Goal: Information Seeking & Learning: Learn about a topic

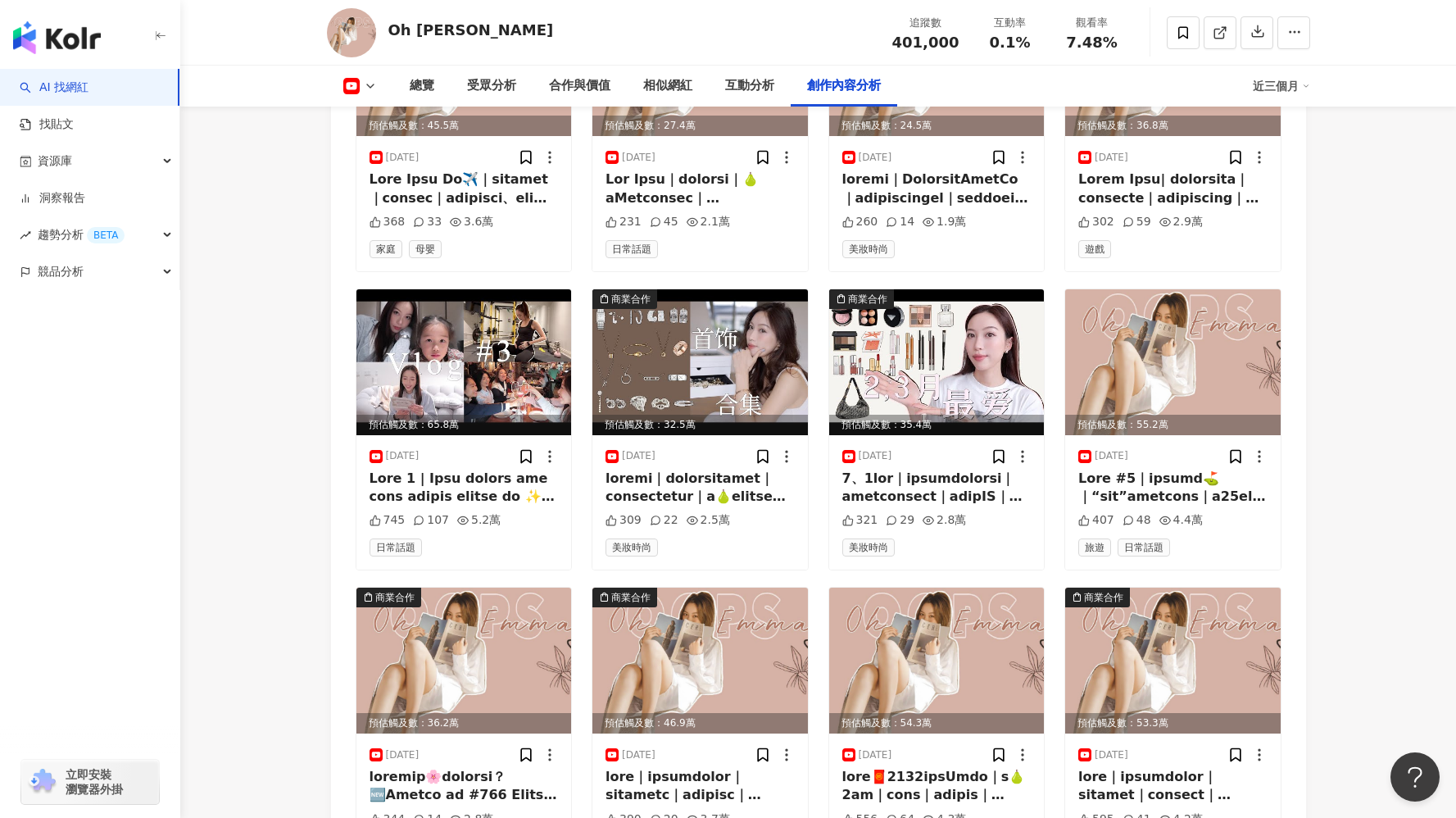
scroll to position [4642, 0]
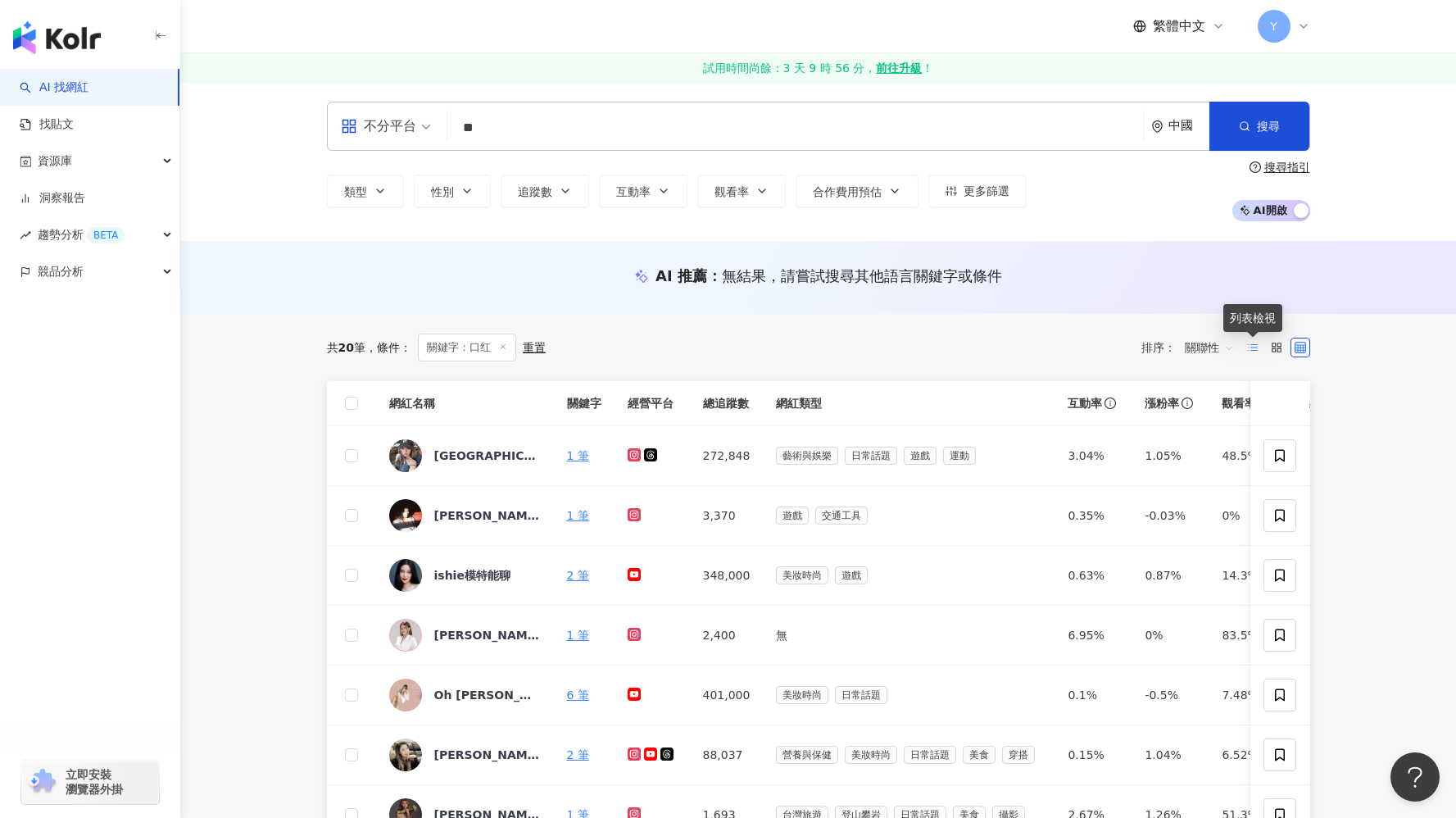
click at [1251, 353] on label at bounding box center [1253, 347] width 20 height 20
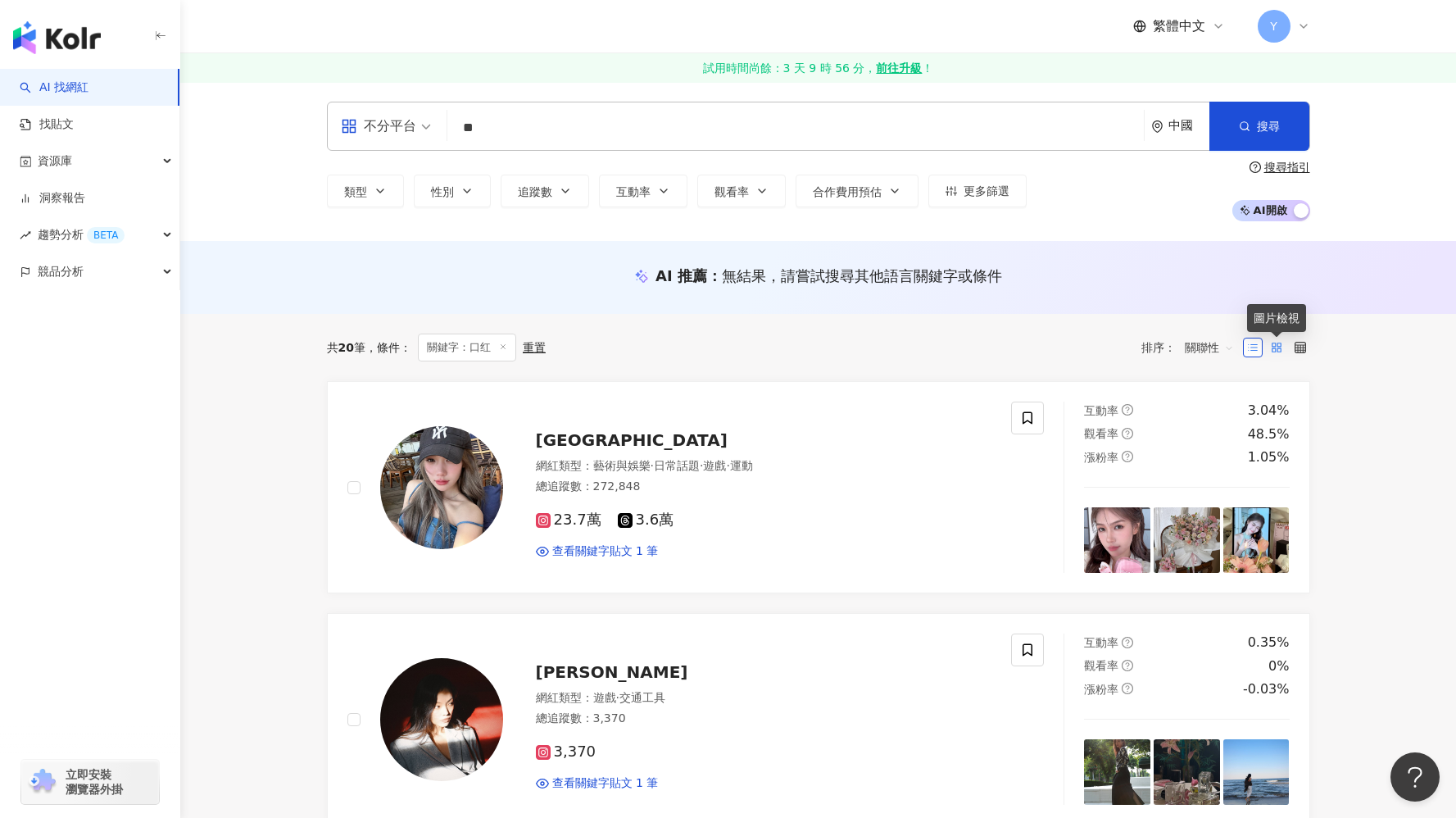
click at [1275, 349] on rect at bounding box center [1274, 350] width 3 height 3
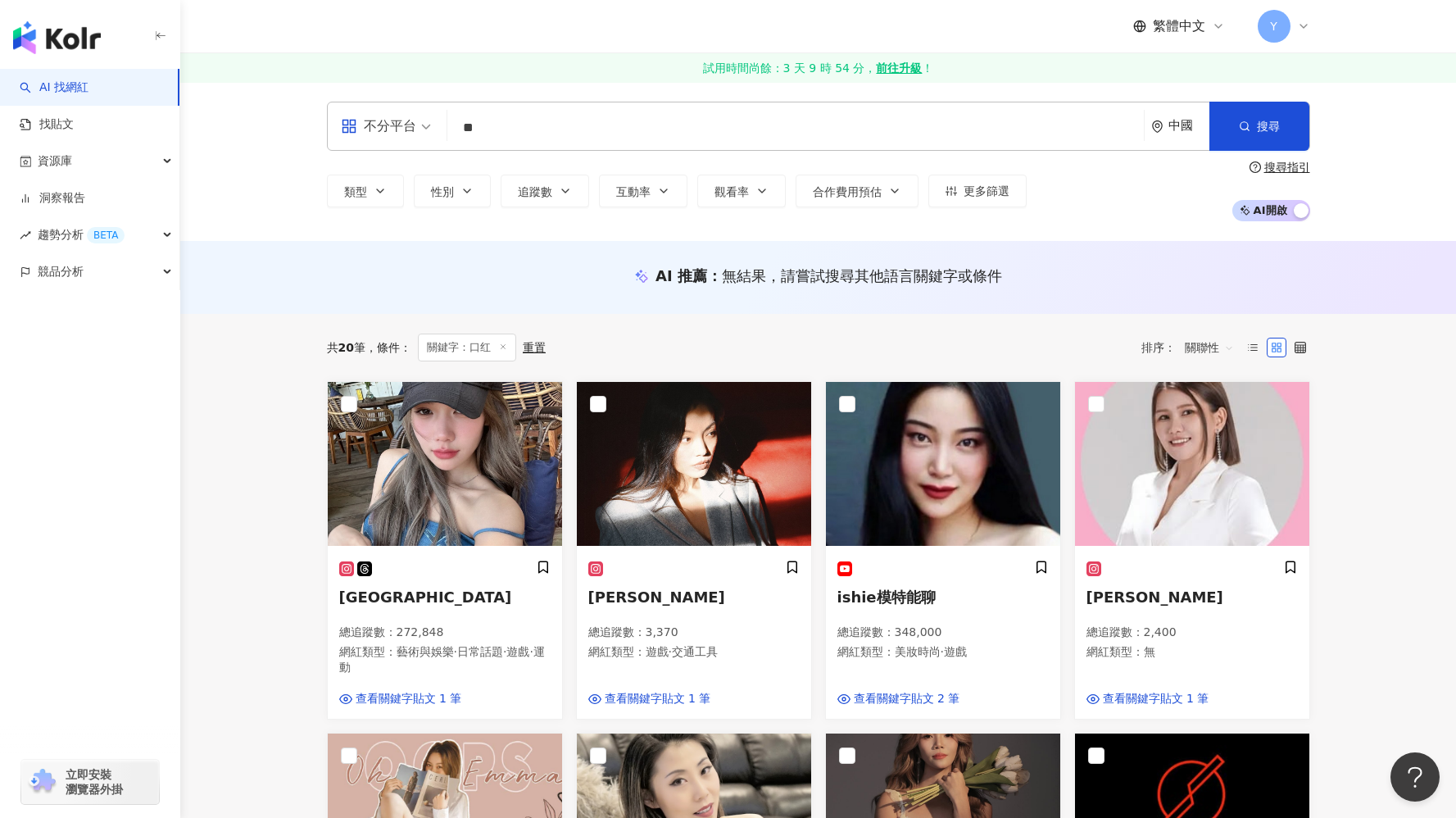
click at [1222, 342] on span "關聯性" at bounding box center [1209, 347] width 49 height 27
click at [1225, 349] on span "關聯性" at bounding box center [1209, 347] width 49 height 27
click at [1220, 355] on span "關聯性" at bounding box center [1209, 347] width 49 height 27
click at [1302, 344] on icon at bounding box center [1301, 347] width 12 height 12
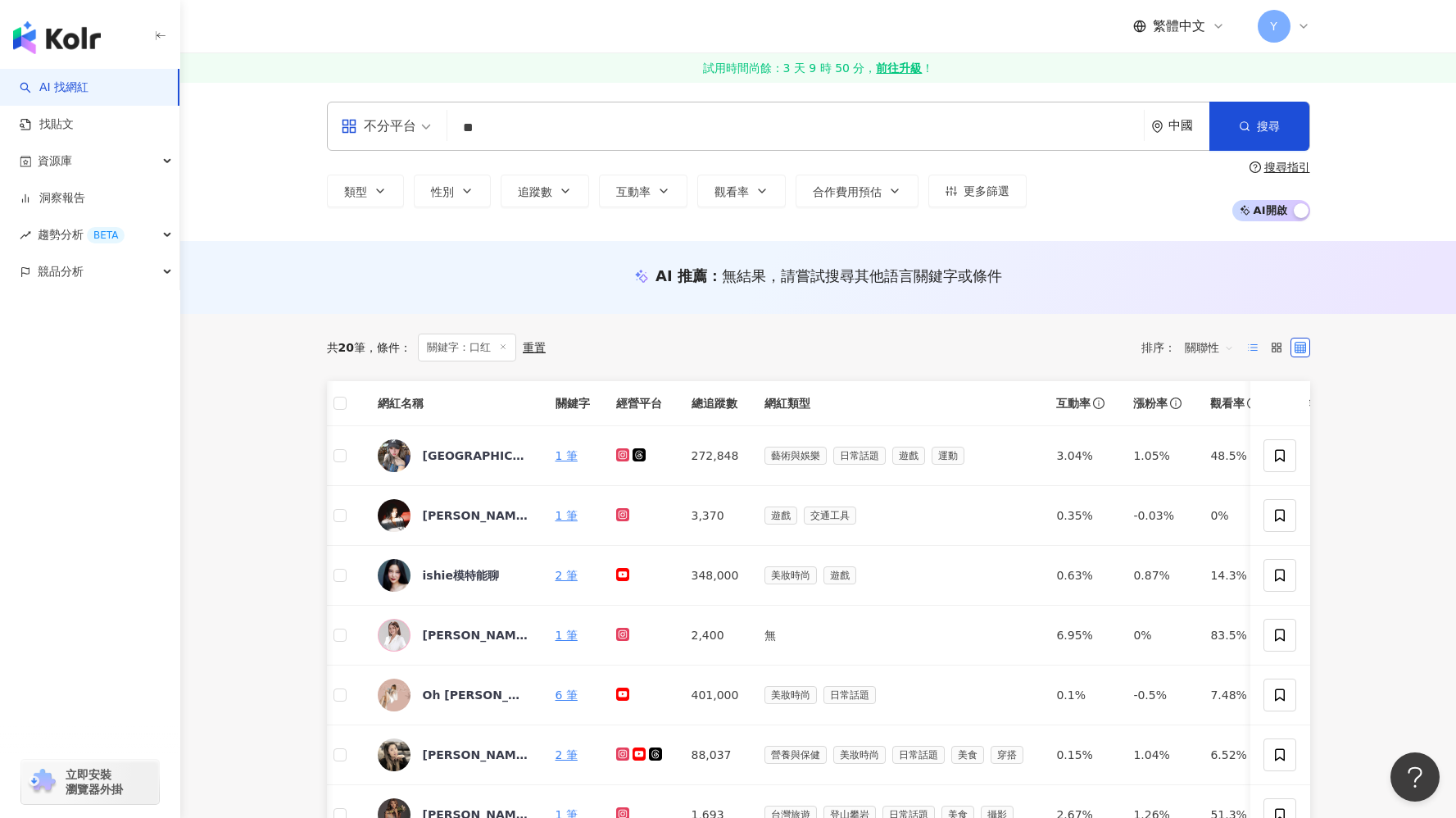
click at [1253, 348] on icon at bounding box center [1253, 347] width 12 height 12
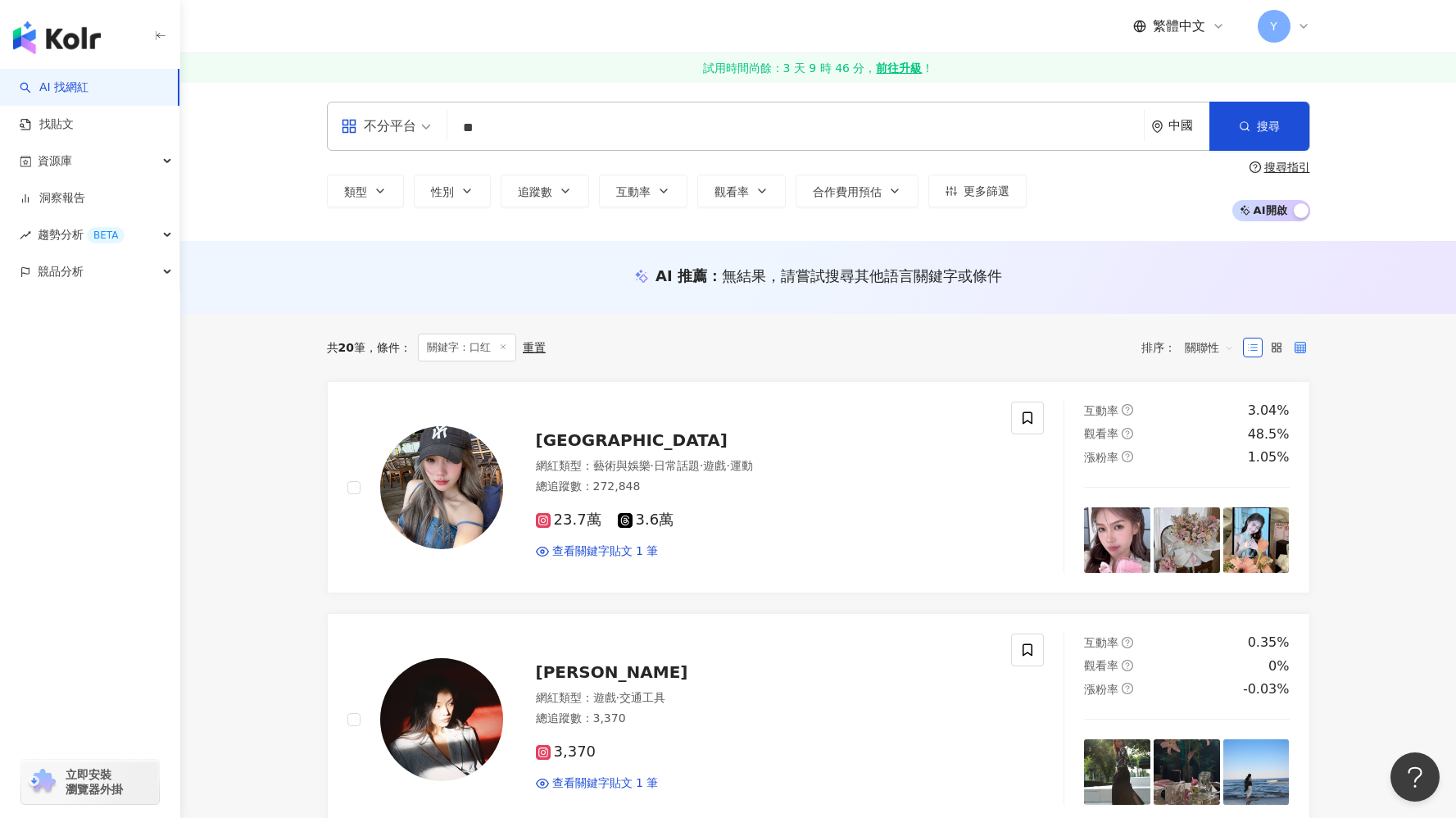
click at [1301, 348] on icon at bounding box center [1301, 347] width 12 height 12
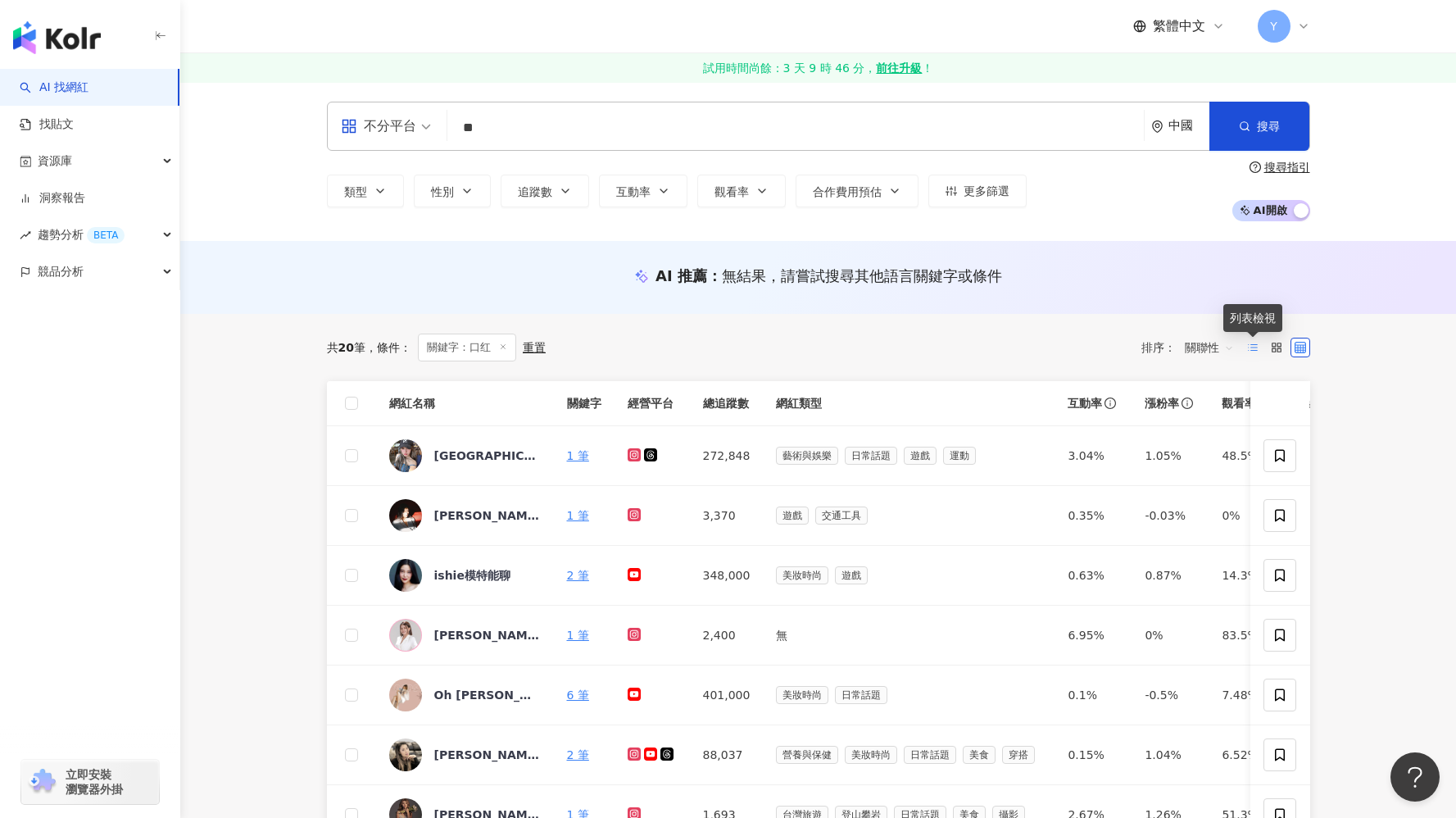
click at [1256, 342] on icon at bounding box center [1253, 347] width 12 height 12
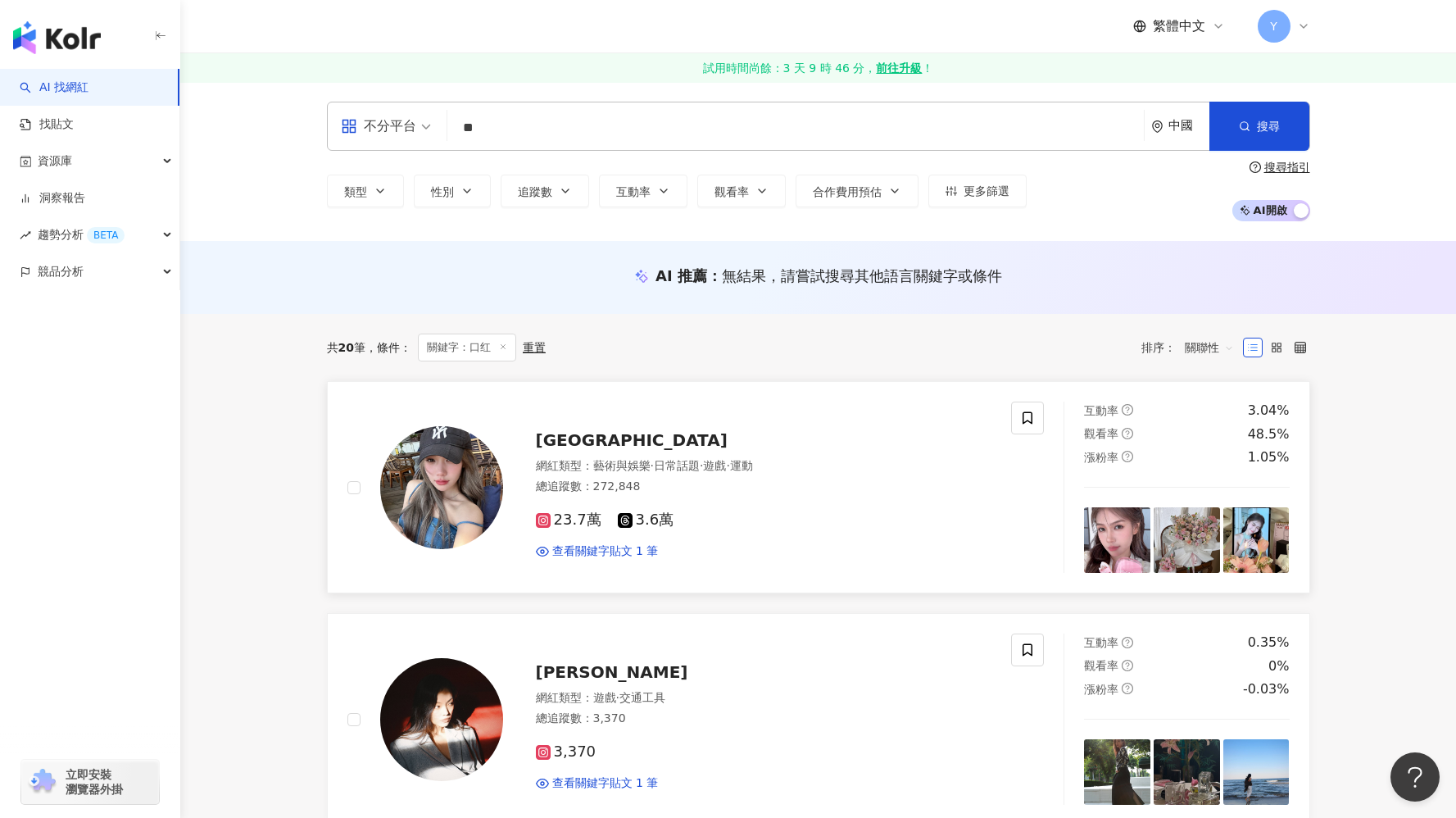
click at [524, 451] on div "BELLE宛郿 網紅類型 ： 藝術與娛樂 · 日常話題 · 遊戲 · 運動 總追蹤數 ： 272,848 23.7萬 3.6萬 查看關鍵字貼文 1 筆" at bounding box center [748, 487] width 489 height 143
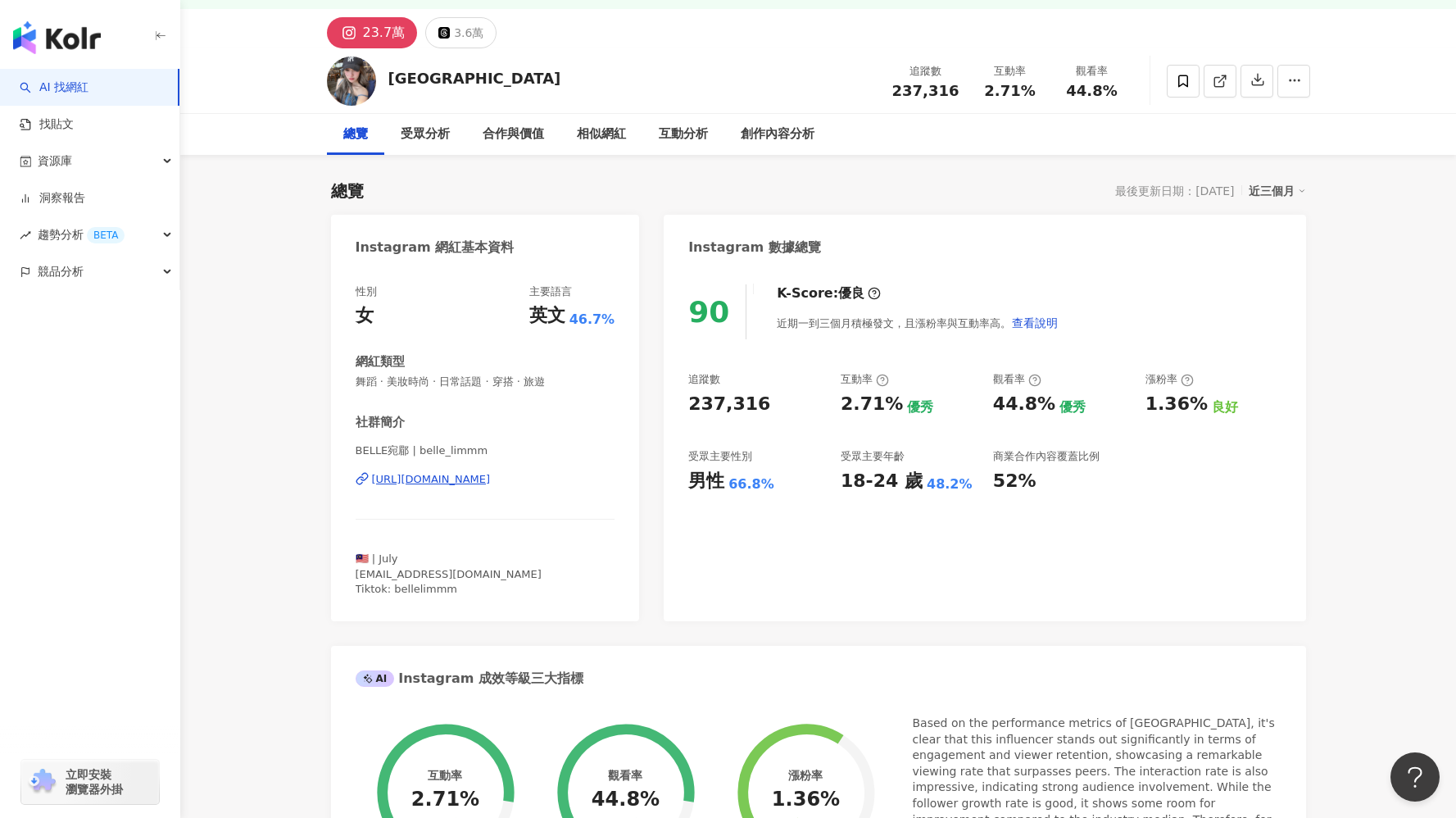
scroll to position [118, 0]
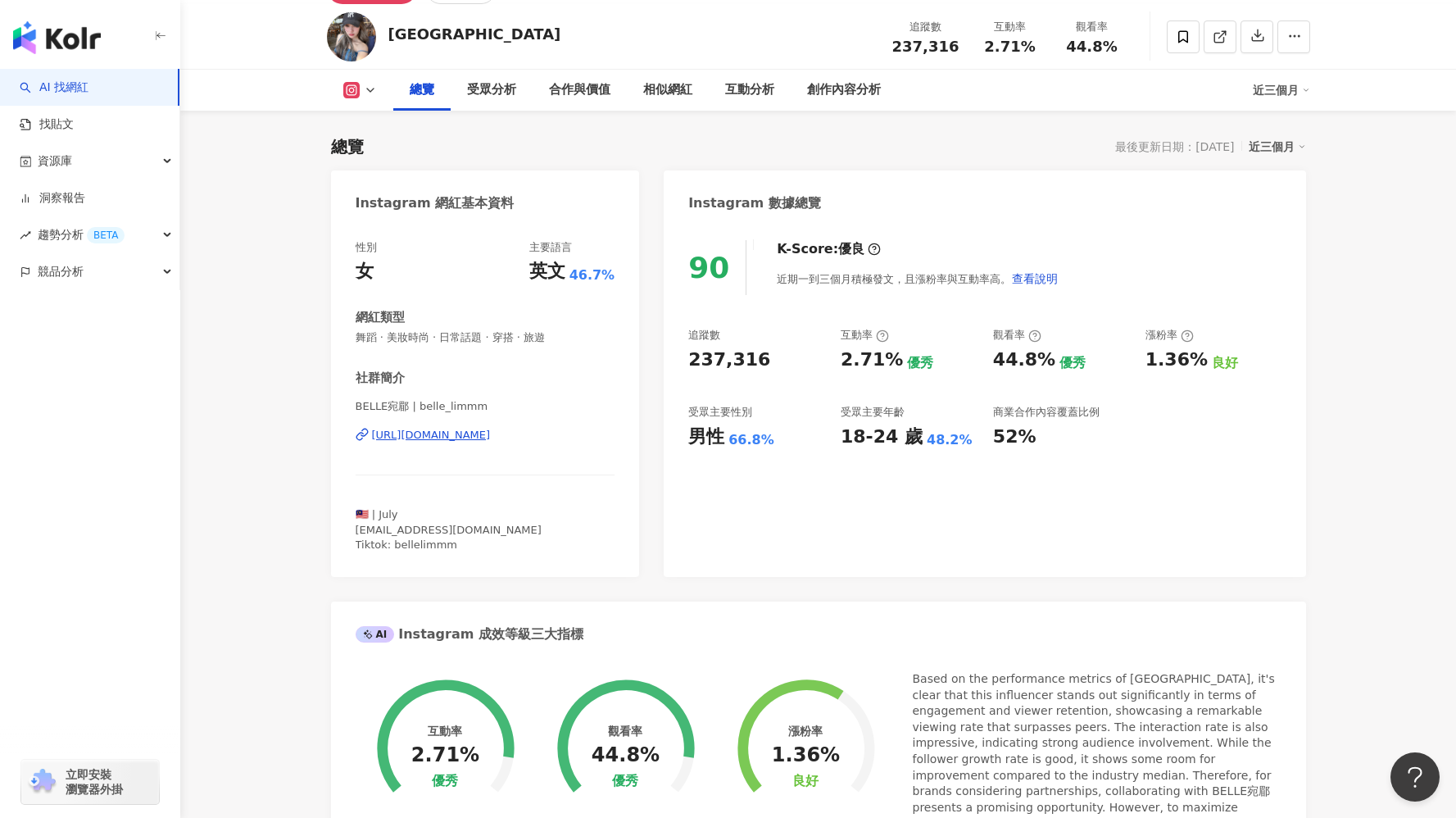
click at [366, 92] on icon at bounding box center [371, 91] width 13 height 13
click at [367, 92] on icon at bounding box center [371, 91] width 13 height 13
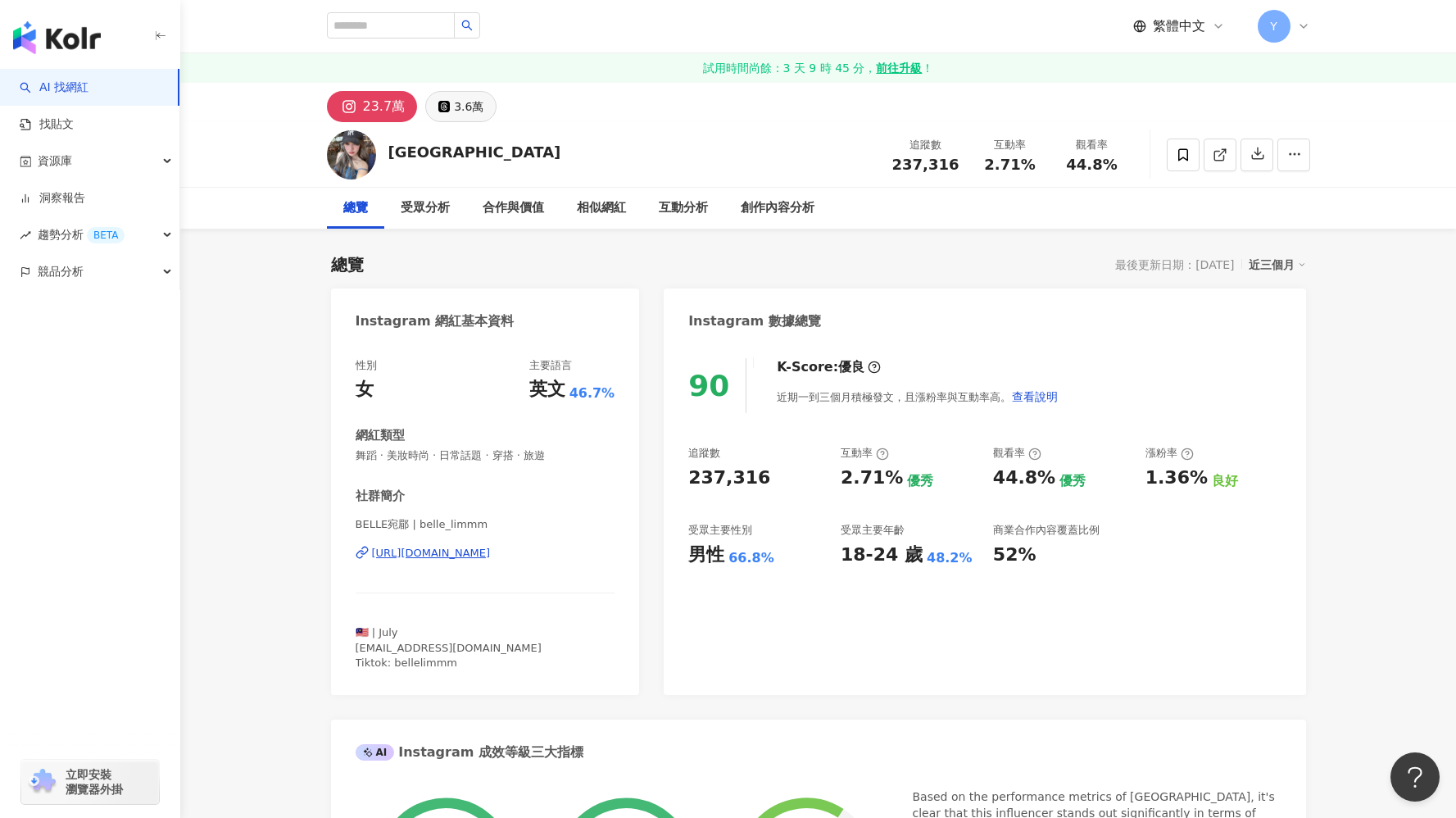
click at [466, 115] on div "3.6萬" at bounding box center [468, 106] width 29 height 23
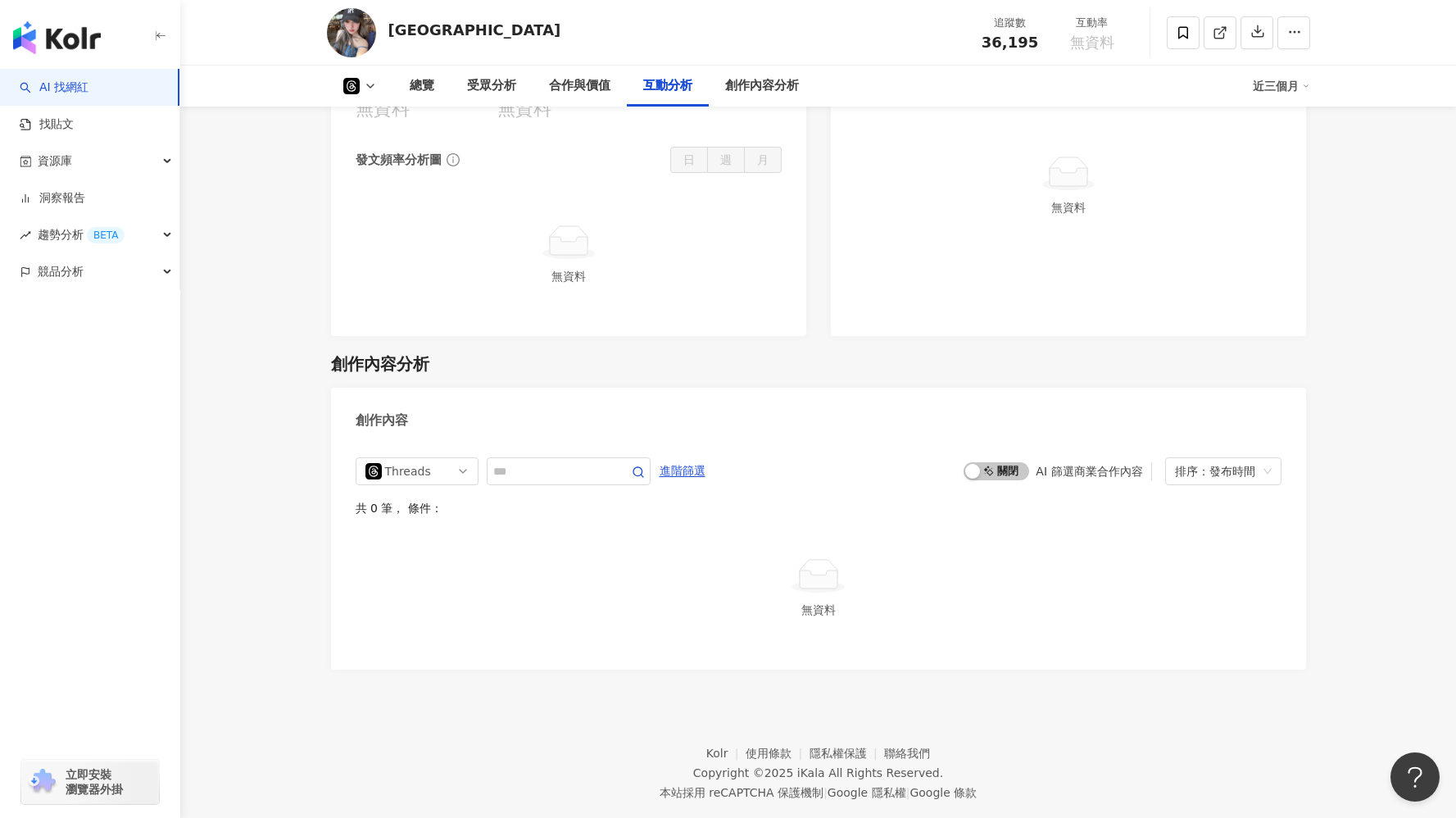
scroll to position [2353, 0]
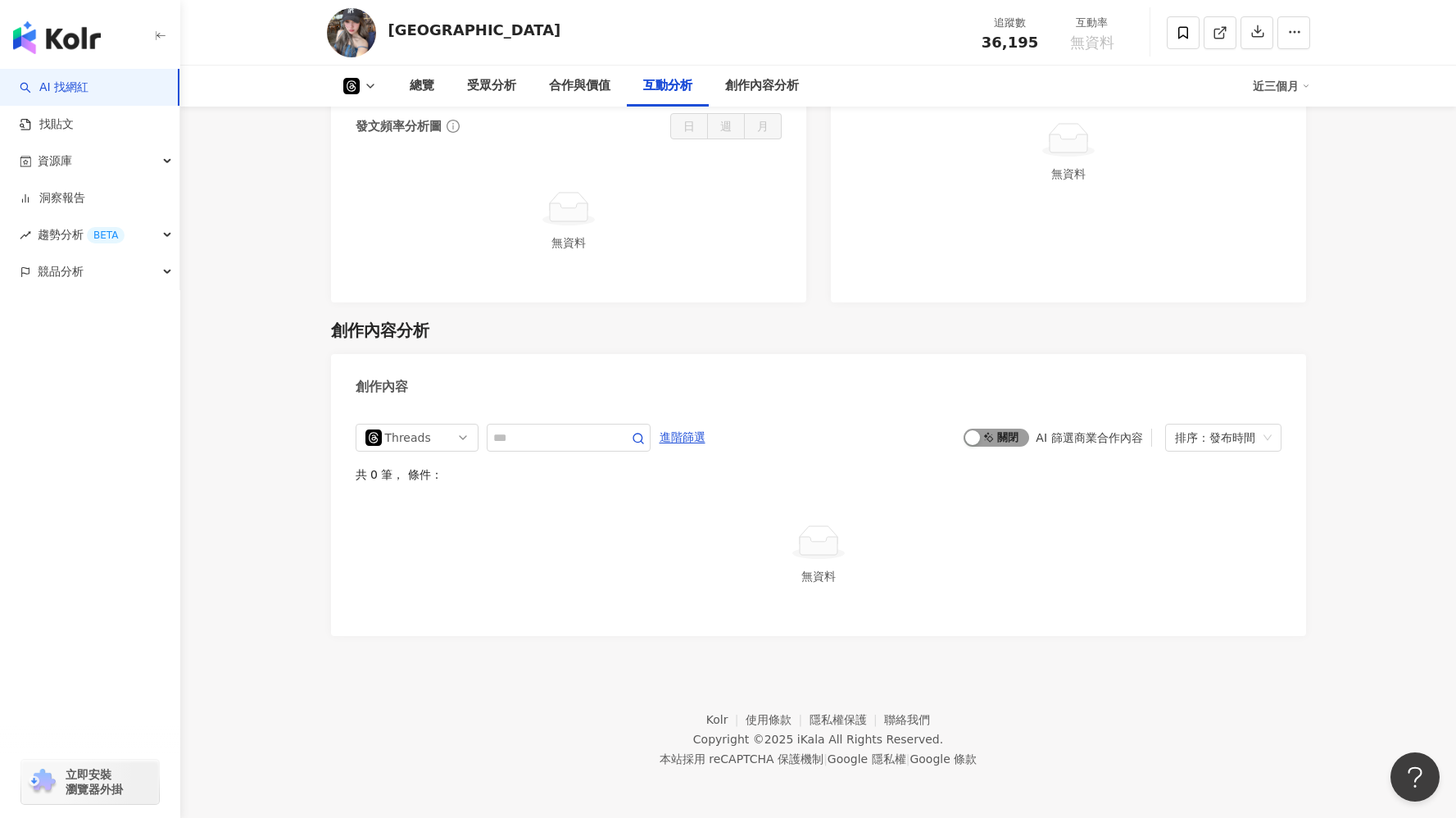
click at [995, 440] on span "啟動 關閉" at bounding box center [996, 437] width 66 height 18
click at [995, 439] on span "啟動 關閉" at bounding box center [996, 437] width 66 height 18
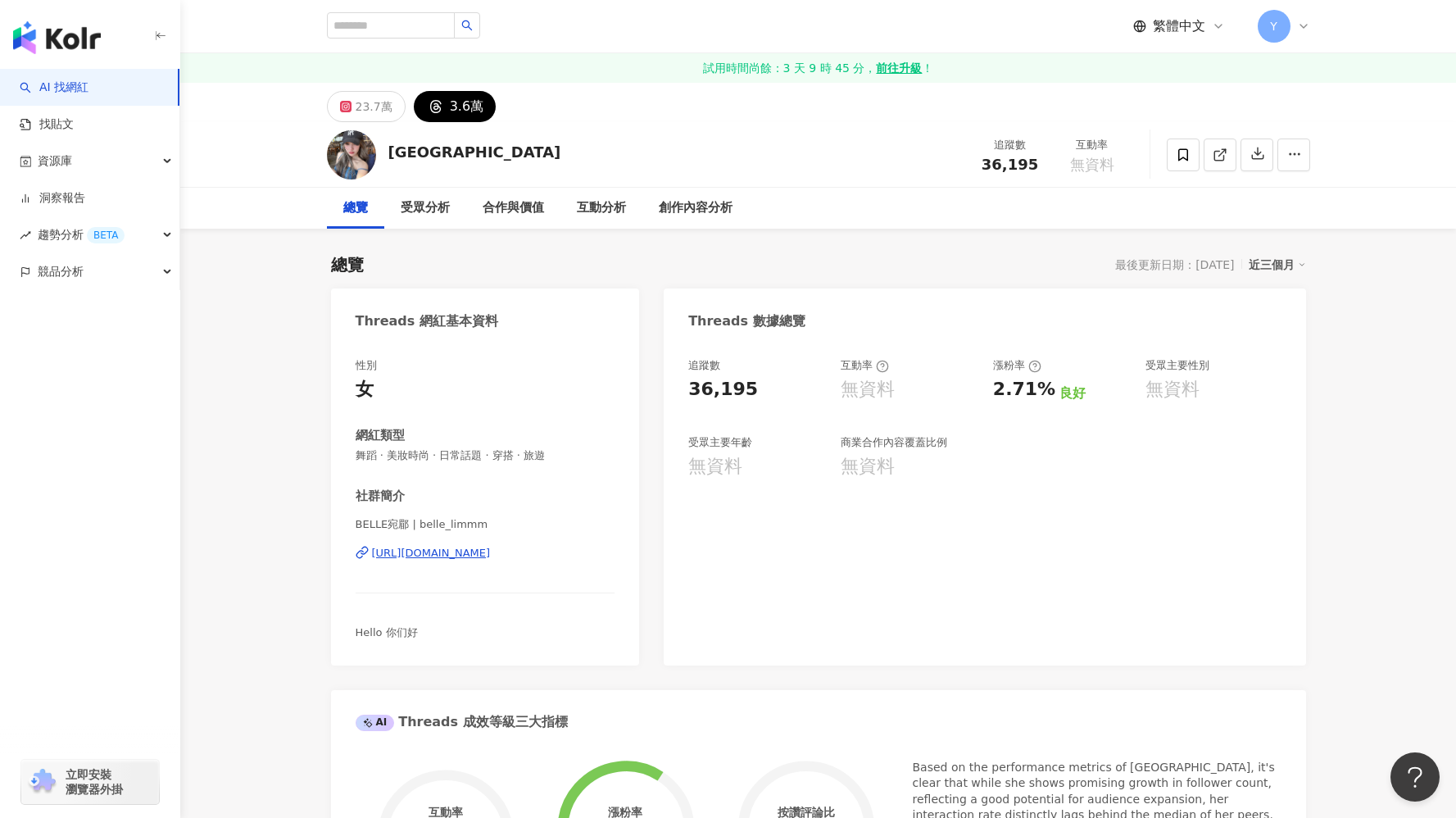
click at [491, 553] on div "[URL][DOMAIN_NAME]" at bounding box center [431, 553] width 119 height 15
click at [378, 110] on div "23.7萬" at bounding box center [374, 106] width 37 height 23
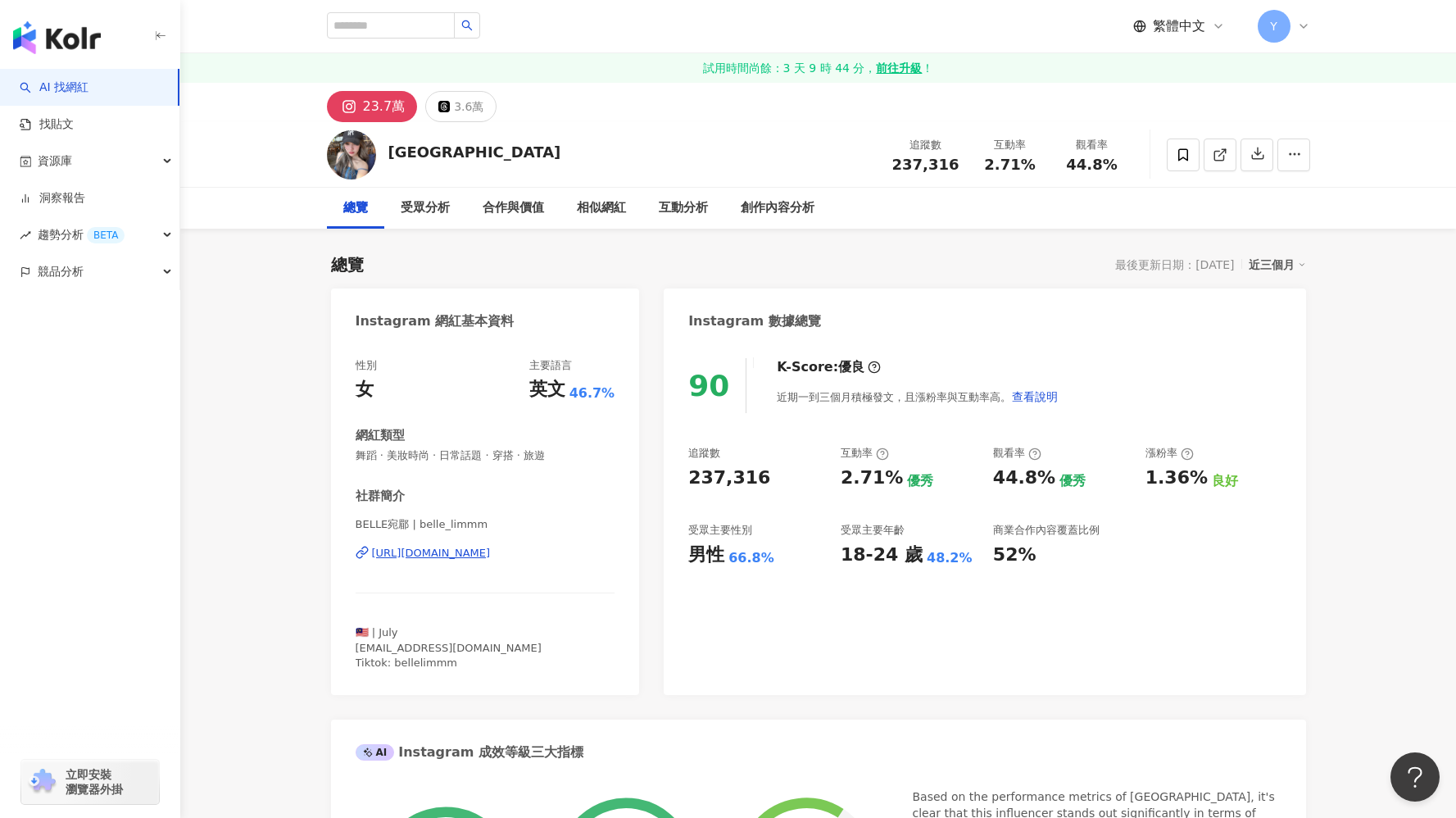
scroll to position [17, 0]
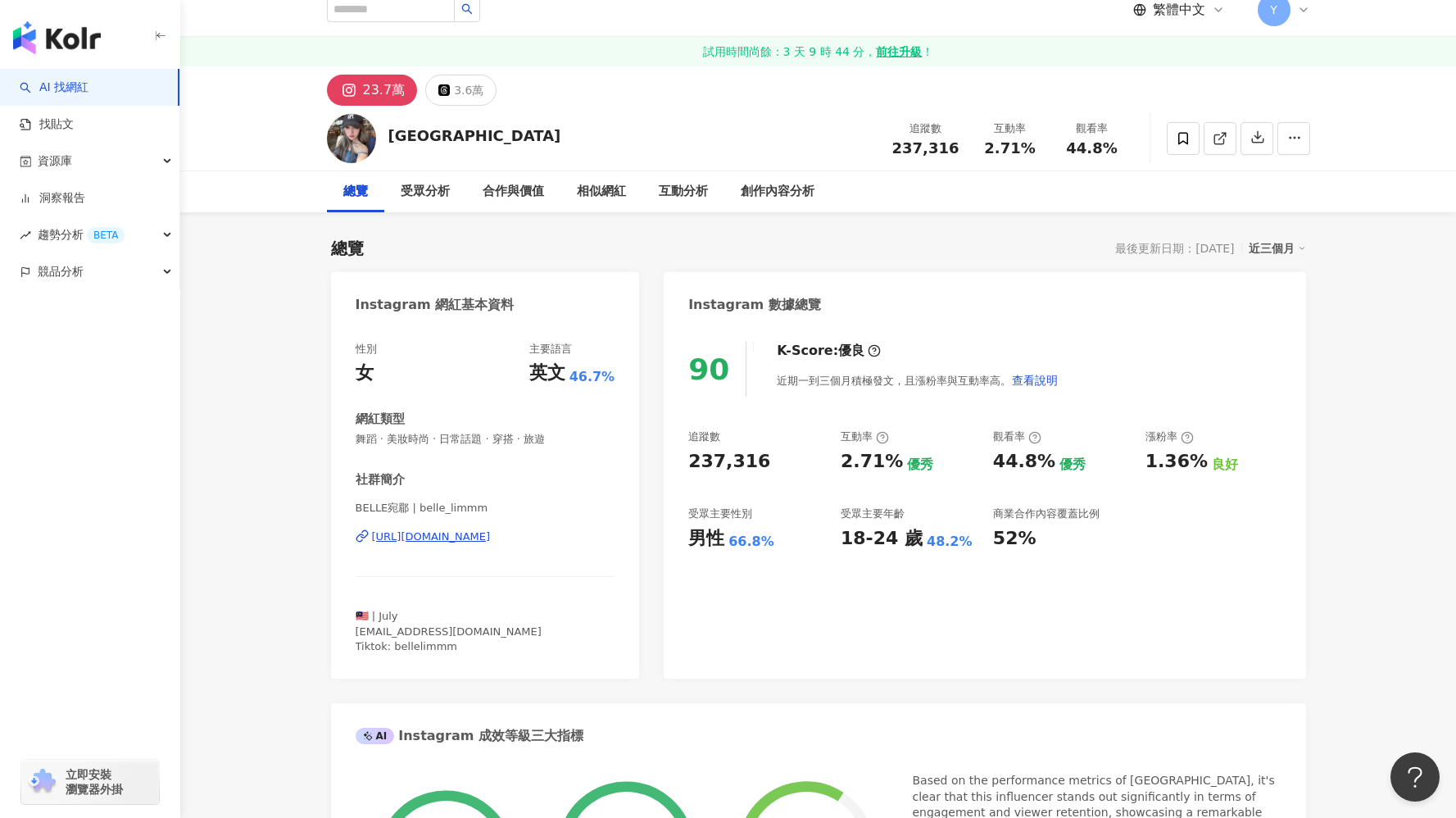
click at [417, 151] on div "BELLE宛郿 追蹤數 237,316 互動率 2.71% 觀看率 44.8%" at bounding box center [818, 138] width 1049 height 65
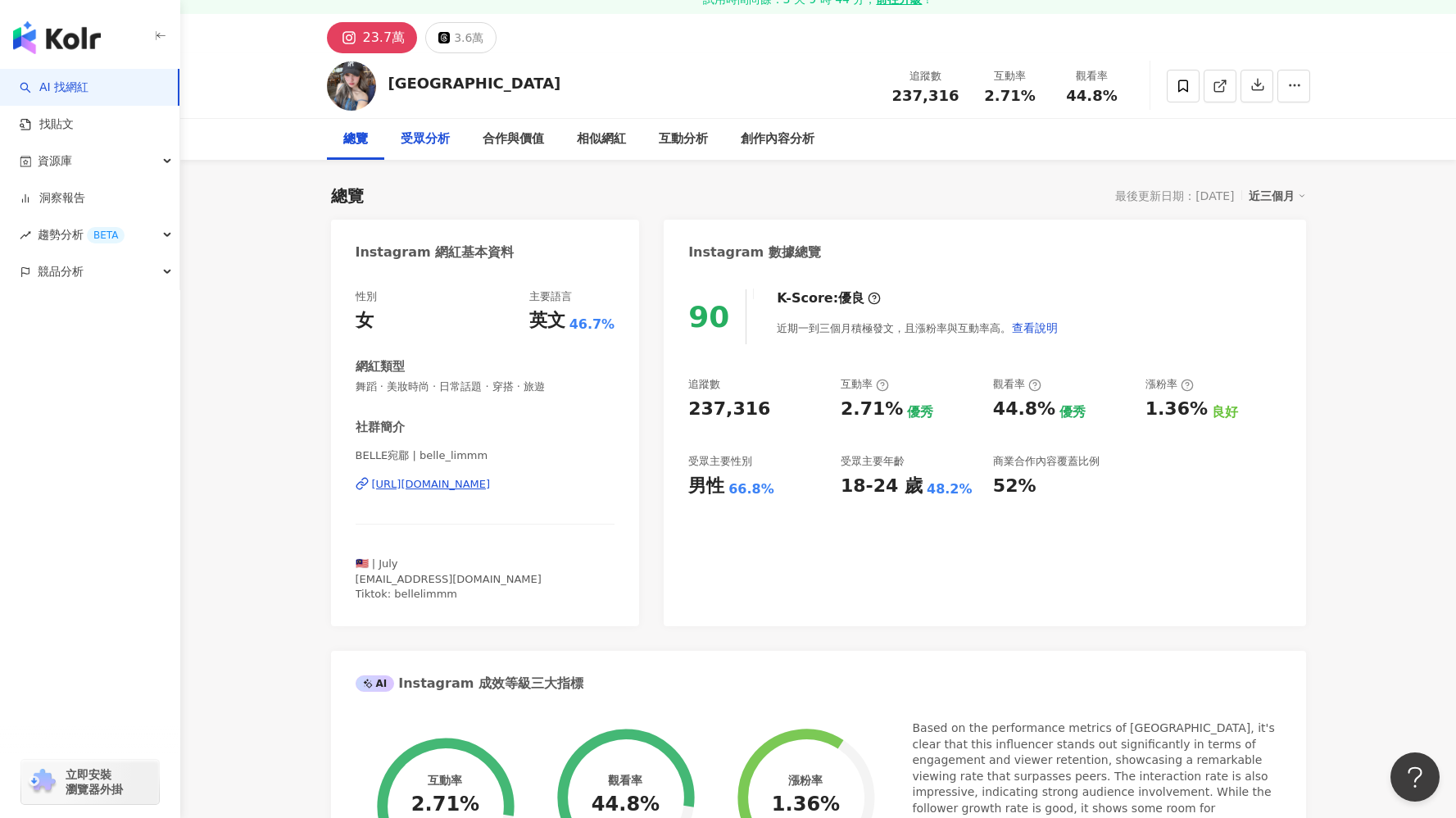
click at [422, 141] on div "受眾分析" at bounding box center [425, 140] width 49 height 20
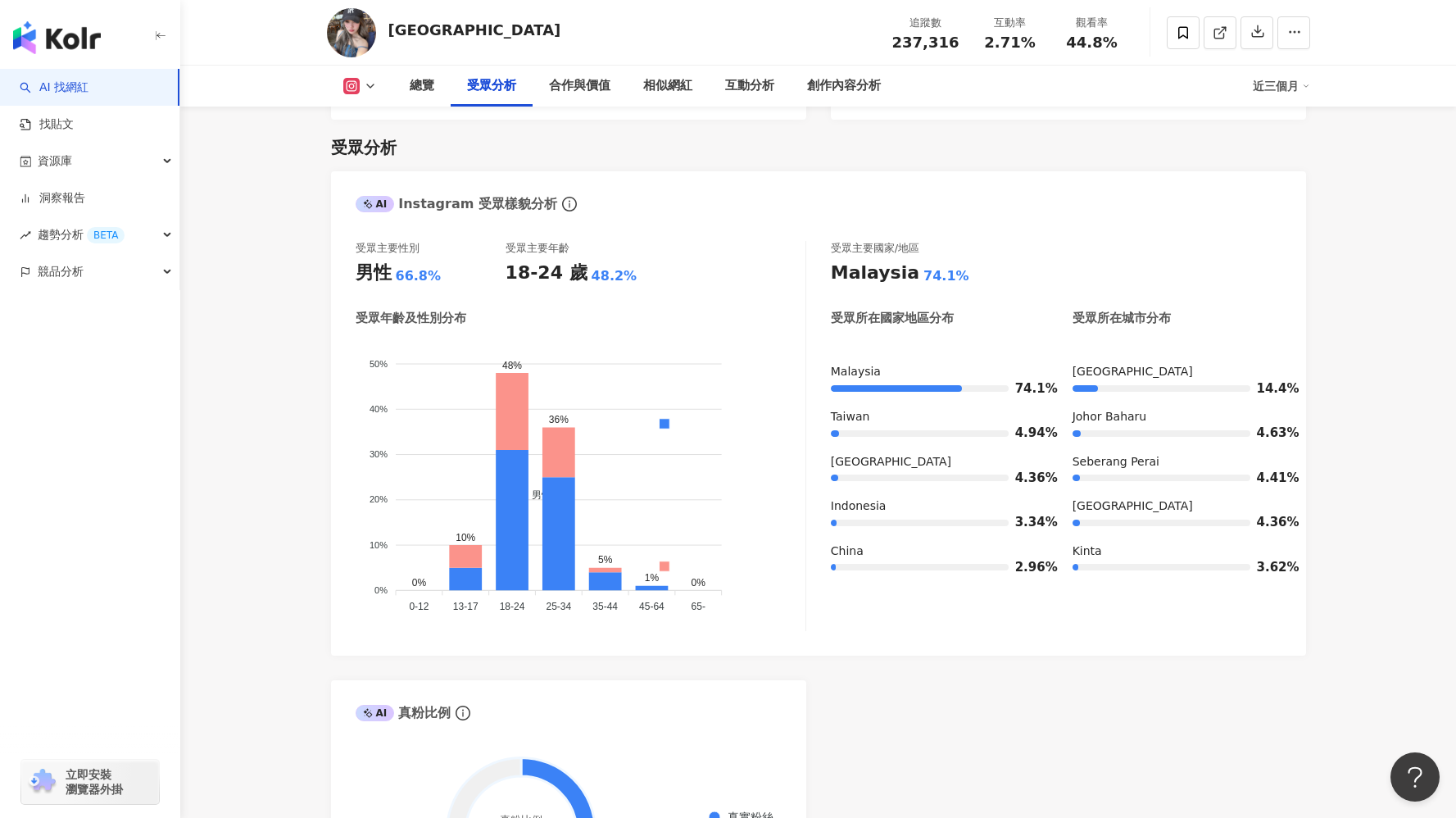
click at [381, 200] on div "AI Instagram 受眾樣貌分析" at bounding box center [467, 204] width 224 height 25
click at [560, 195] on span "info-circle" at bounding box center [570, 204] width 20 height 20
click at [562, 197] on icon "info-circle" at bounding box center [570, 204] width 15 height 15
click at [424, 84] on div "總覽" at bounding box center [422, 86] width 25 height 20
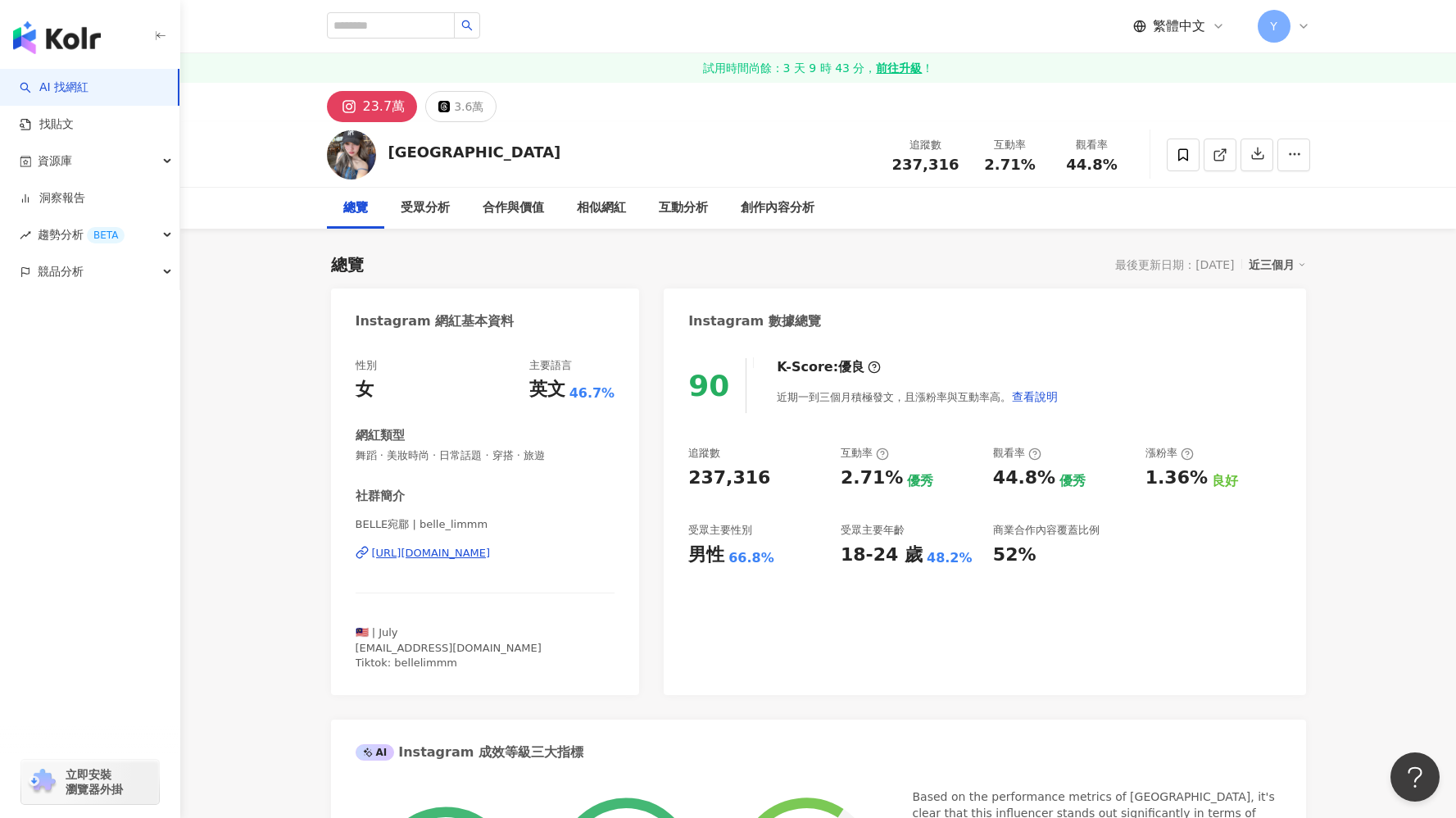
scroll to position [1, 0]
click at [1275, 254] on div "近三個月" at bounding box center [1277, 264] width 57 height 22
click at [1293, 337] on link "近六個月" at bounding box center [1285, 330] width 46 height 18
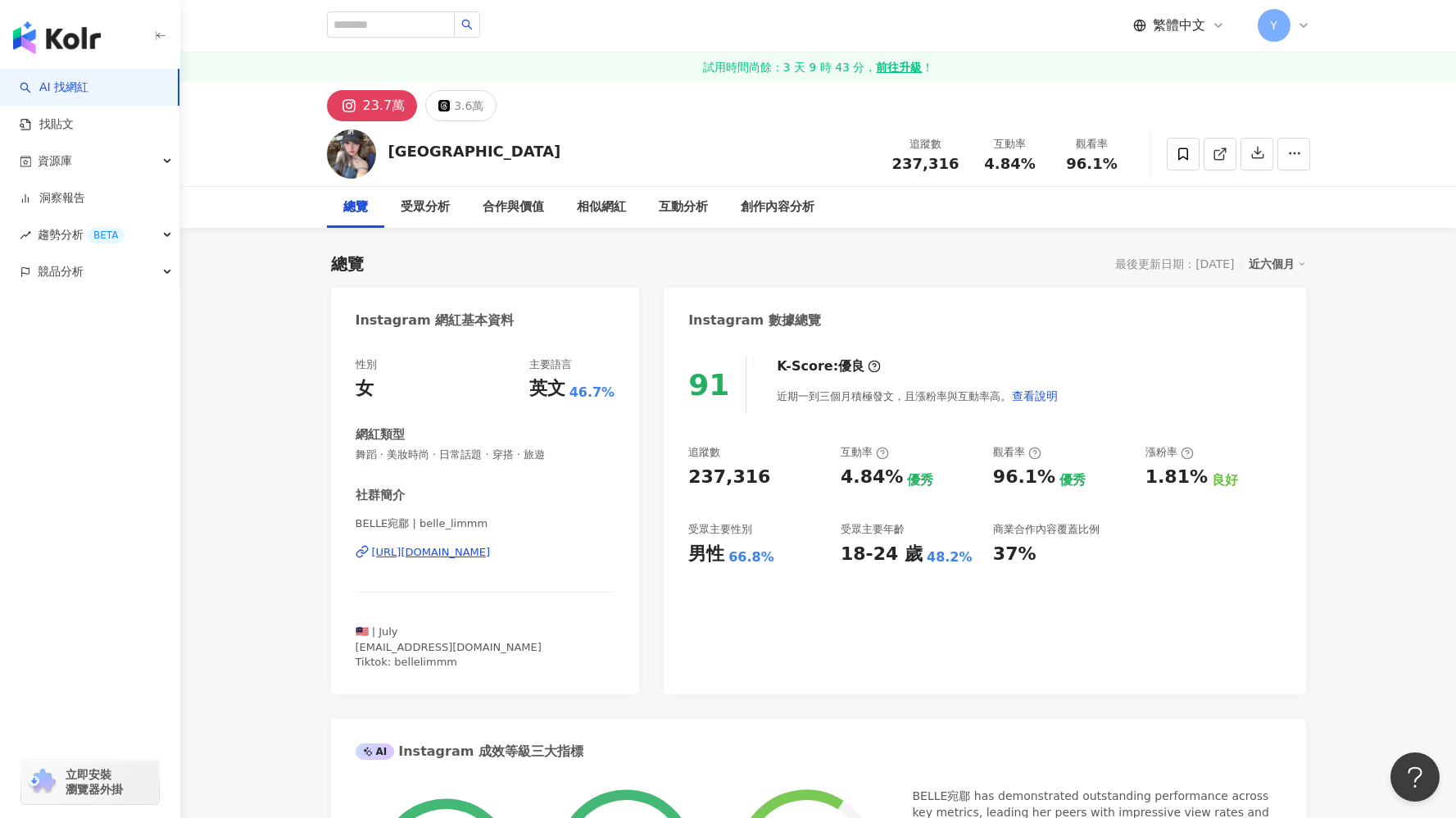
click at [1271, 254] on div "近六個月" at bounding box center [1277, 264] width 57 height 22
click at [1274, 289] on link "近三個月" at bounding box center [1285, 298] width 46 height 18
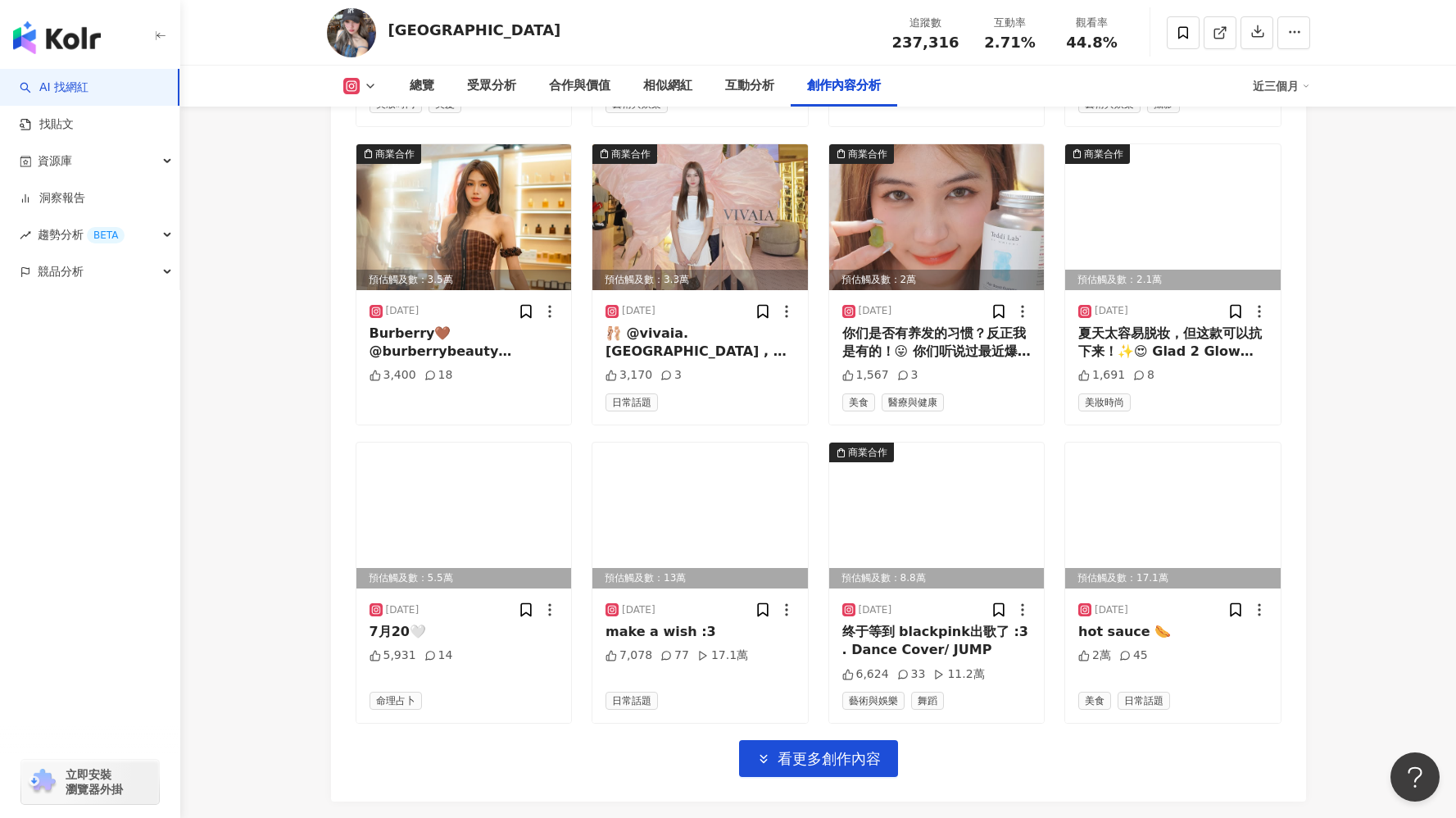
scroll to position [5684, 0]
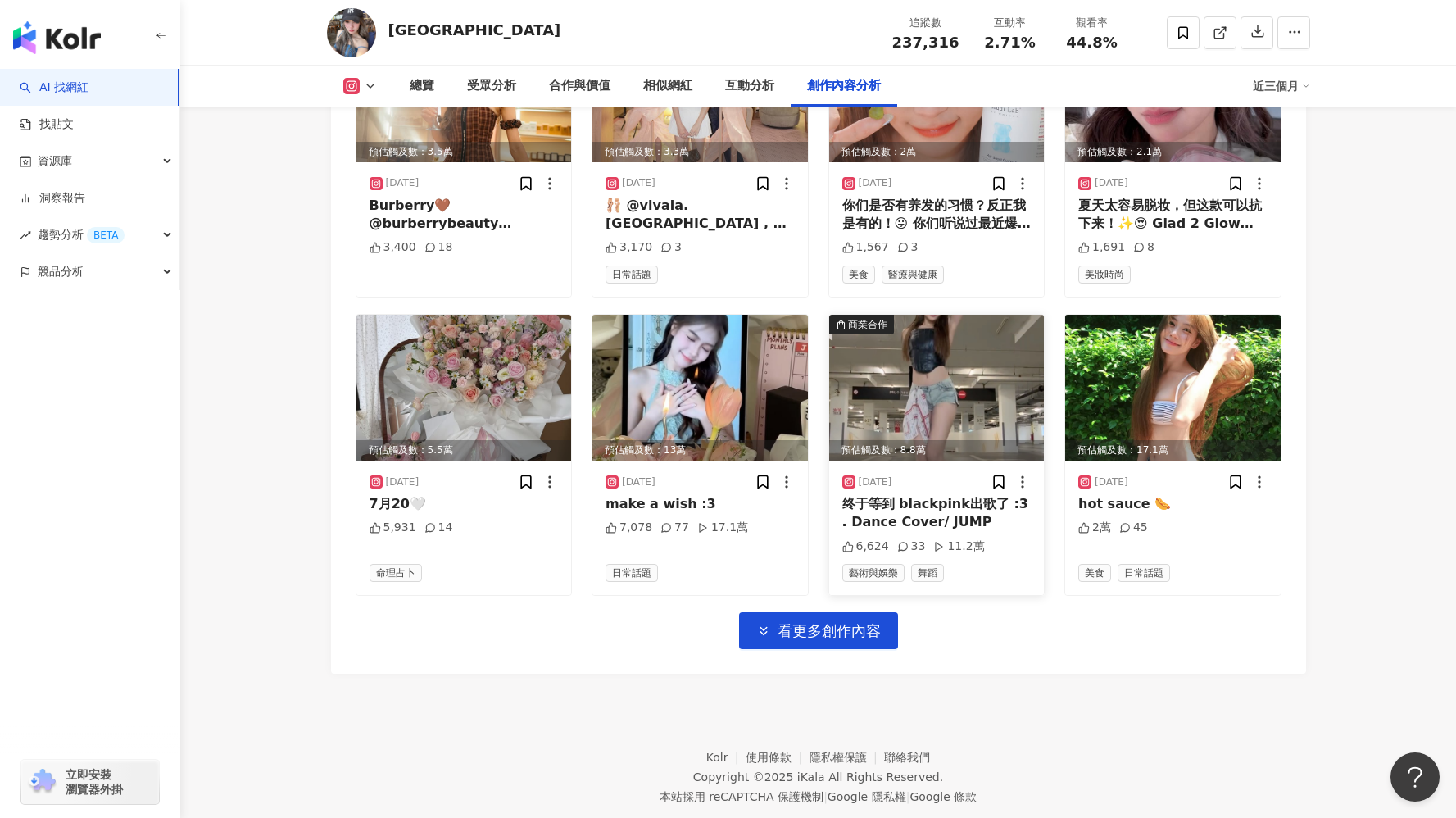
click at [908, 352] on img at bounding box center [936, 387] width 215 height 145
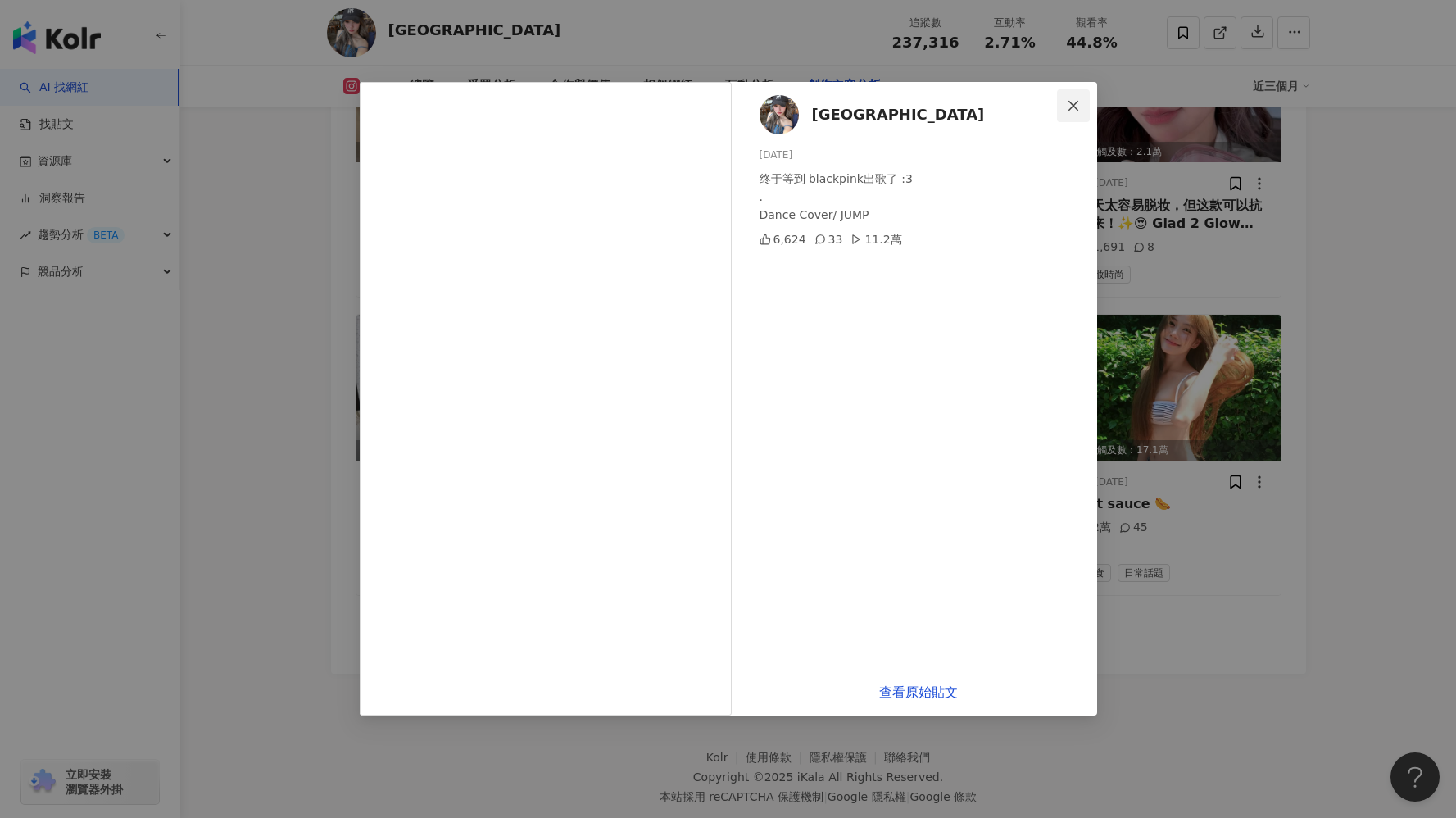
click at [1067, 104] on icon "close" at bounding box center [1073, 106] width 13 height 13
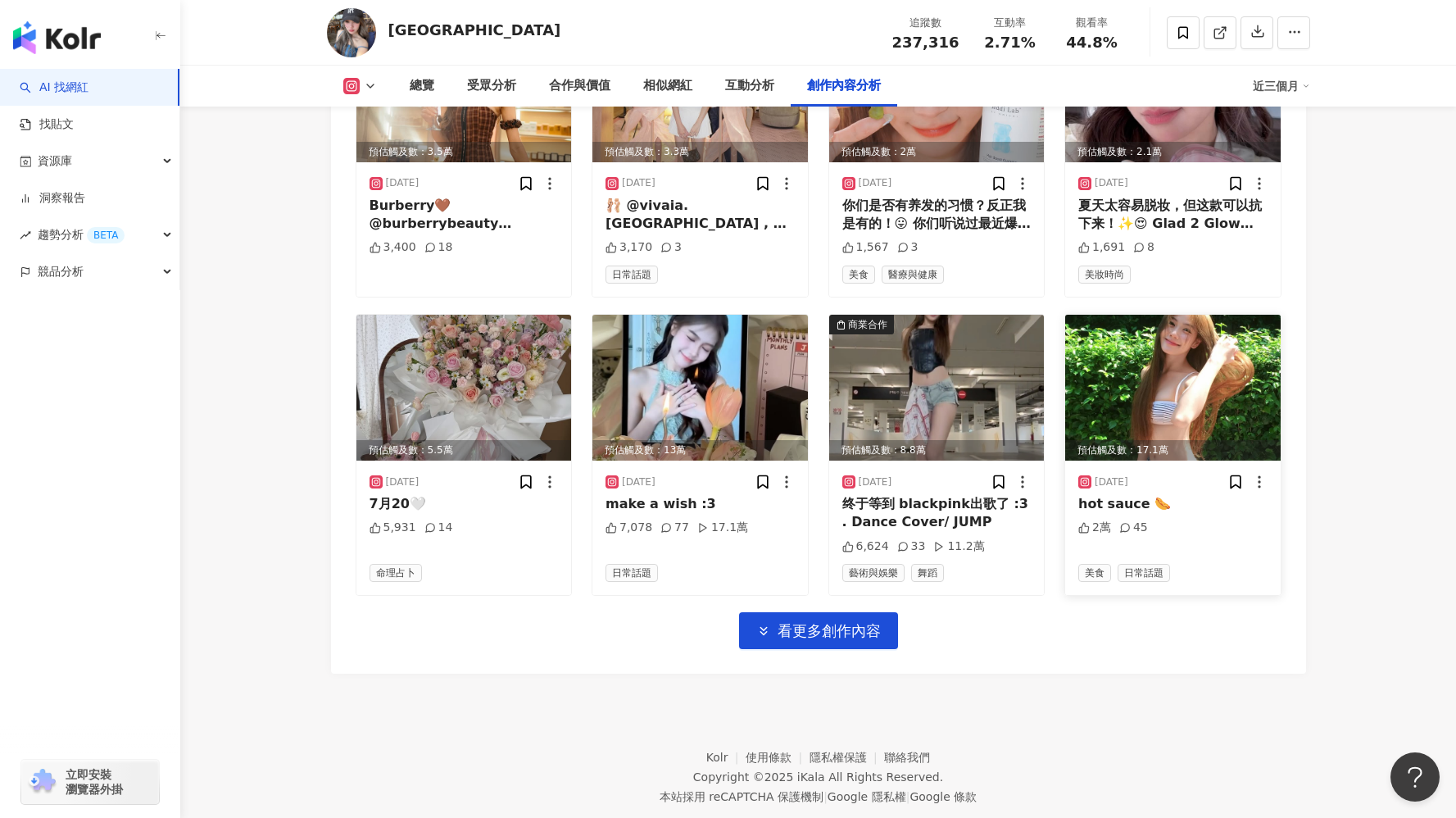
click at [1202, 323] on img at bounding box center [1172, 387] width 215 height 145
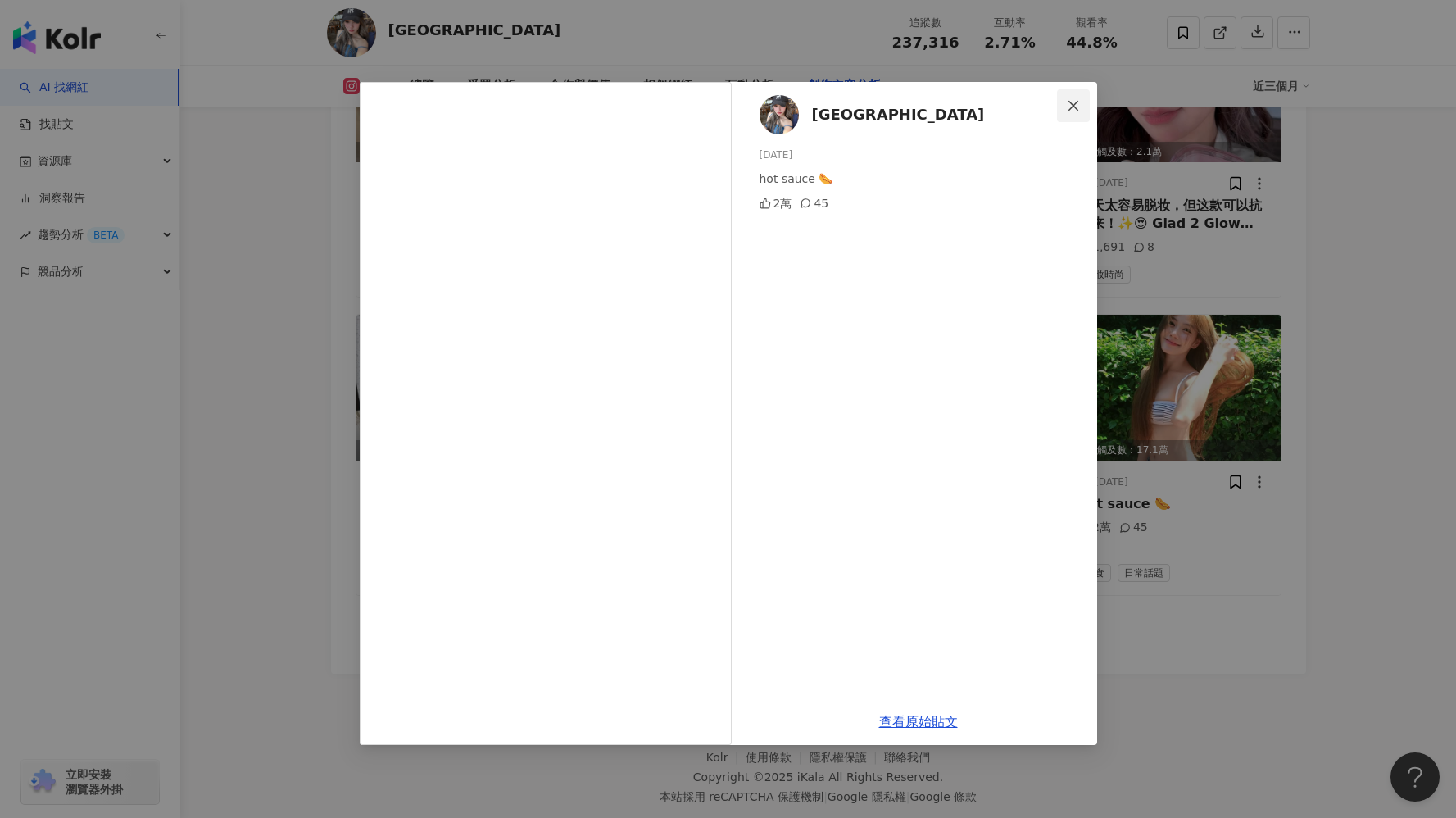
click at [1058, 103] on span "Close" at bounding box center [1073, 106] width 32 height 13
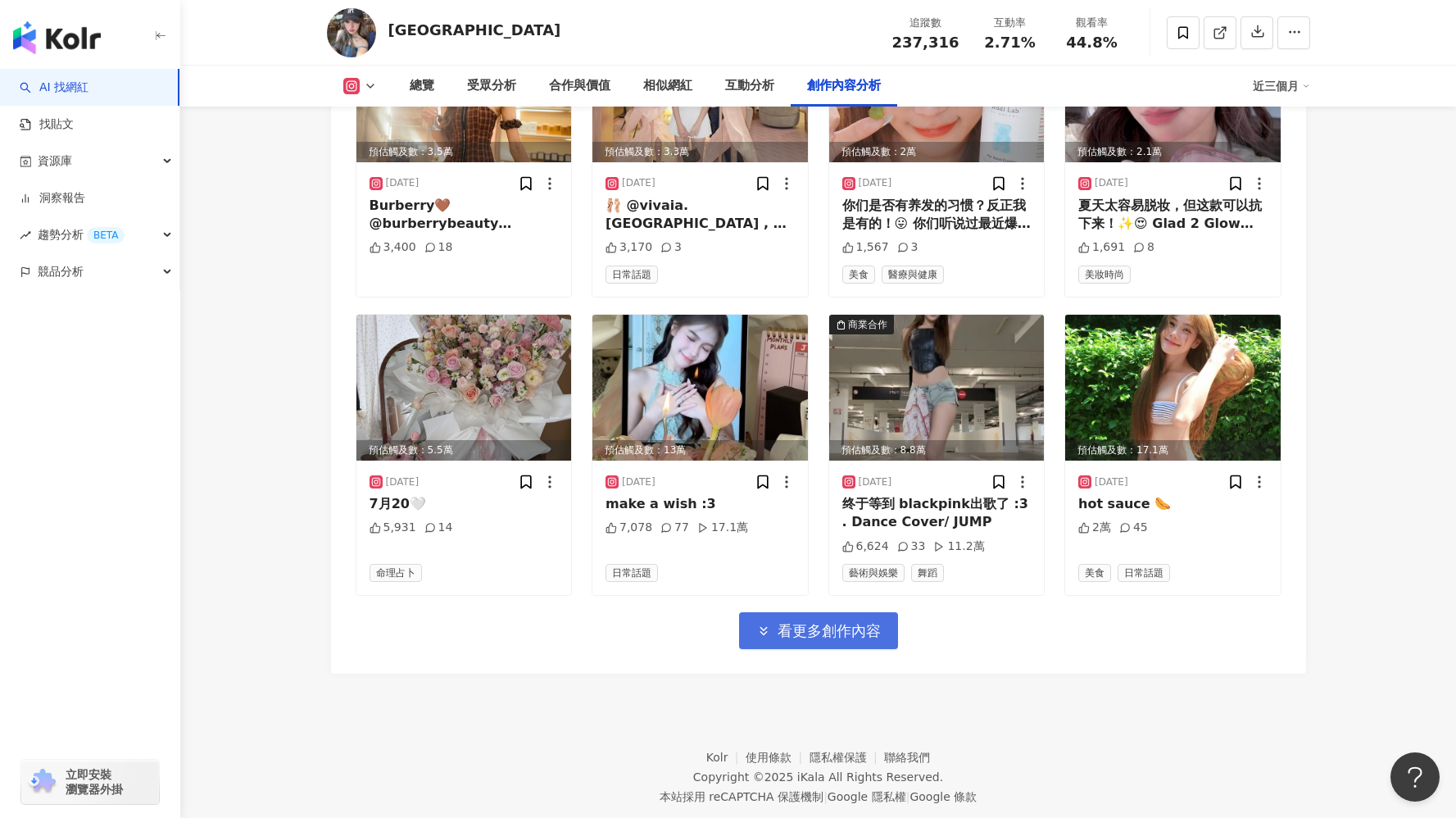
click at [833, 612] on button "看更多創作內容" at bounding box center [818, 630] width 159 height 37
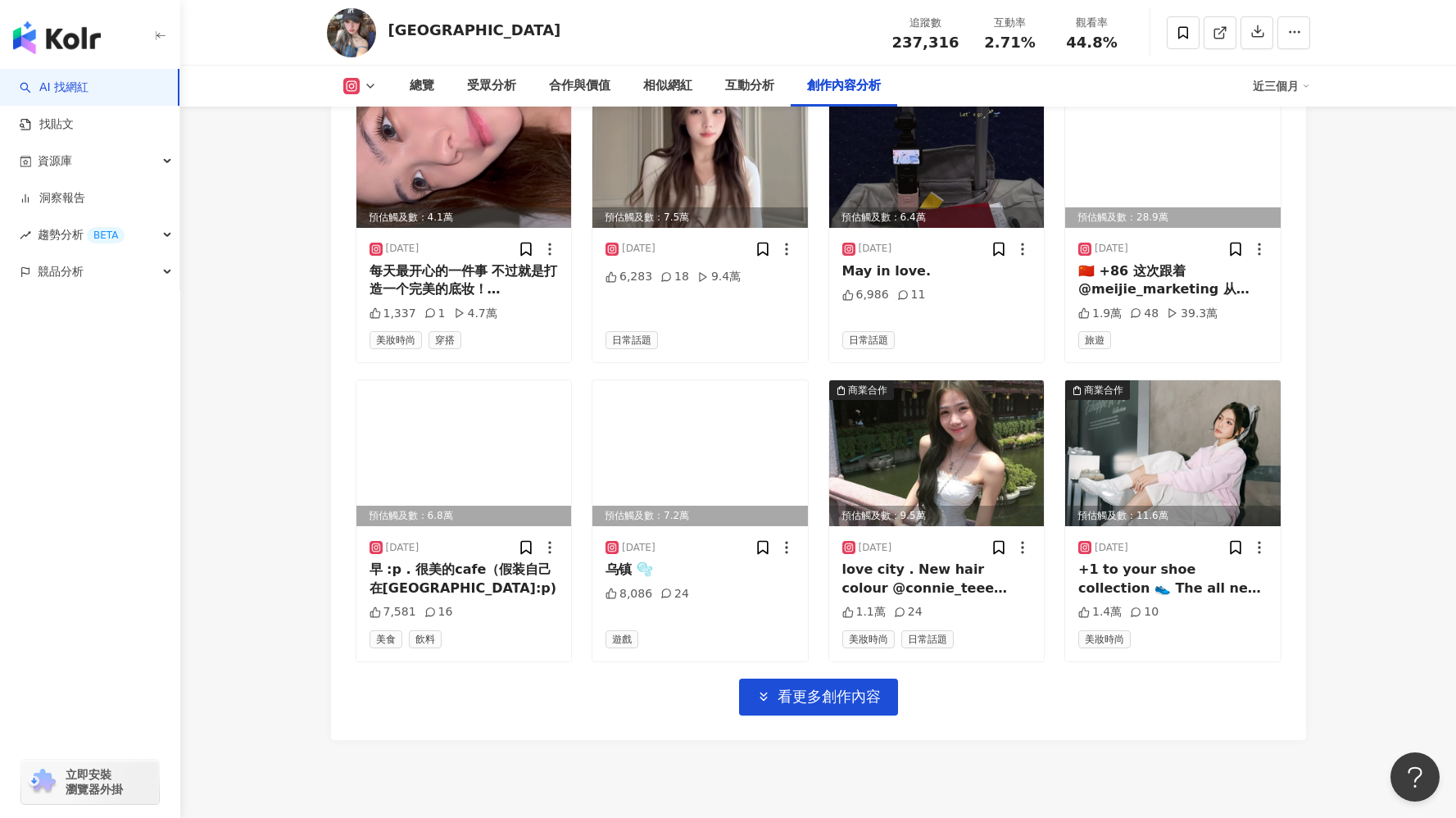
scroll to position [6523, 0]
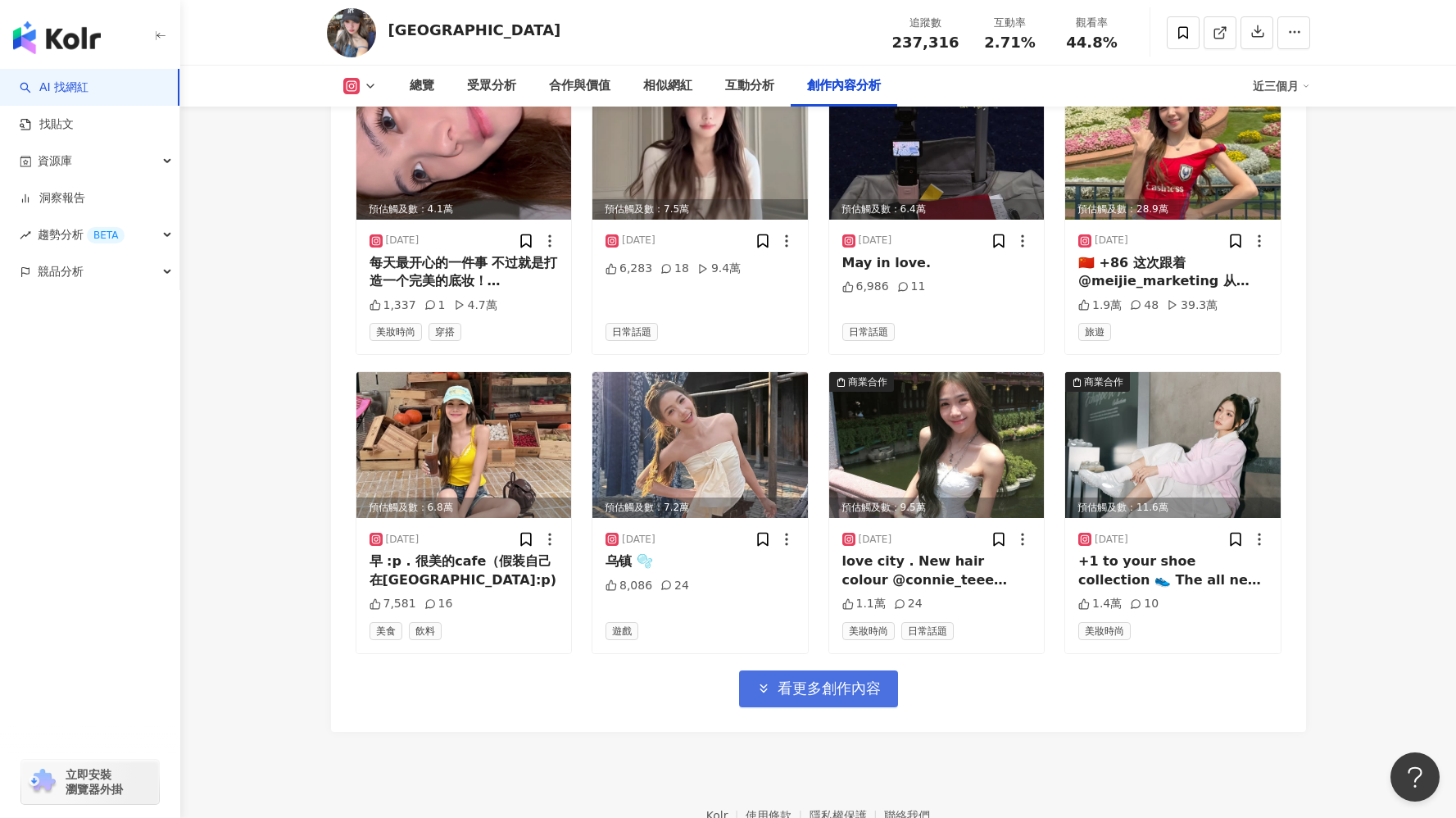
click at [819, 679] on span "看更多創作內容" at bounding box center [829, 688] width 103 height 18
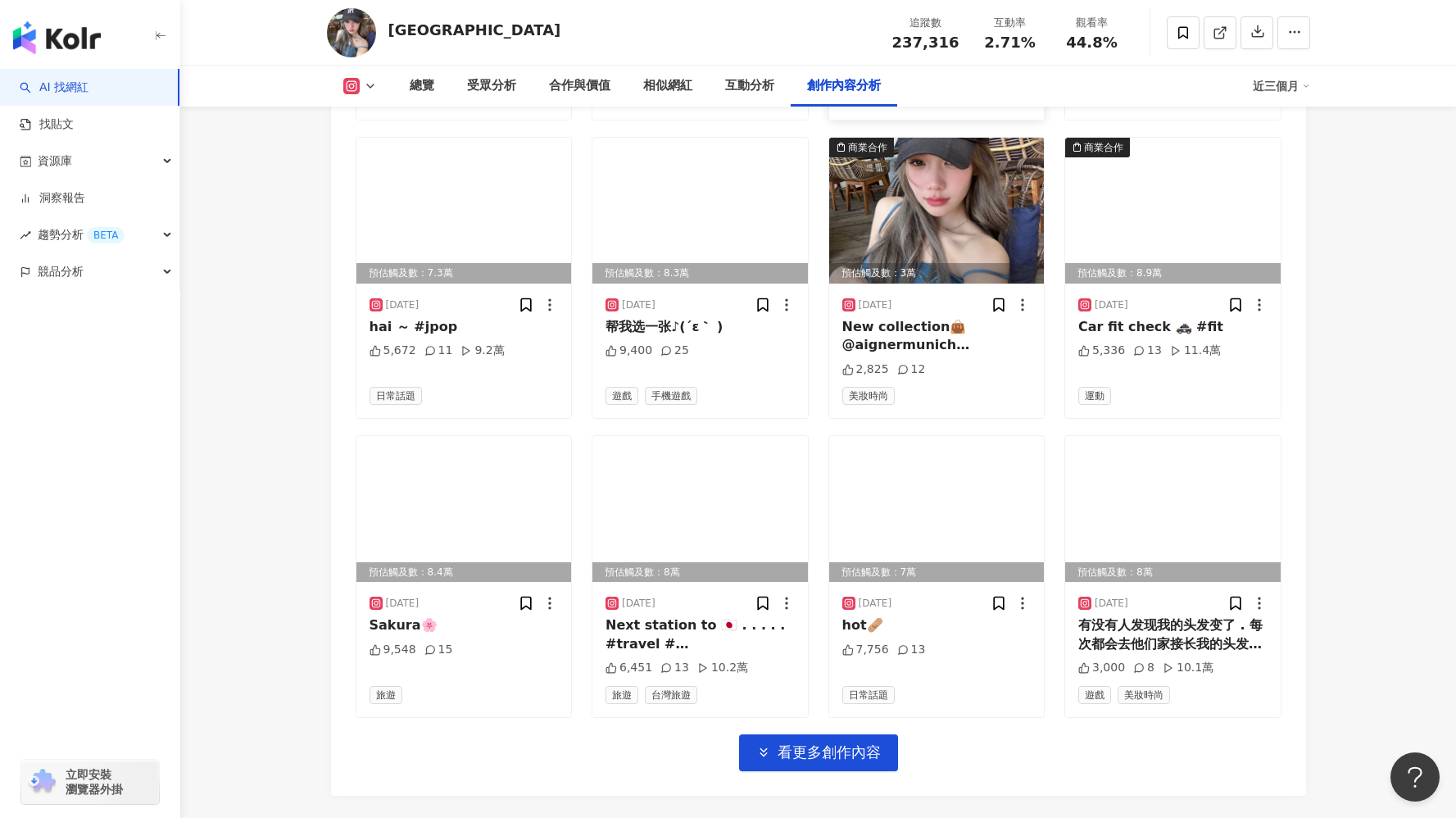
scroll to position [7355, 0]
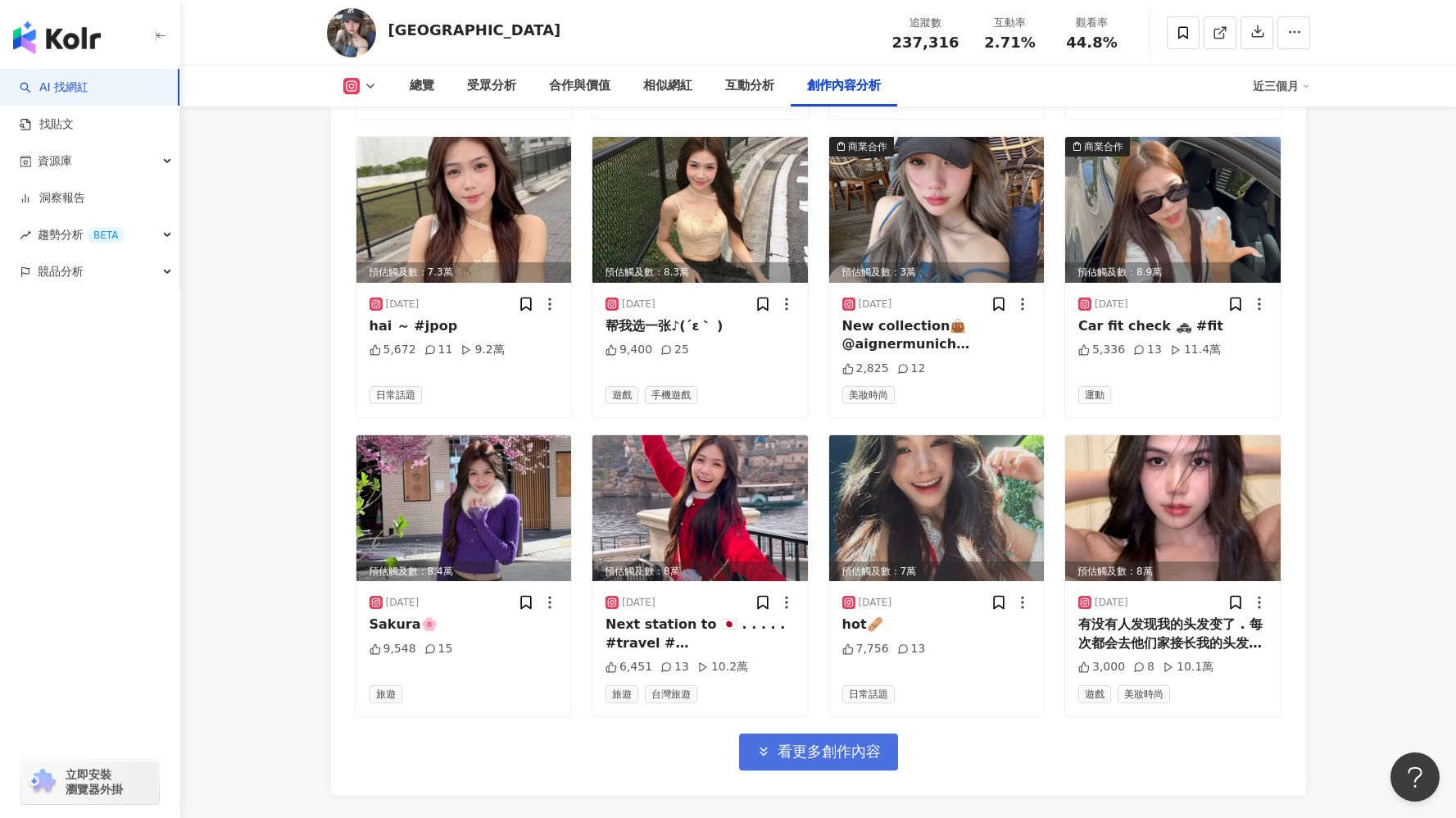
click at [860, 733] on button "看更多創作內容" at bounding box center [818, 751] width 159 height 37
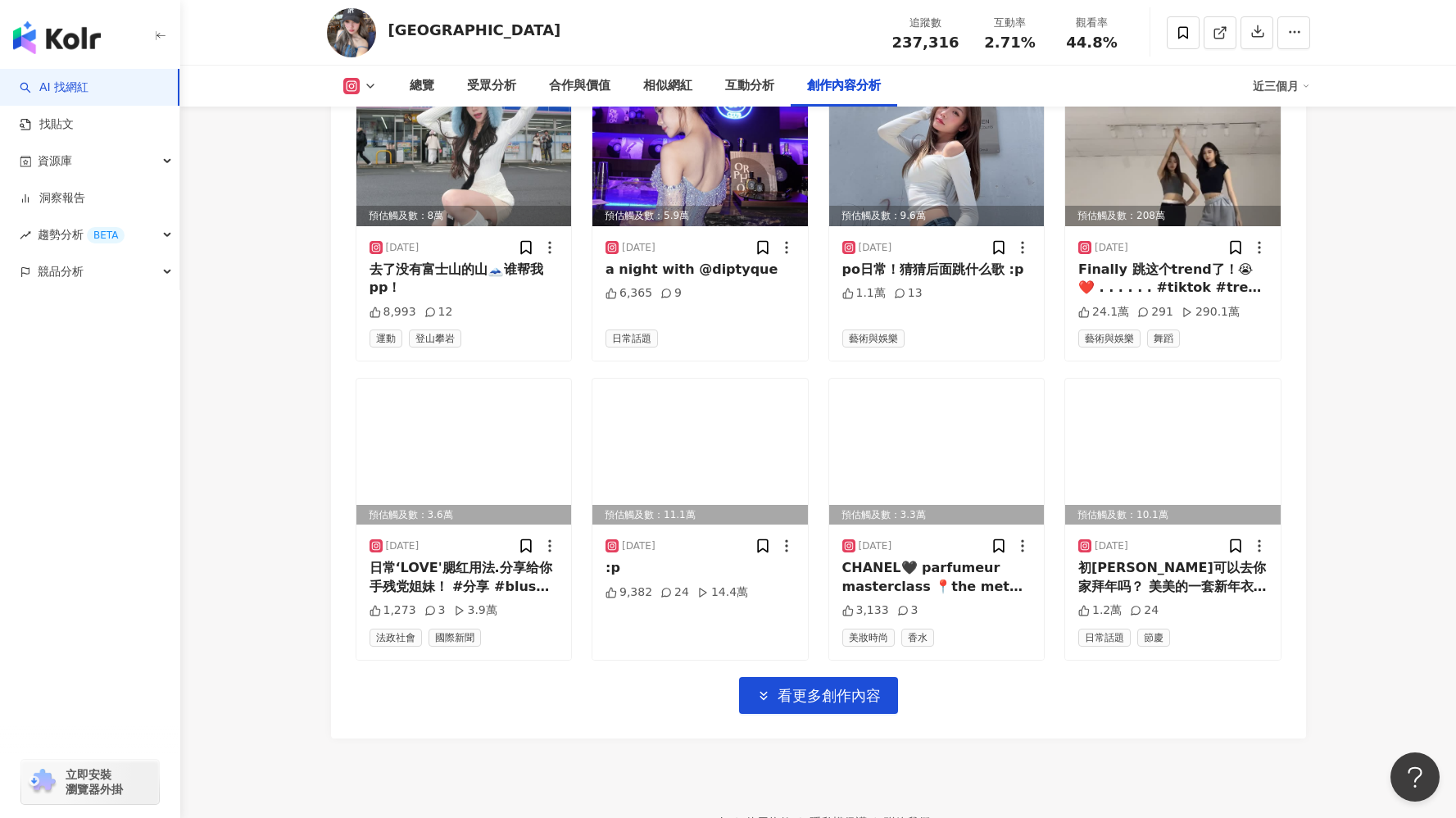
scroll to position [8372, 0]
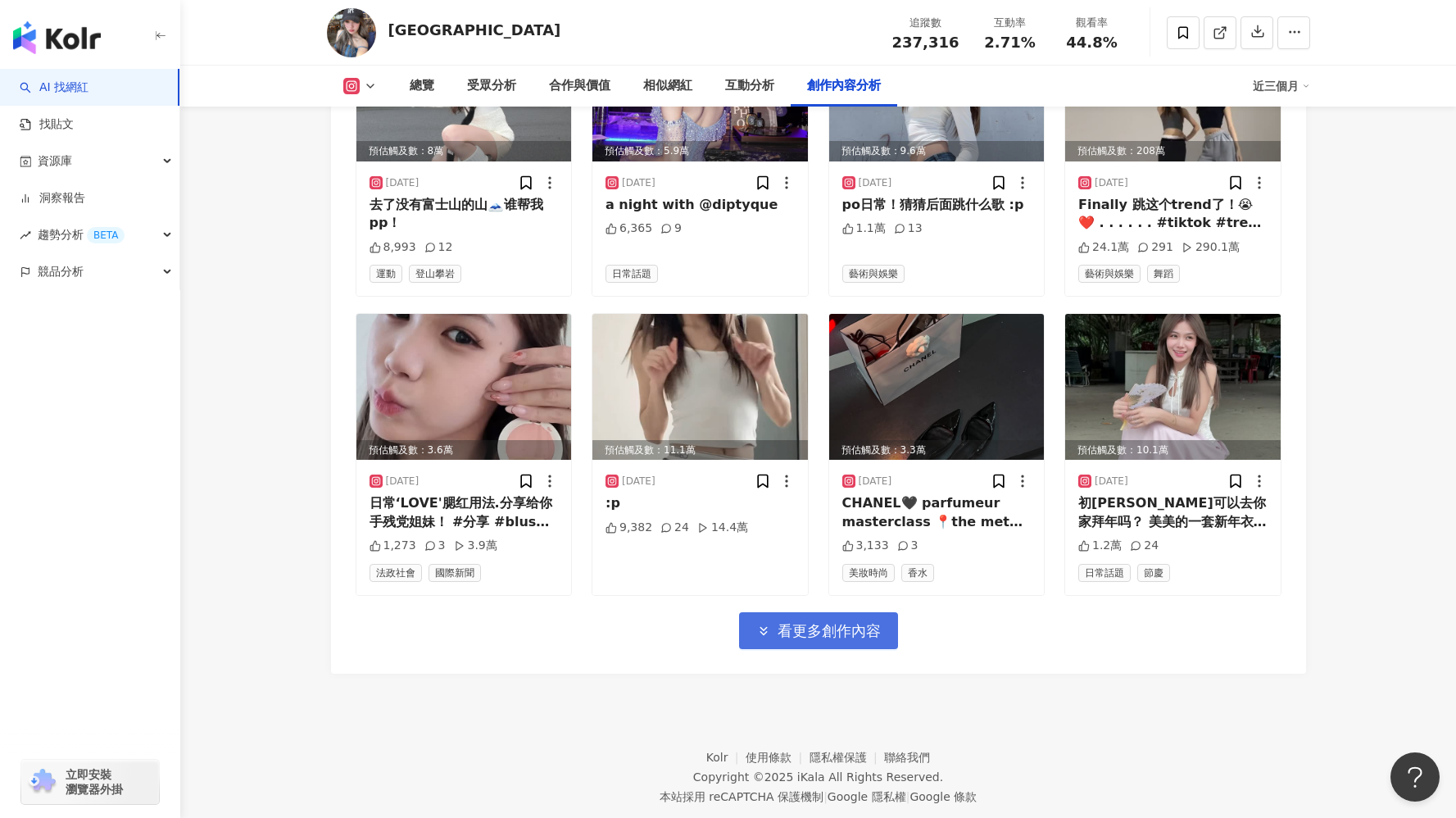
click at [815, 612] on button "看更多創作內容" at bounding box center [818, 630] width 159 height 37
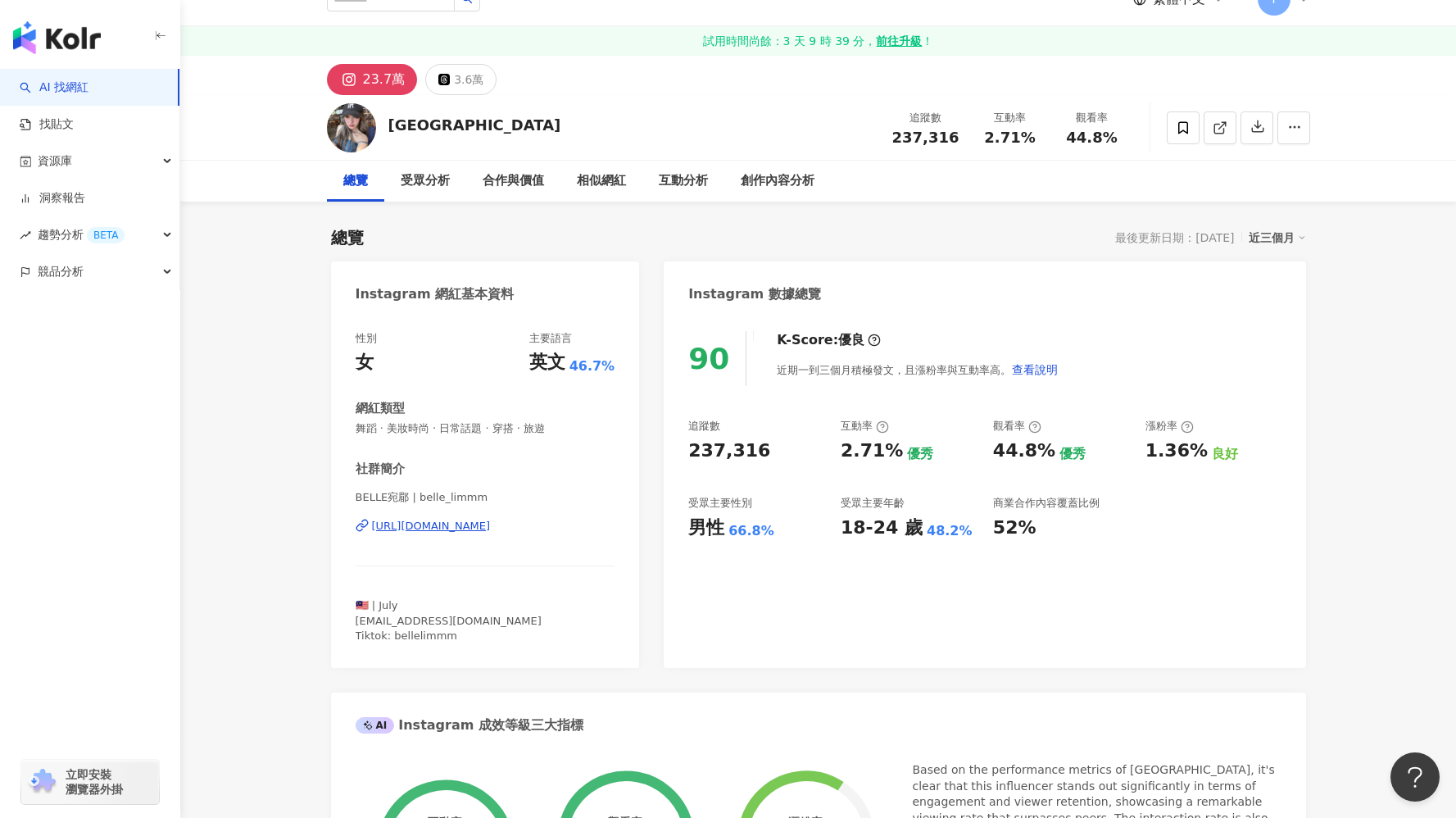
scroll to position [32, 0]
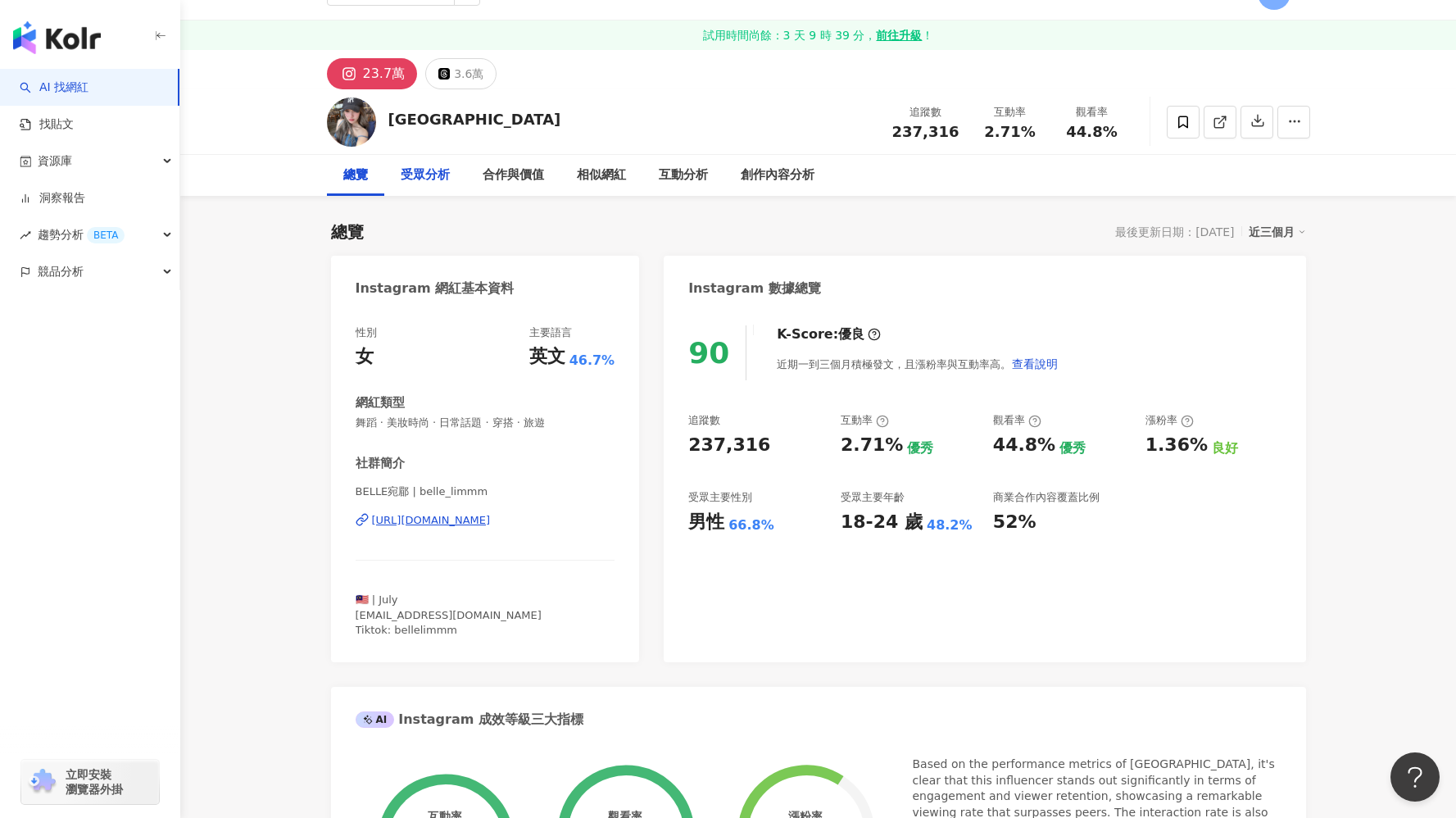
click at [428, 188] on div "受眾分析" at bounding box center [425, 175] width 82 height 41
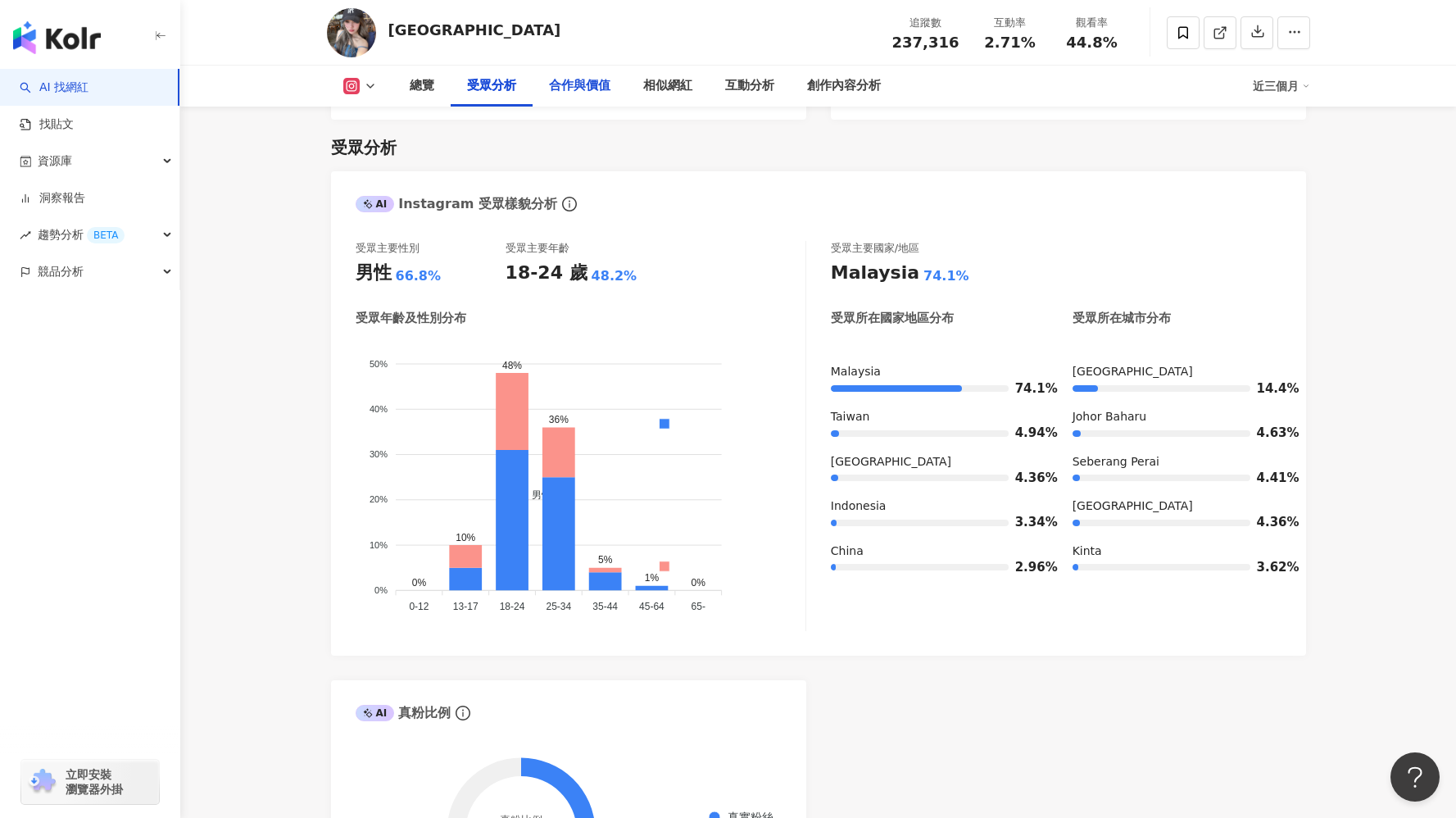
click at [572, 88] on div "合作與價值" at bounding box center [580, 86] width 62 height 20
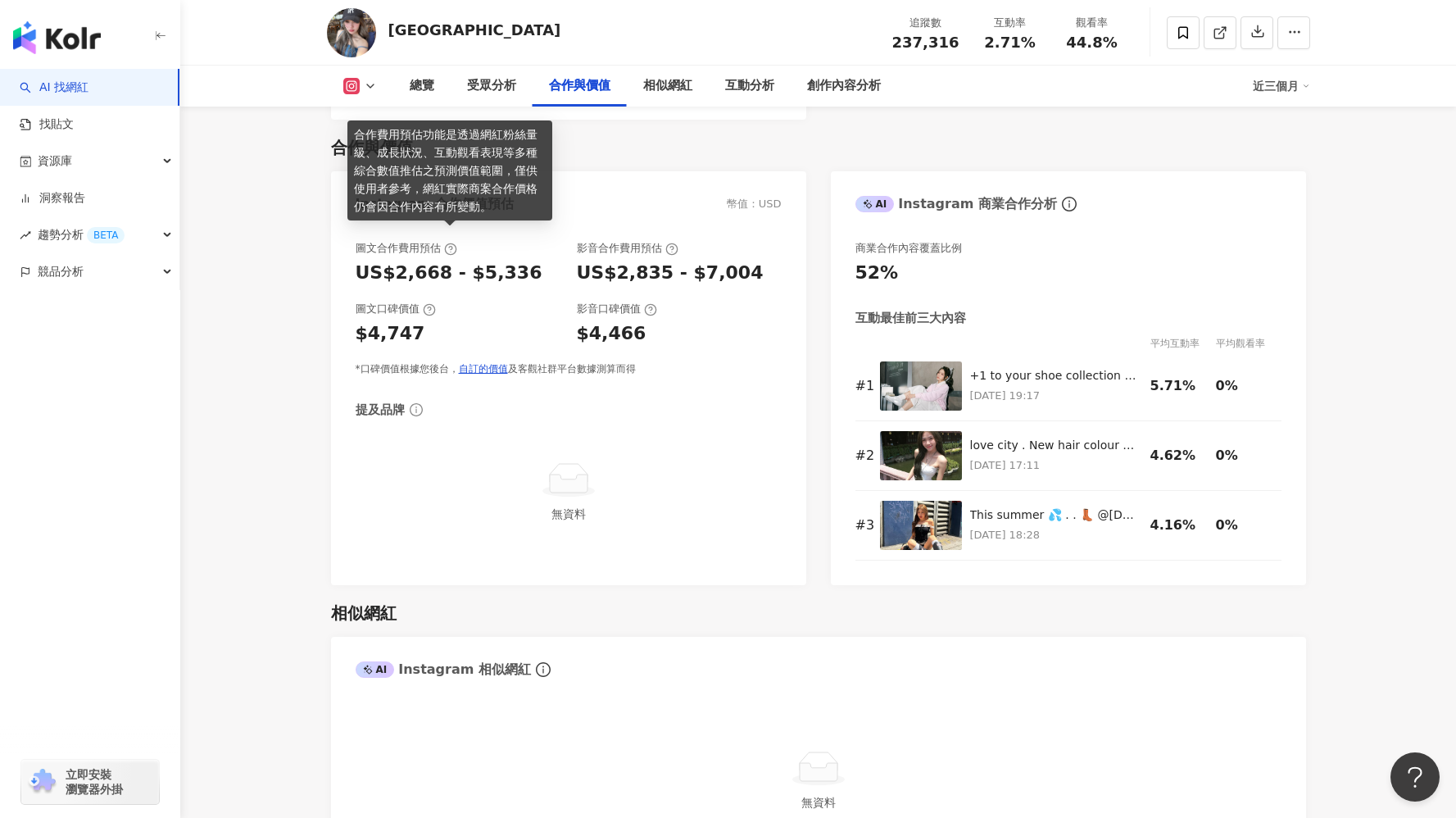
drag, startPoint x: 356, startPoint y: 266, endPoint x: 447, endPoint y: 236, distance: 95.8
click at [447, 241] on div "圖文合作費用預估 US$2,668 - $5,336" at bounding box center [458, 263] width 205 height 44
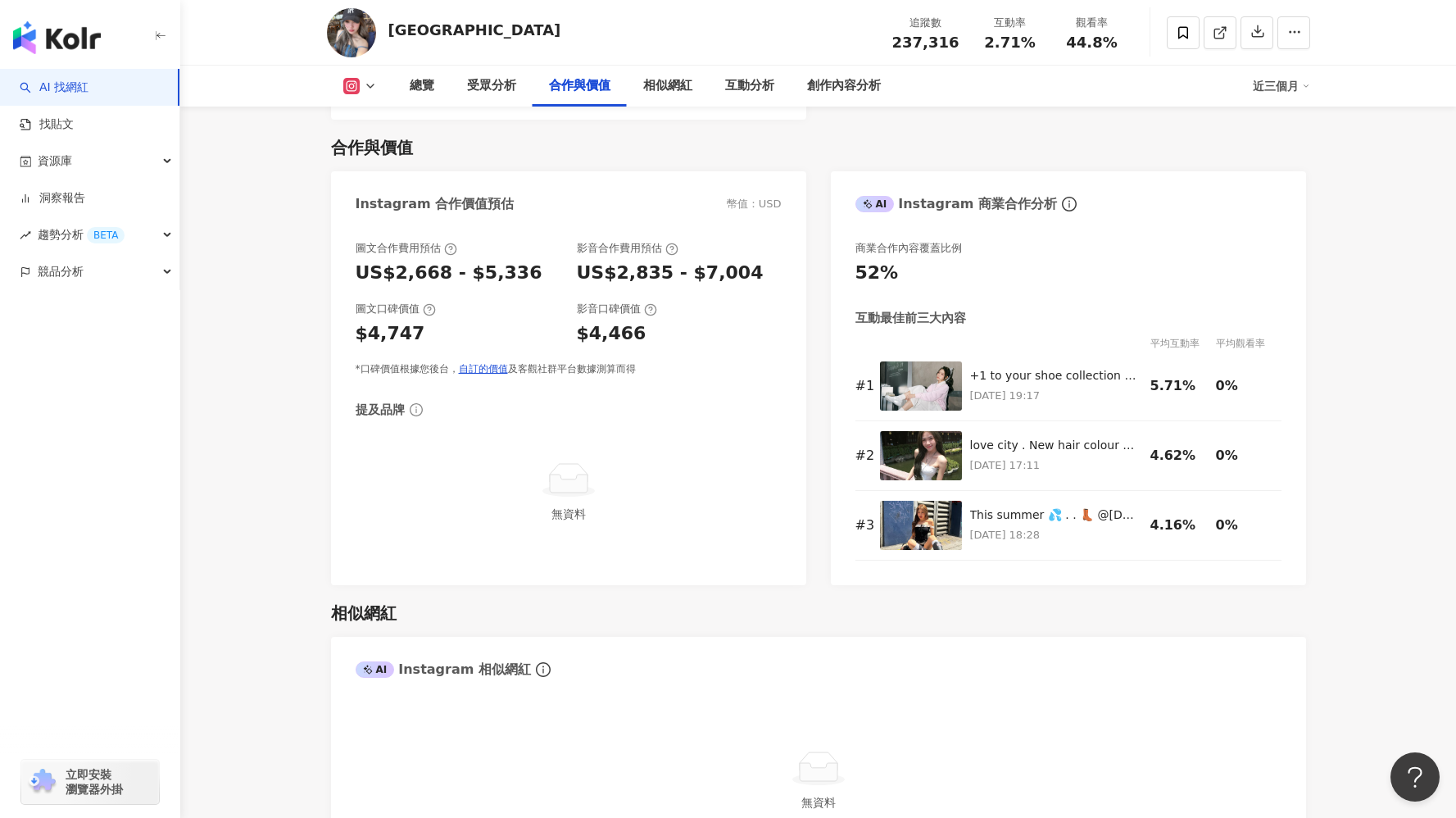
click at [364, 362] on div "*口碑價值根據您後台， 自訂的價值 及客觀社群平台數據測算而得" at bounding box center [569, 369] width 426 height 14
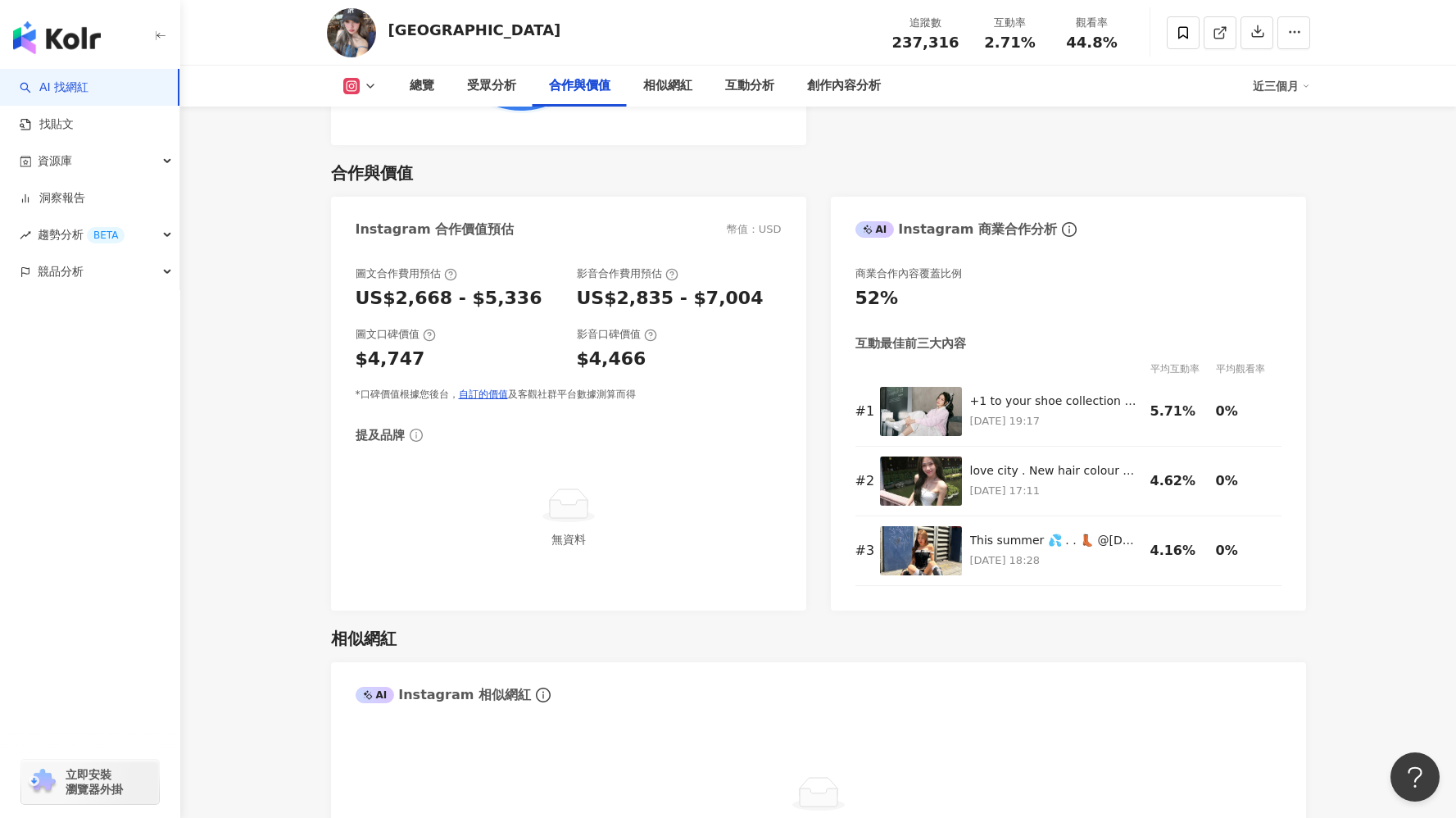
scroll to position [2205, 0]
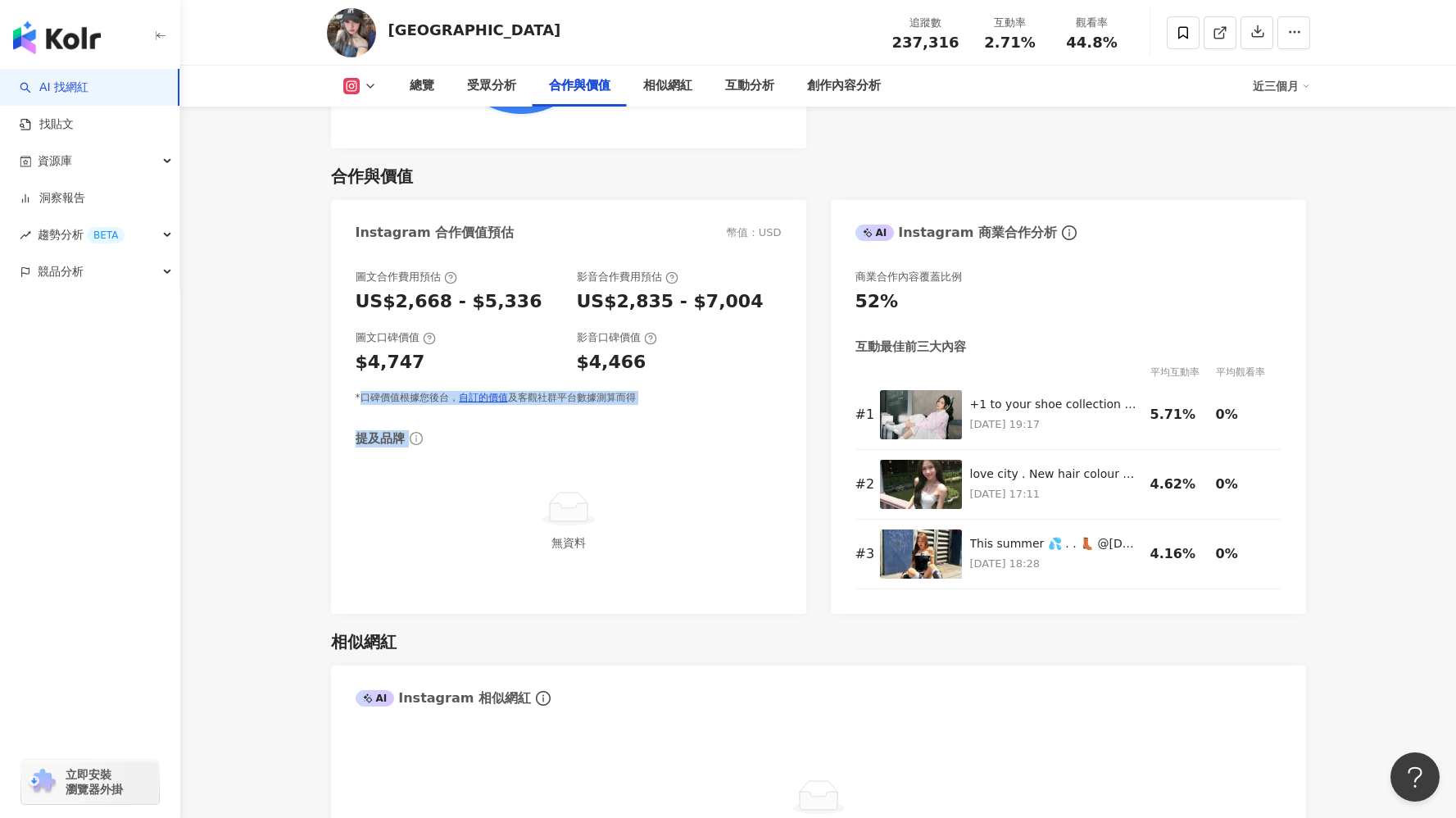
drag, startPoint x: 358, startPoint y: 386, endPoint x: 667, endPoint y: 407, distance: 309.7
click at [667, 407] on div "圖文合作費用預估 US$2,668 - $5,336 影音合作費用預估 US$2,835 - $7,004 圖文口碑價值 $4,747 影音口碑價值 $4,4…" at bounding box center [569, 423] width 426 height 308
copy div "口碑價值根據您後台， 自訂的價值 及客觀社群平台數據測算而得 提及品牌"
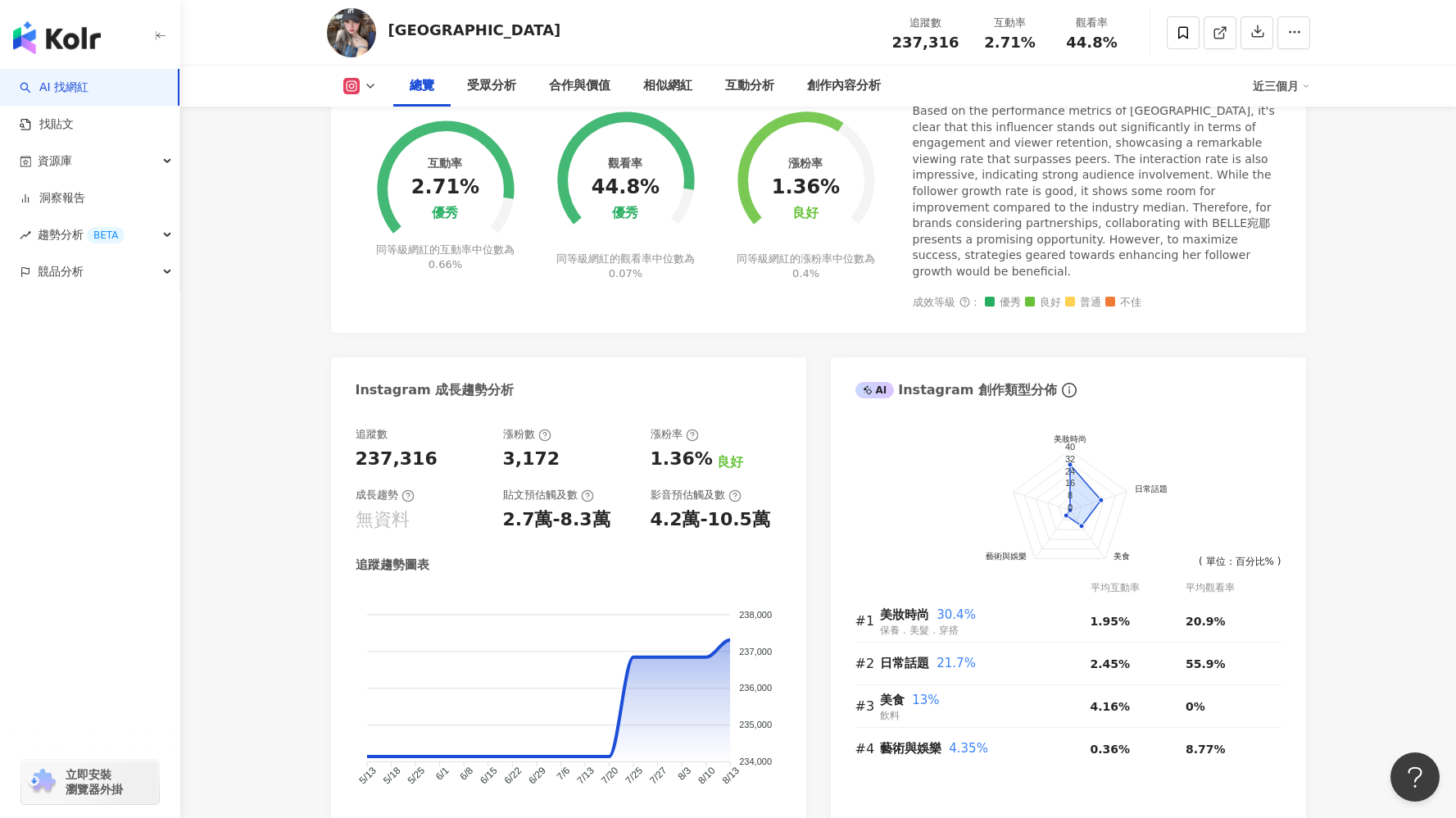
scroll to position [0, 0]
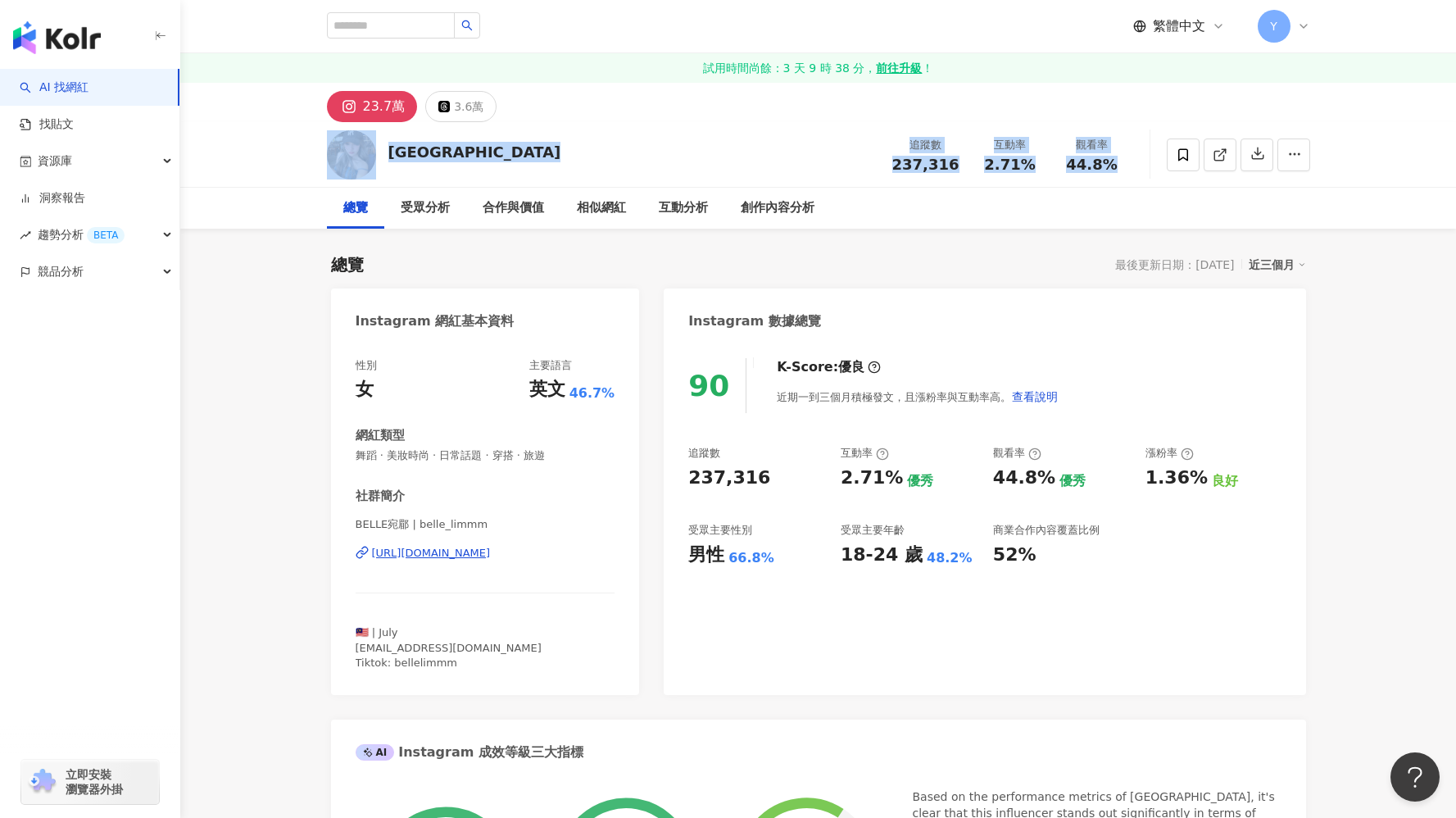
drag, startPoint x: 369, startPoint y: 198, endPoint x: 272, endPoint y: 181, distance: 98.5
click at [272, 181] on div "BELLE宛郿 追蹤數 237,316 互動率 2.71% 觀看率 44.8% 總覽 受眾分析 合作與價值 相似網紅 互動分析 創作內容分析" at bounding box center [818, 175] width 1276 height 106
click at [308, 214] on div "總覽 受眾分析 合作與價值 相似網紅 互動分析 創作內容分析" at bounding box center [818, 208] width 1049 height 41
drag, startPoint x: 313, startPoint y: 160, endPoint x: 379, endPoint y: 215, distance: 85.9
click at [379, 215] on div "BELLE宛郿 追蹤數 237,316 互動率 2.71% 觀看率 44.8% 總覽 受眾分析 合作與價值 相似網紅 互動分析 創作內容分析" at bounding box center [818, 175] width 1276 height 106
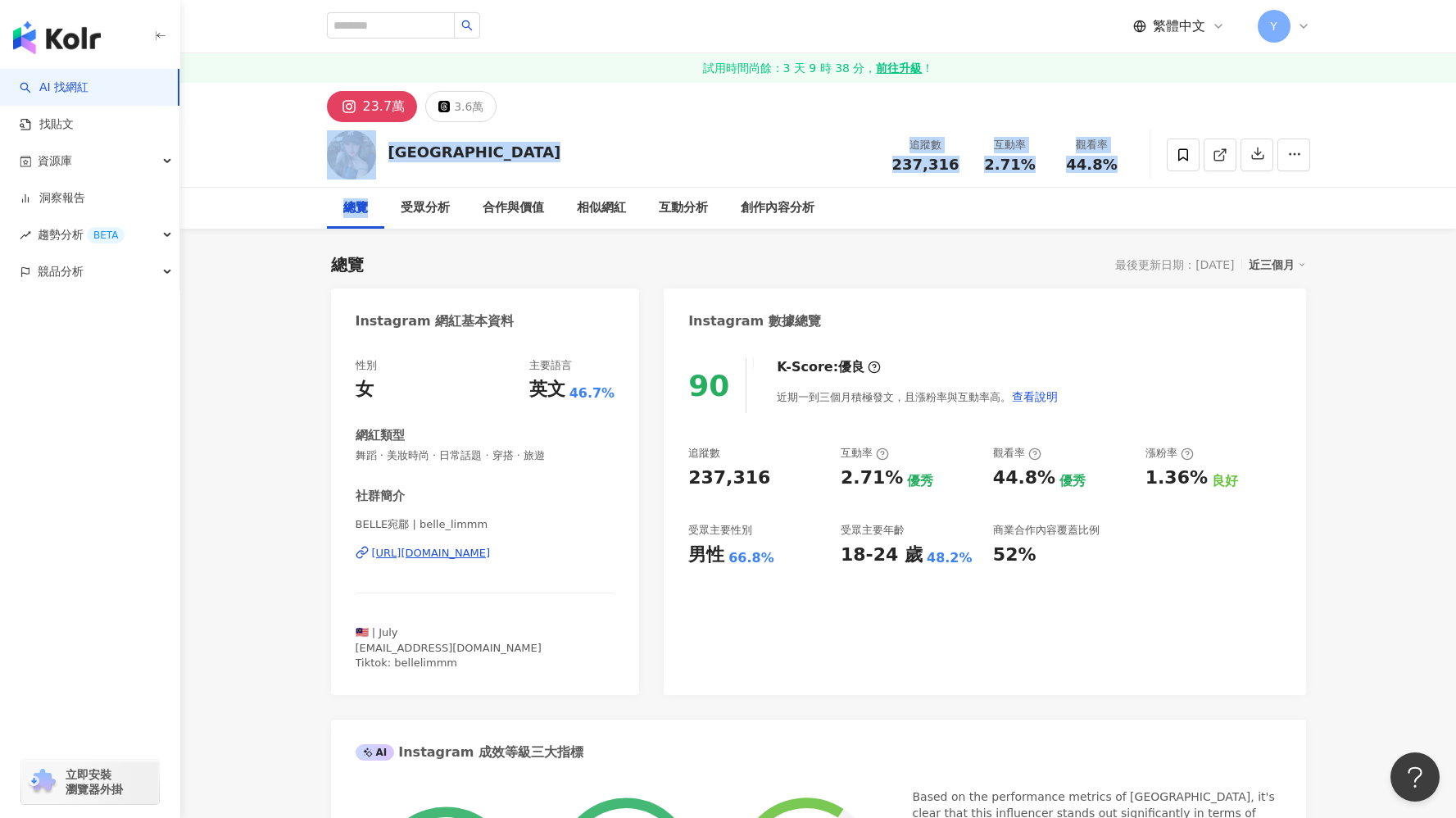
copy div "BELLE宛郿 追蹤數 237,316 互動率 2.71% 觀看率 44.8% 總覽"
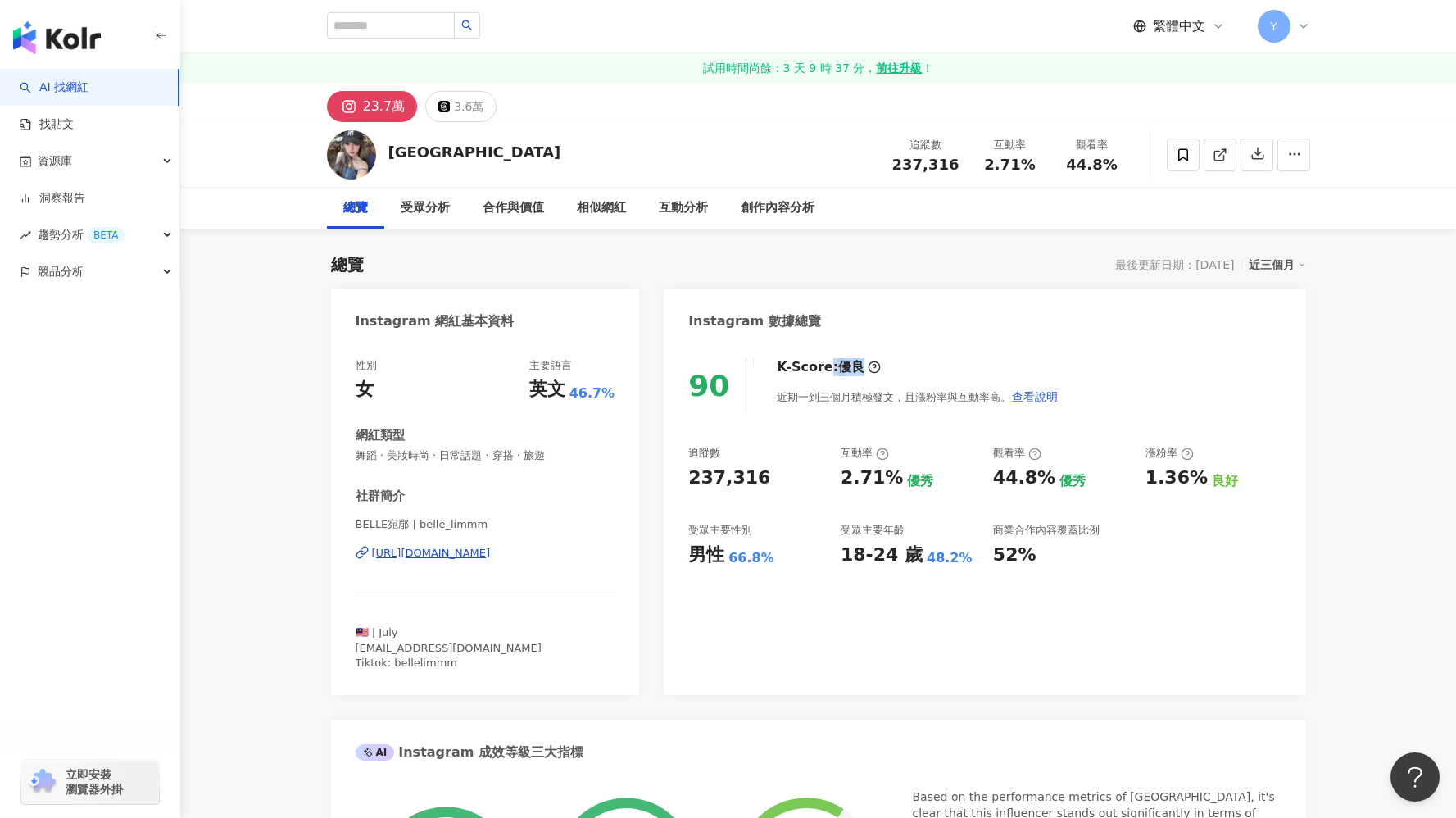
drag, startPoint x: 846, startPoint y: 367, endPoint x: 821, endPoint y: 367, distance: 25.0
click at [821, 367] on div "K-Score : 優良" at bounding box center [828, 367] width 104 height 18
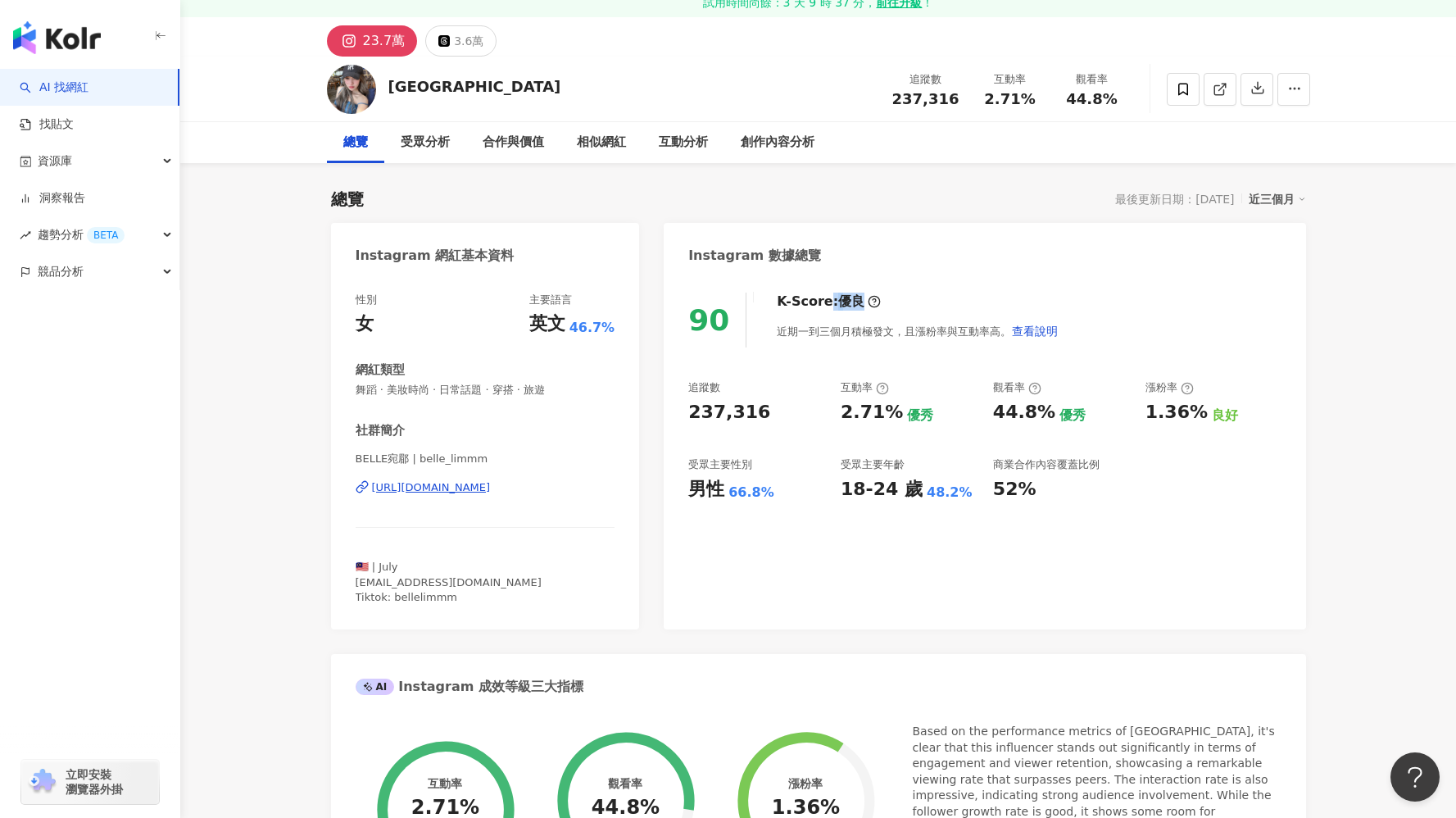
scroll to position [68, 0]
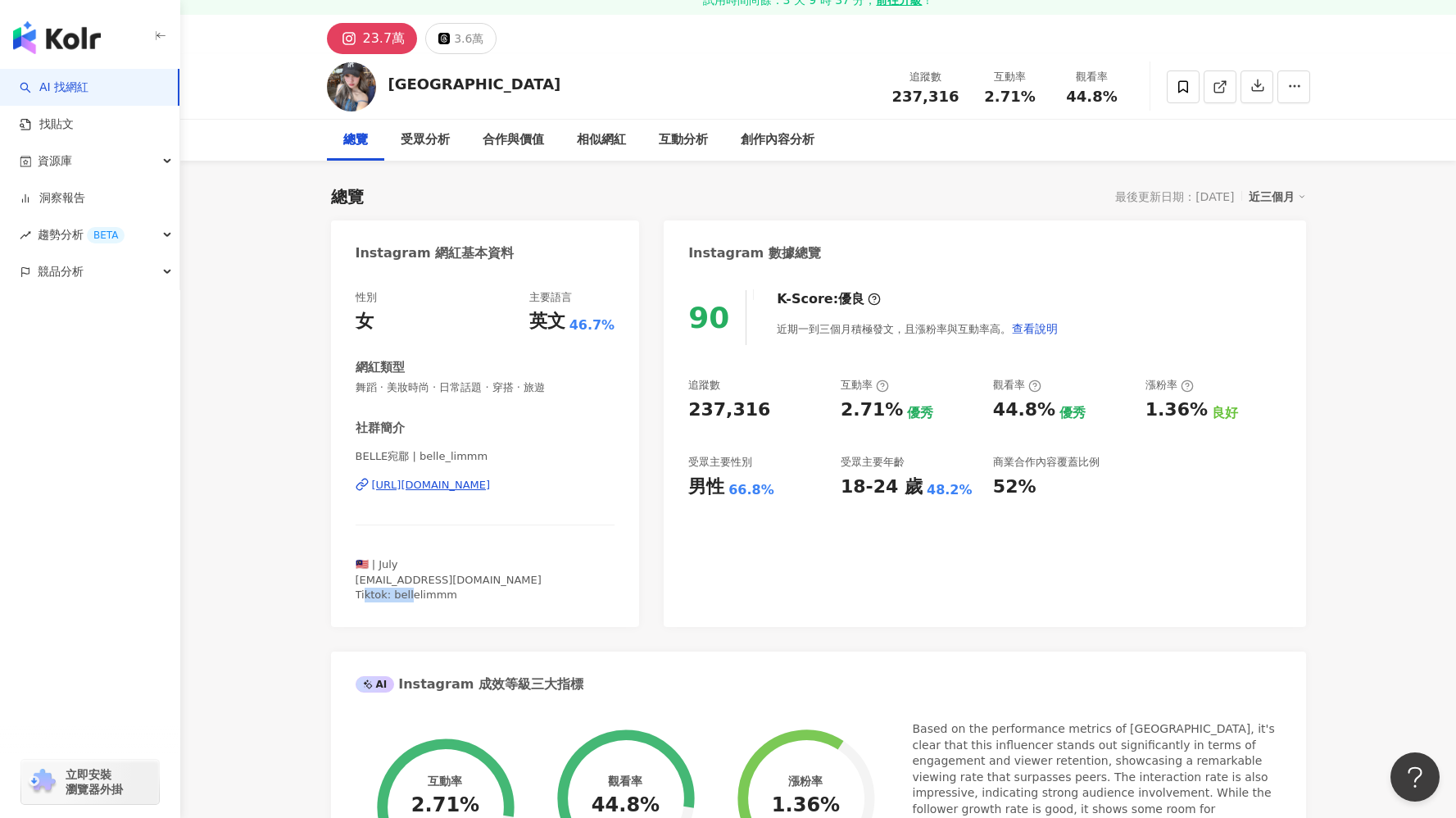
drag, startPoint x: 393, startPoint y: 595, endPoint x: 447, endPoint y: 601, distance: 54.3
click at [447, 601] on div "🇲🇾 | July limbelle.720@gmail.com Tiktok: bellelimmm" at bounding box center [486, 579] width 259 height 45
copy span "llelimmm"
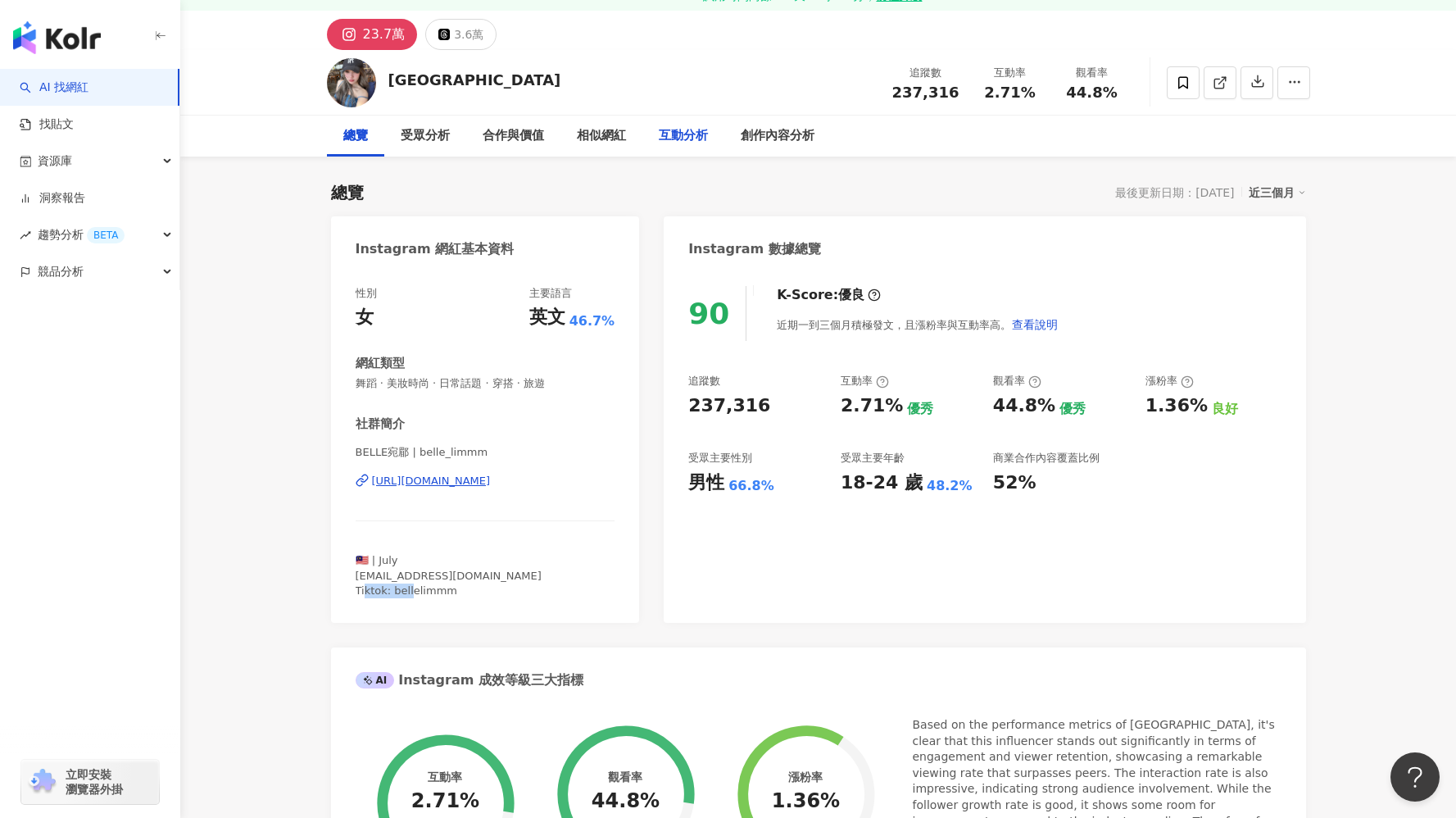
scroll to position [0, 0]
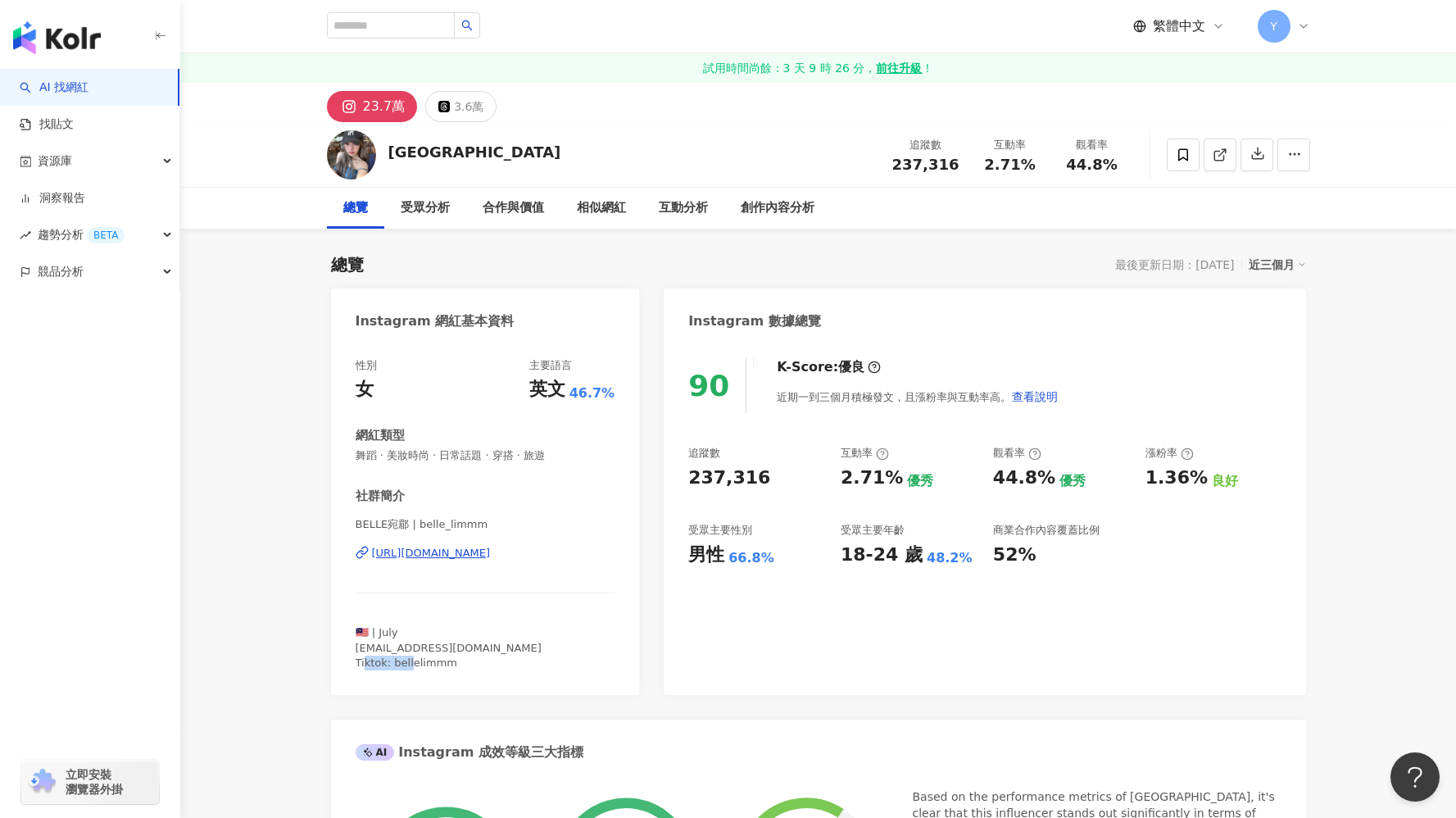
click at [491, 554] on div "[URL][DOMAIN_NAME]" at bounding box center [431, 553] width 119 height 15
click at [170, 156] on div "資源庫" at bounding box center [90, 160] width 180 height 37
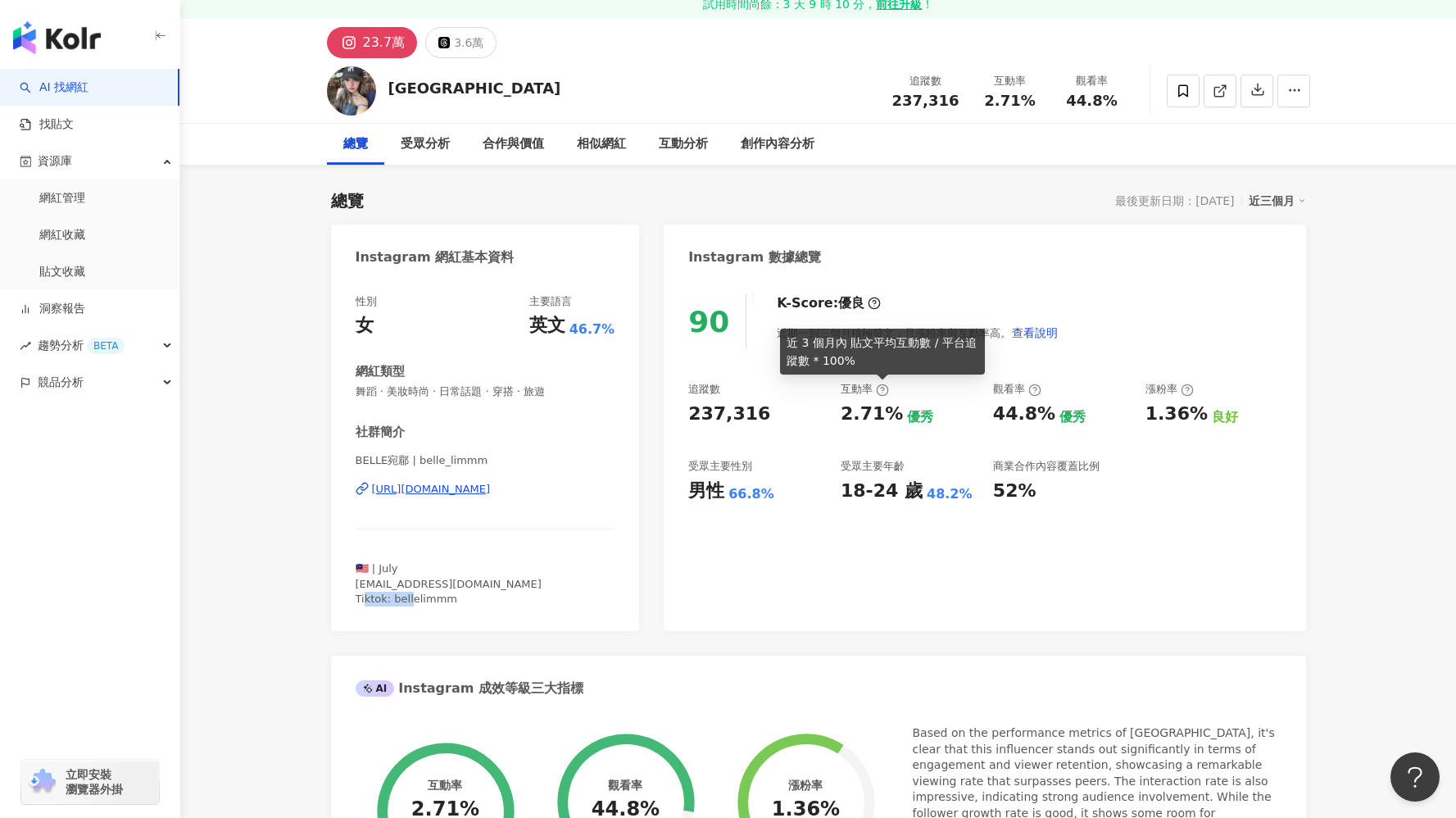
scroll to position [56, 0]
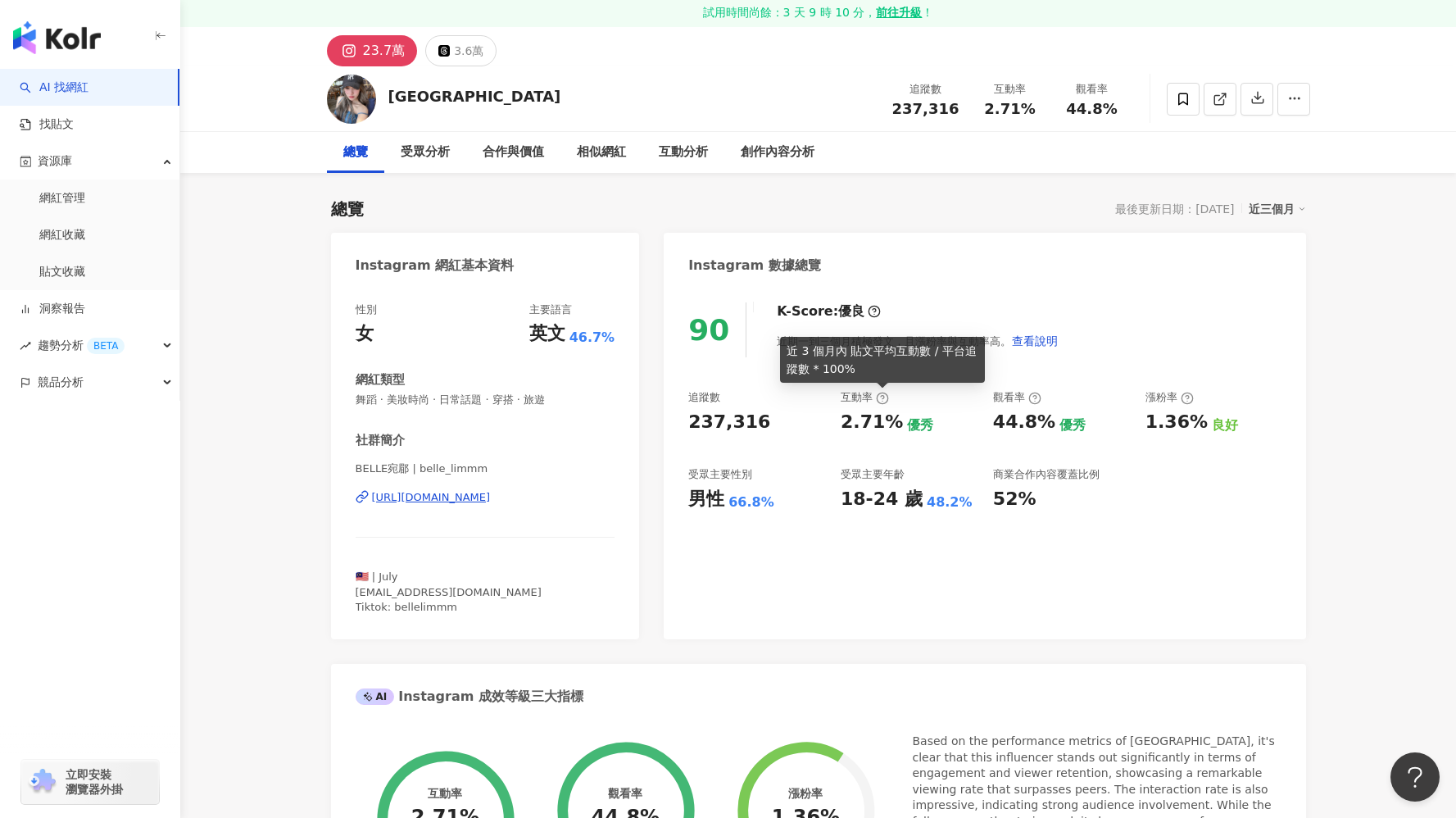
click at [880, 398] on icon at bounding box center [883, 398] width 13 height 13
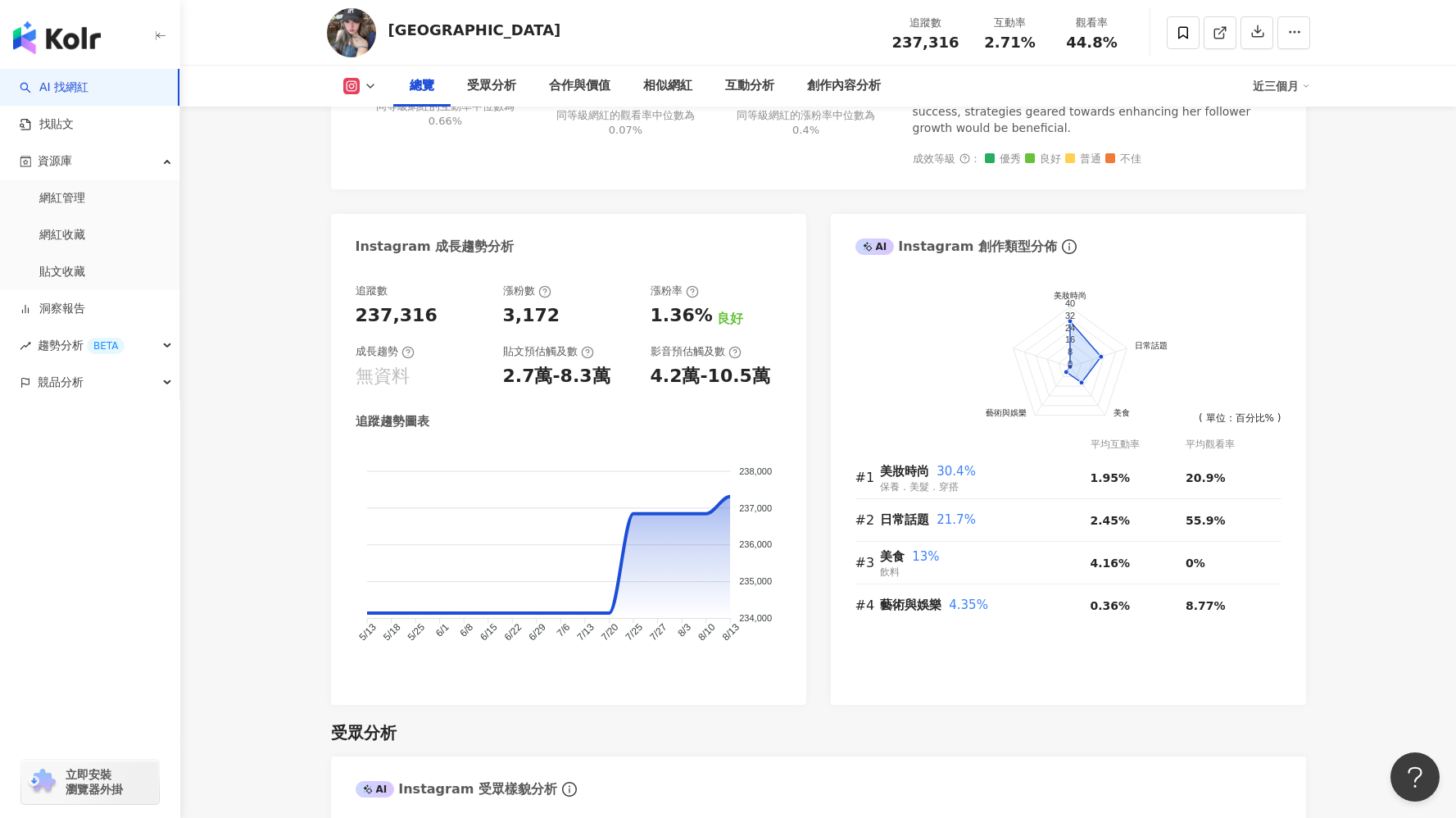
scroll to position [831, 0]
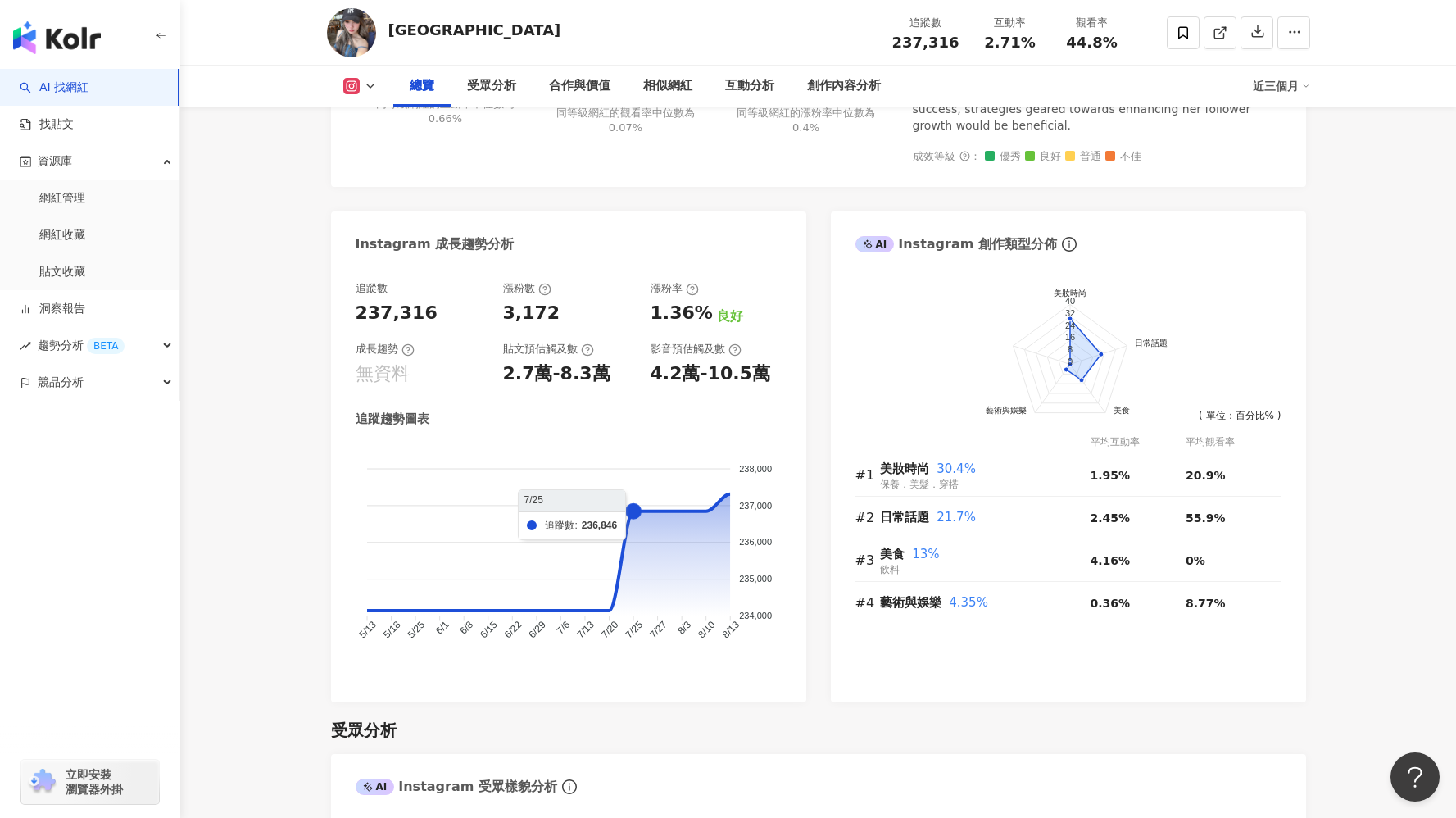
drag, startPoint x: 582, startPoint y: 597, endPoint x: 631, endPoint y: 495, distance: 113.2
click at [631, 495] on foreignobject at bounding box center [569, 554] width 426 height 221
drag, startPoint x: 399, startPoint y: 594, endPoint x: 470, endPoint y: 595, distance: 71.0
click at [470, 595] on foreignobject at bounding box center [569, 554] width 426 height 221
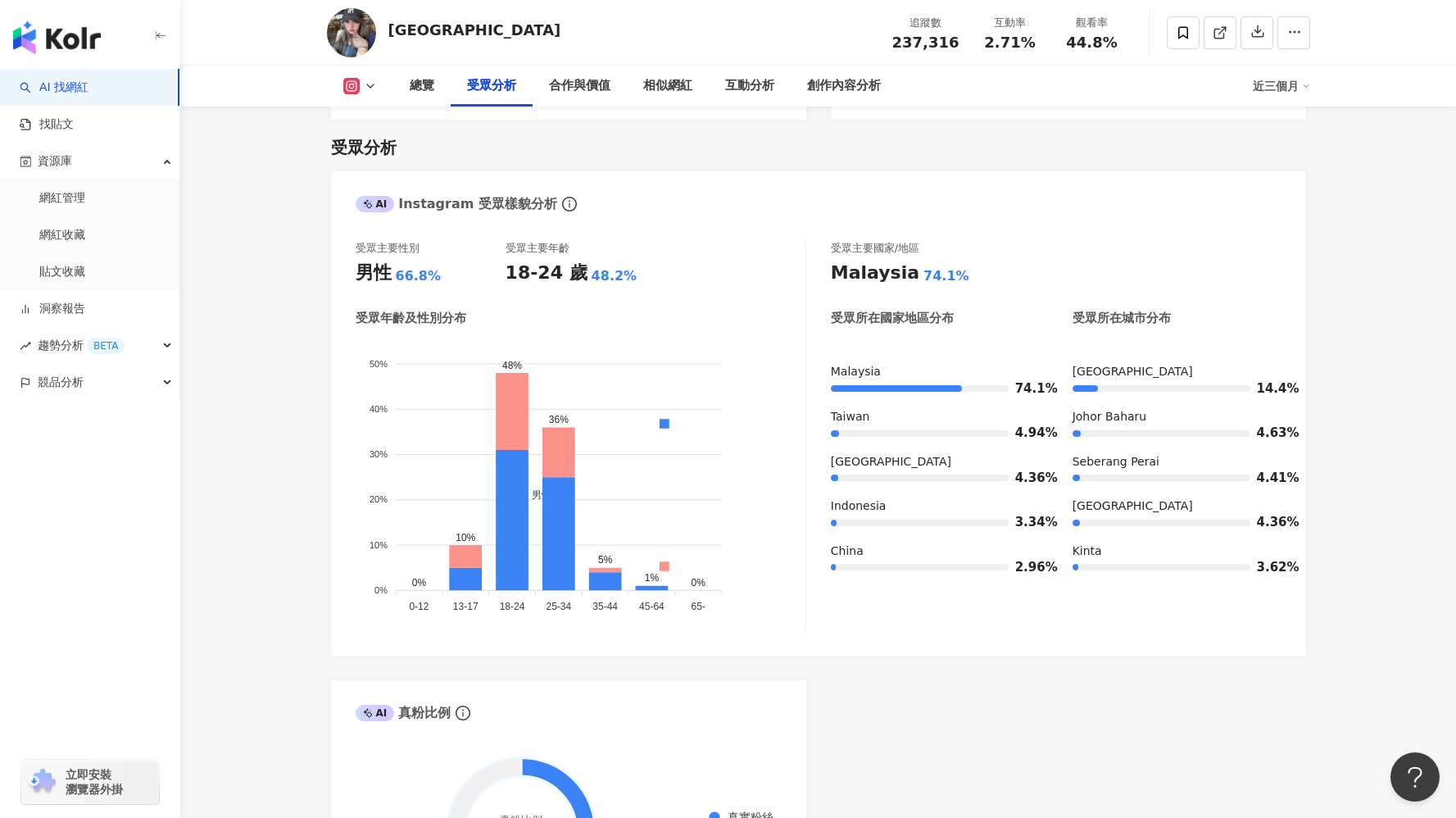
click at [353, 92] on icon at bounding box center [352, 86] width 17 height 17
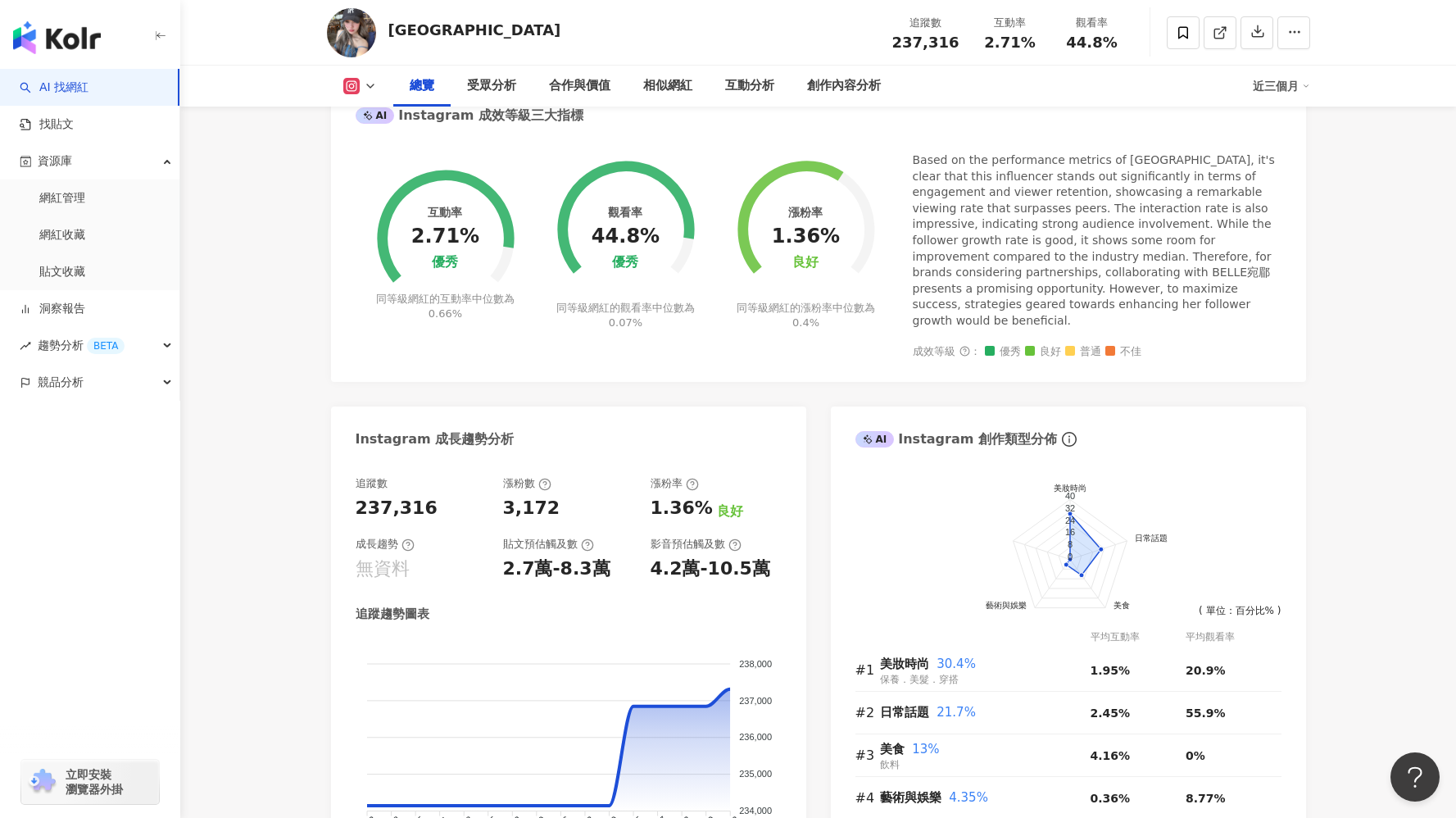
scroll to position [643, 0]
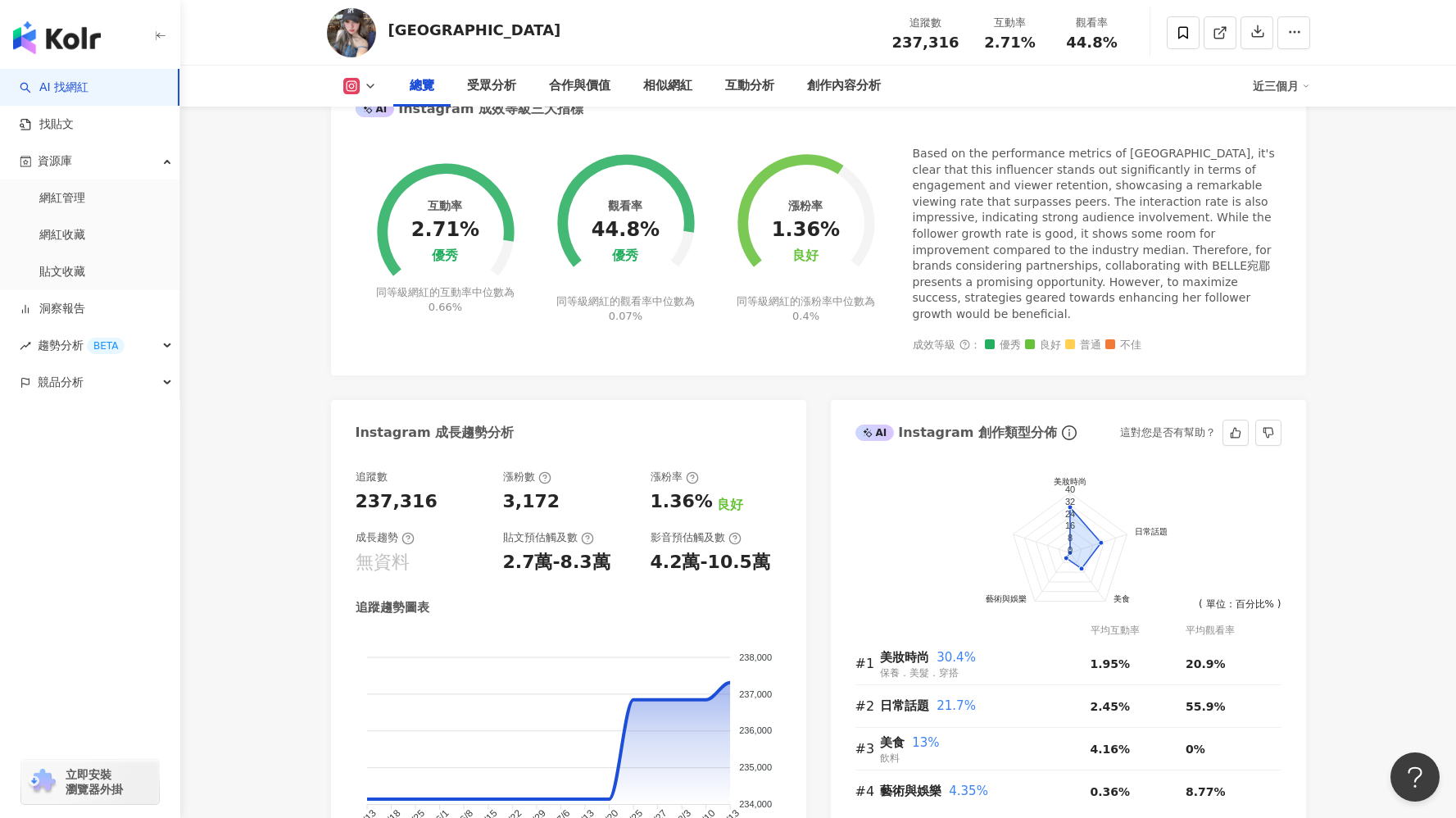
click at [1068, 485] on text "40" at bounding box center [1069, 490] width 10 height 10
click at [1006, 516] on foreignobject at bounding box center [1069, 559] width 426 height 213
click at [1241, 453] on foreignobject at bounding box center [1069, 559] width 426 height 213
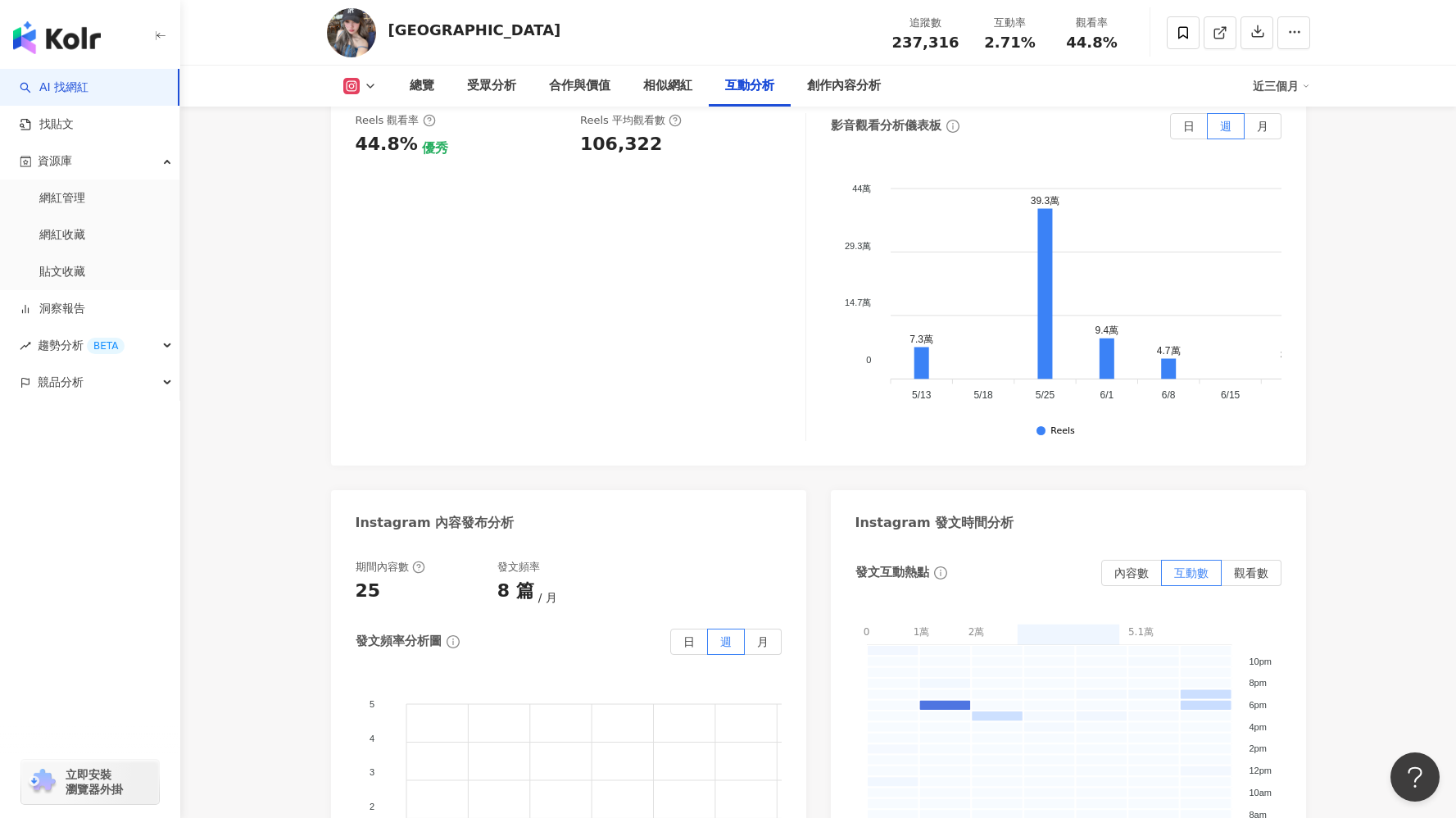
scroll to position [4118, 0]
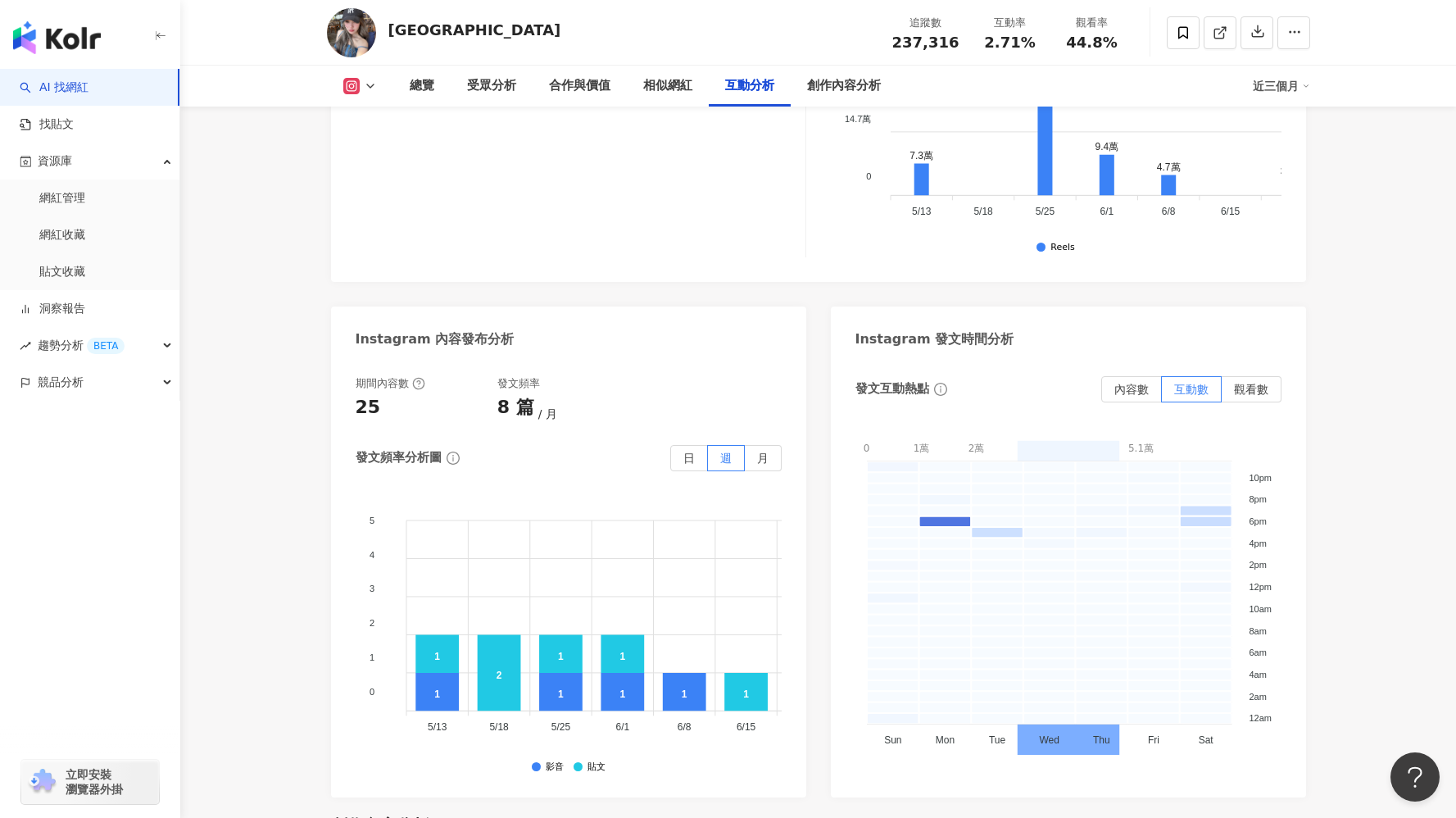
click at [343, 86] on icon at bounding box center [352, 86] width 17 height 17
click at [379, 116] on button "Instagram" at bounding box center [386, 116] width 98 height 23
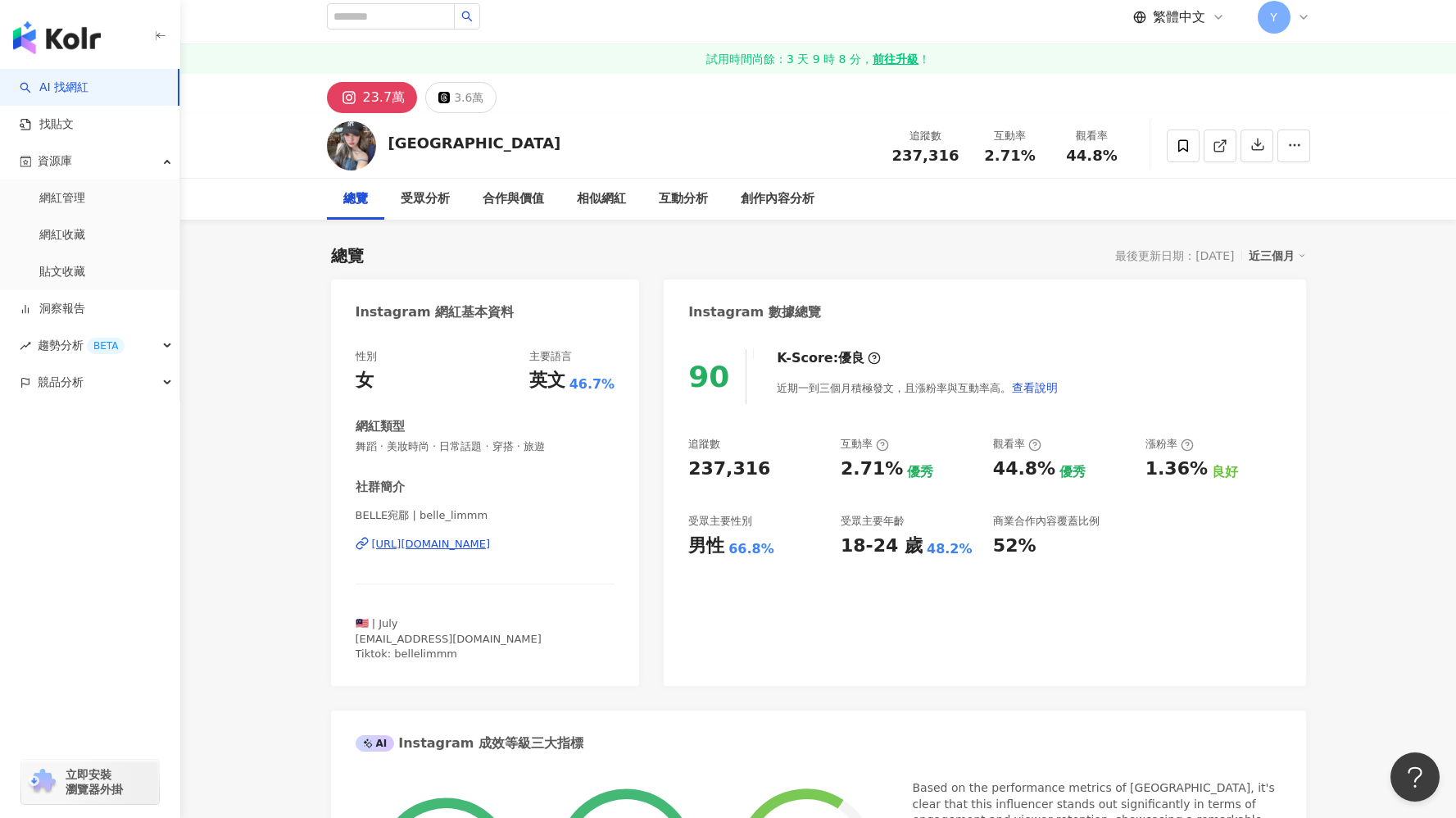
scroll to position [12, 0]
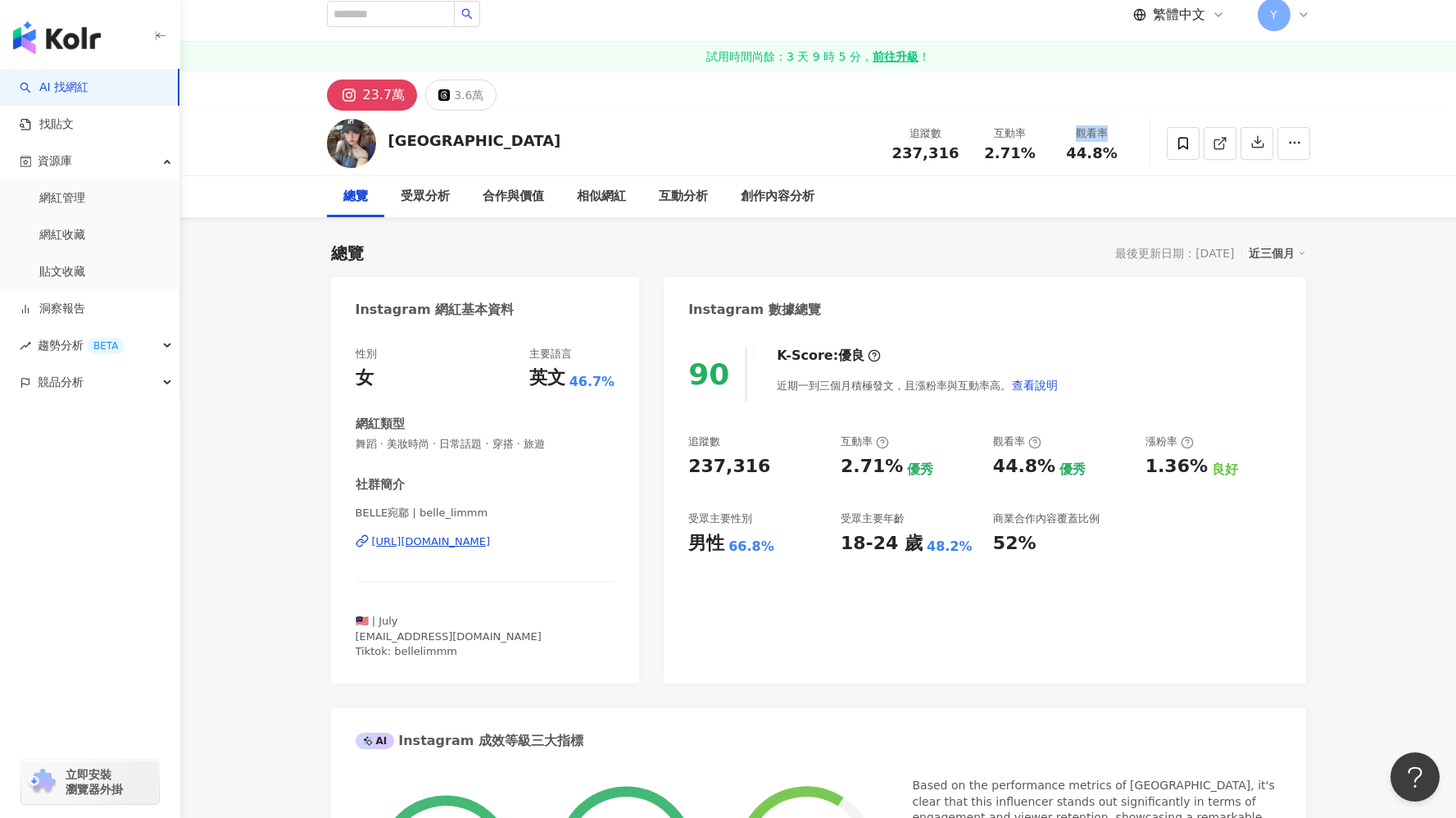
drag, startPoint x: 1076, startPoint y: 128, endPoint x: 1108, endPoint y: 132, distance: 32.2
click at [1108, 132] on div "觀看率" at bounding box center [1092, 134] width 62 height 17
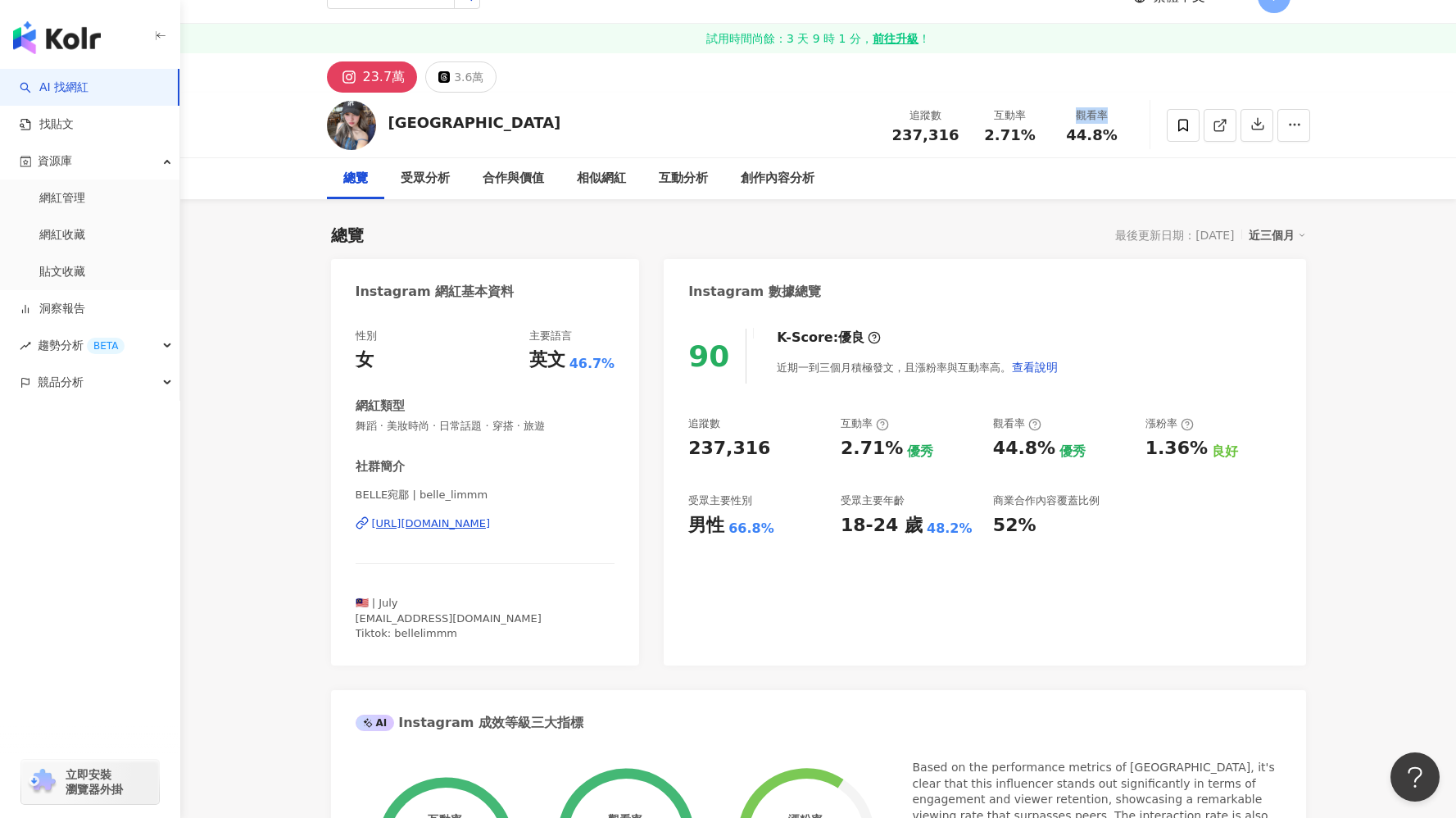
scroll to position [68, 0]
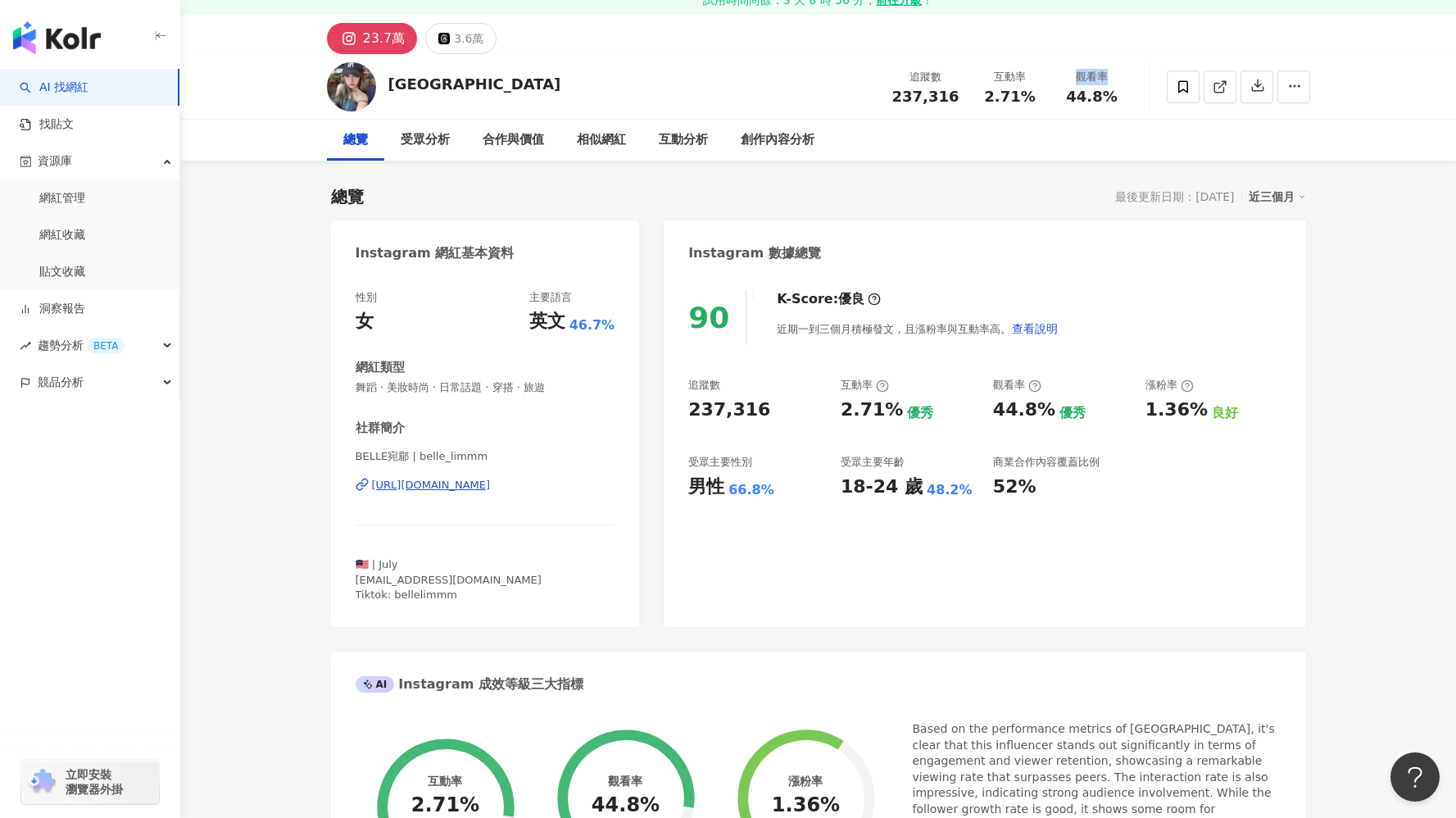
click at [1044, 522] on div "90 K-Score : 優良 近期一到三個月積極發文，且漲粉率與互動率高。 查看說明 追蹤數 237,316 互動率 2.71% 優秀 觀看率 44.8% …" at bounding box center [985, 450] width 642 height 353
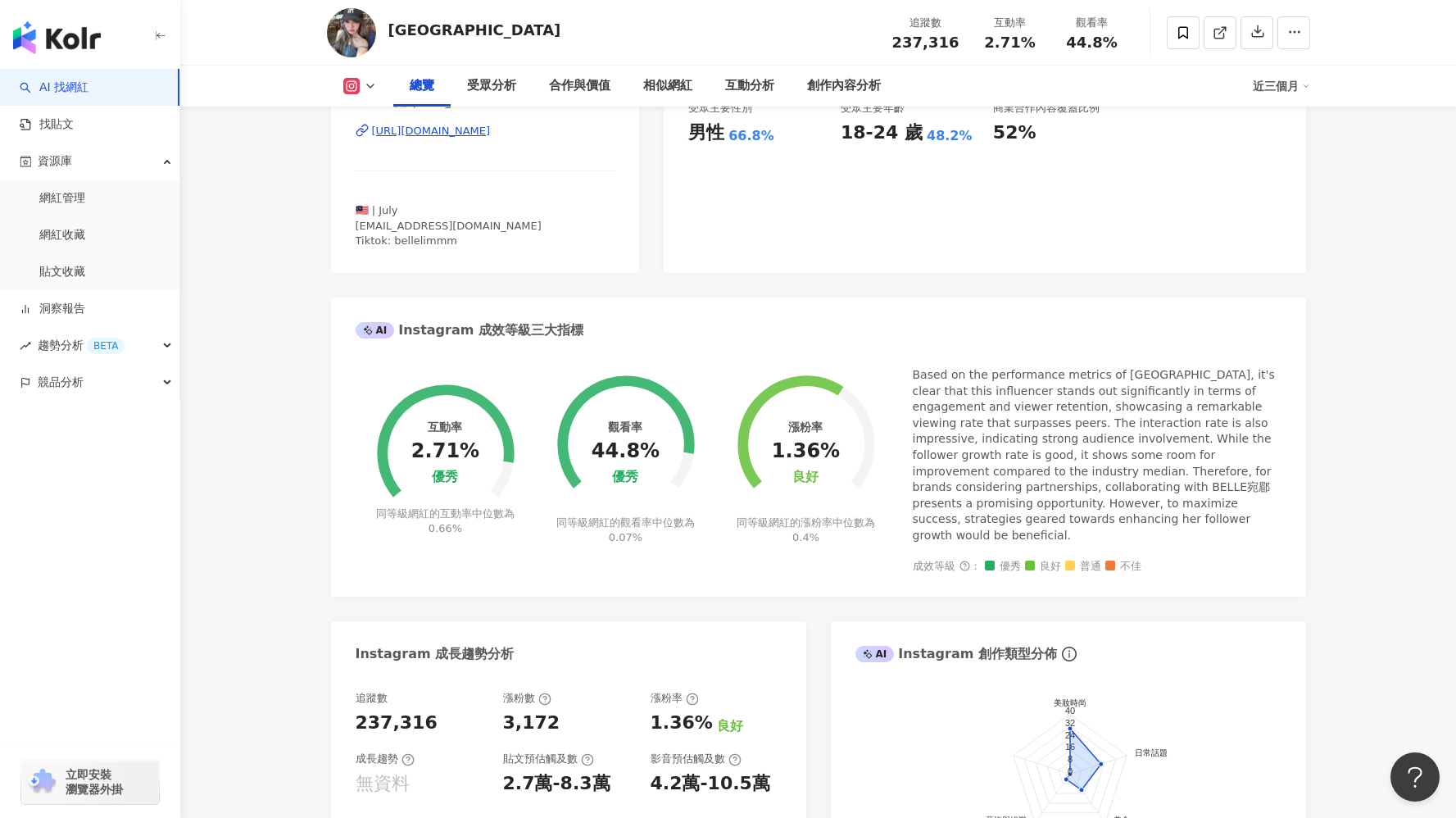
scroll to position [434, 0]
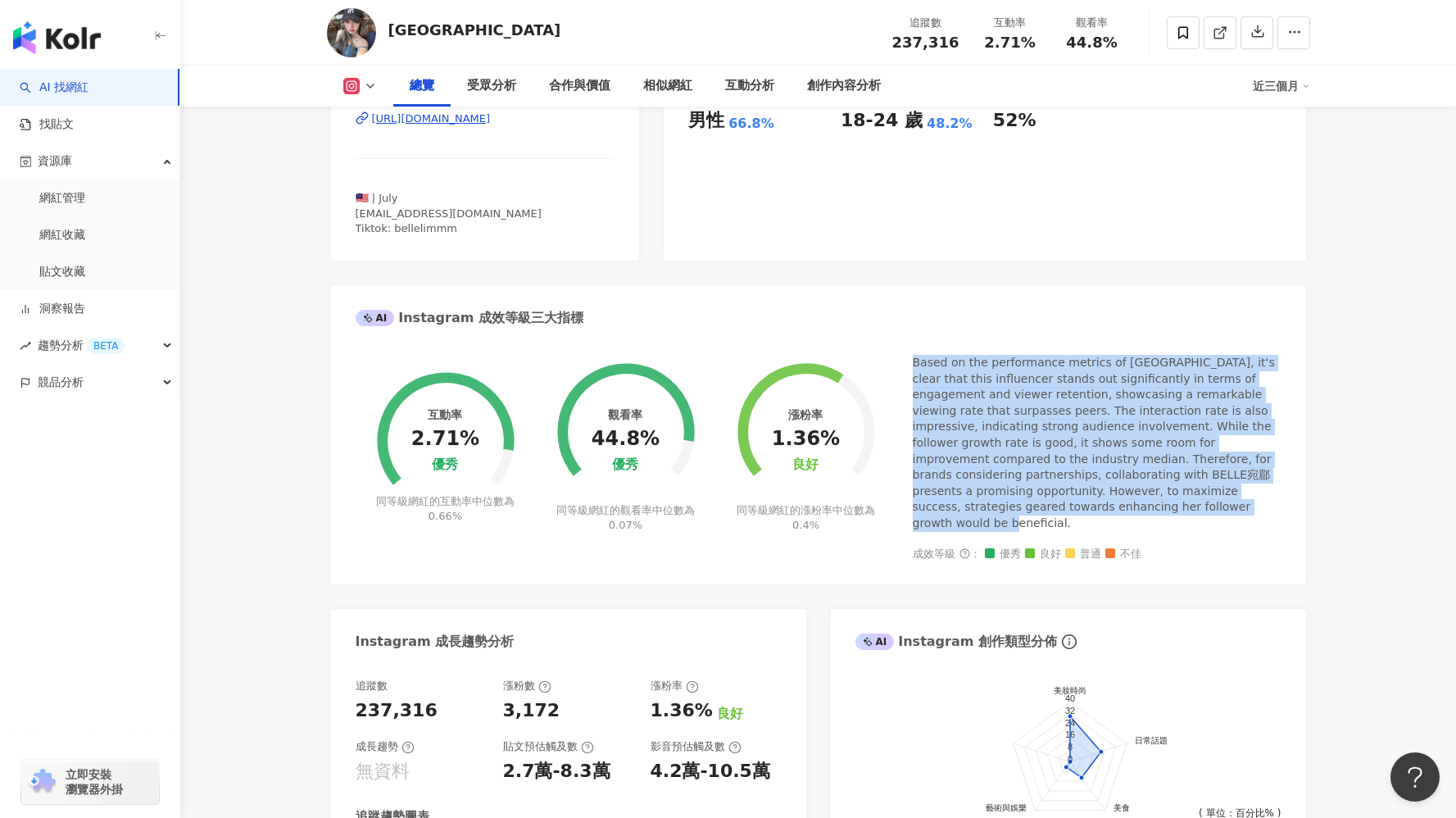
drag, startPoint x: 916, startPoint y: 362, endPoint x: 1031, endPoint y: 511, distance: 188.2
click at [1031, 511] on div "Based on the performance metrics of [GEOGRAPHIC_DATA], it's clear that this inf…" at bounding box center [1097, 443] width 368 height 177
copy div "Based on the performance metrics of [GEOGRAPHIC_DATA], it's clear that this inf…"
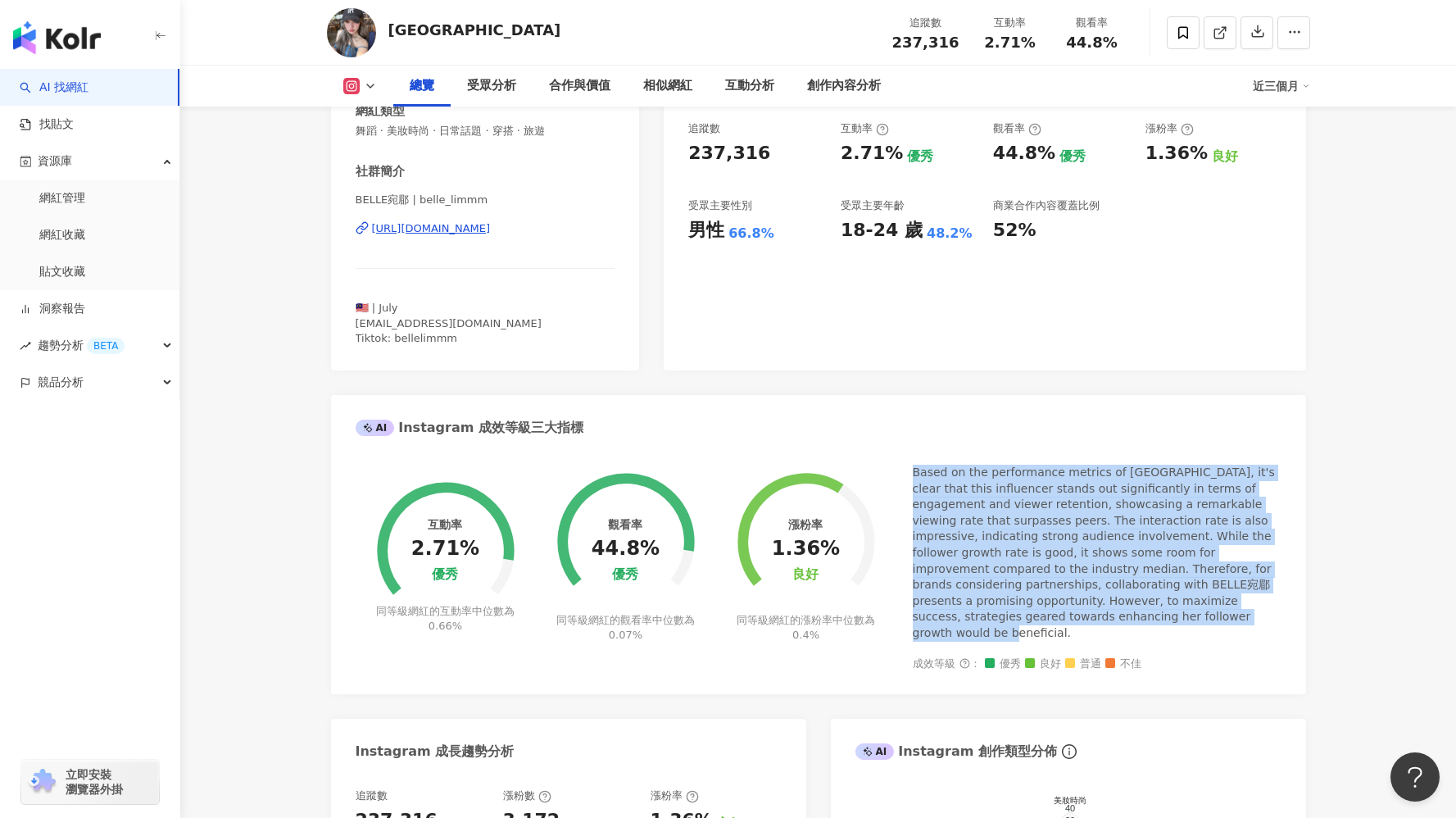
scroll to position [327, 0]
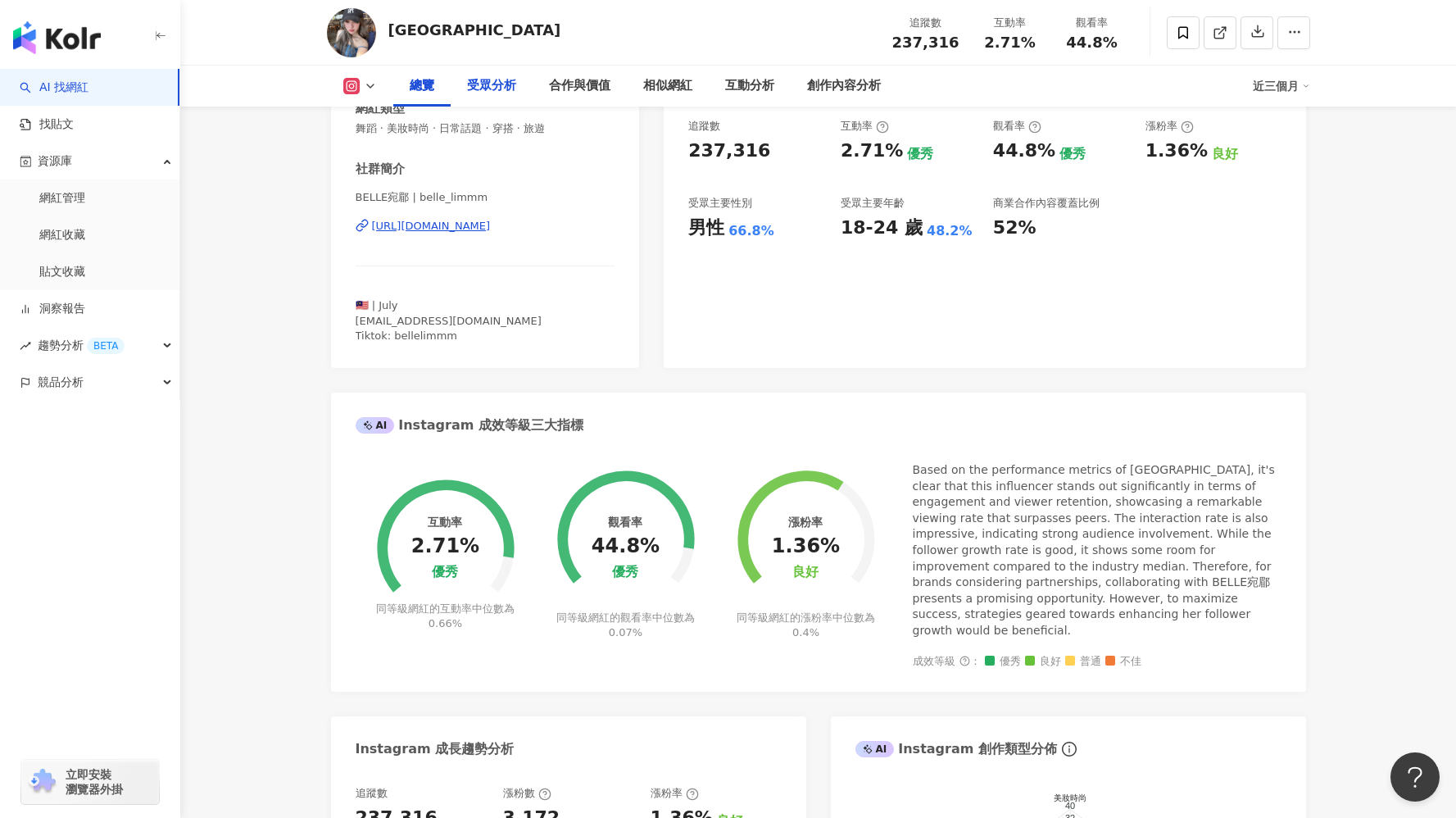
click at [493, 91] on div "受眾分析" at bounding box center [491, 86] width 49 height 20
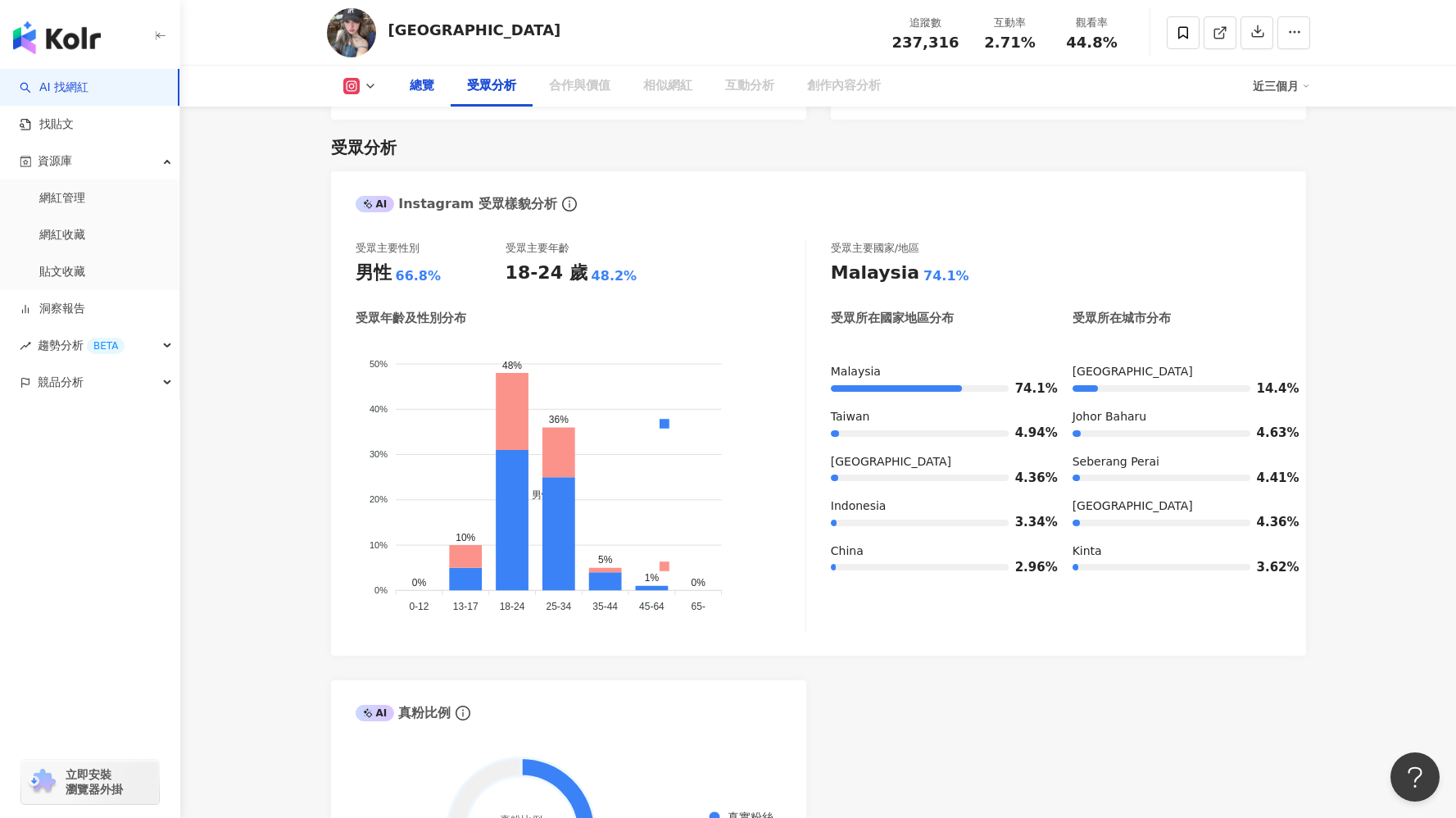
click at [442, 82] on div "總覽" at bounding box center [422, 86] width 57 height 41
click at [424, 85] on div "總覽" at bounding box center [422, 86] width 25 height 20
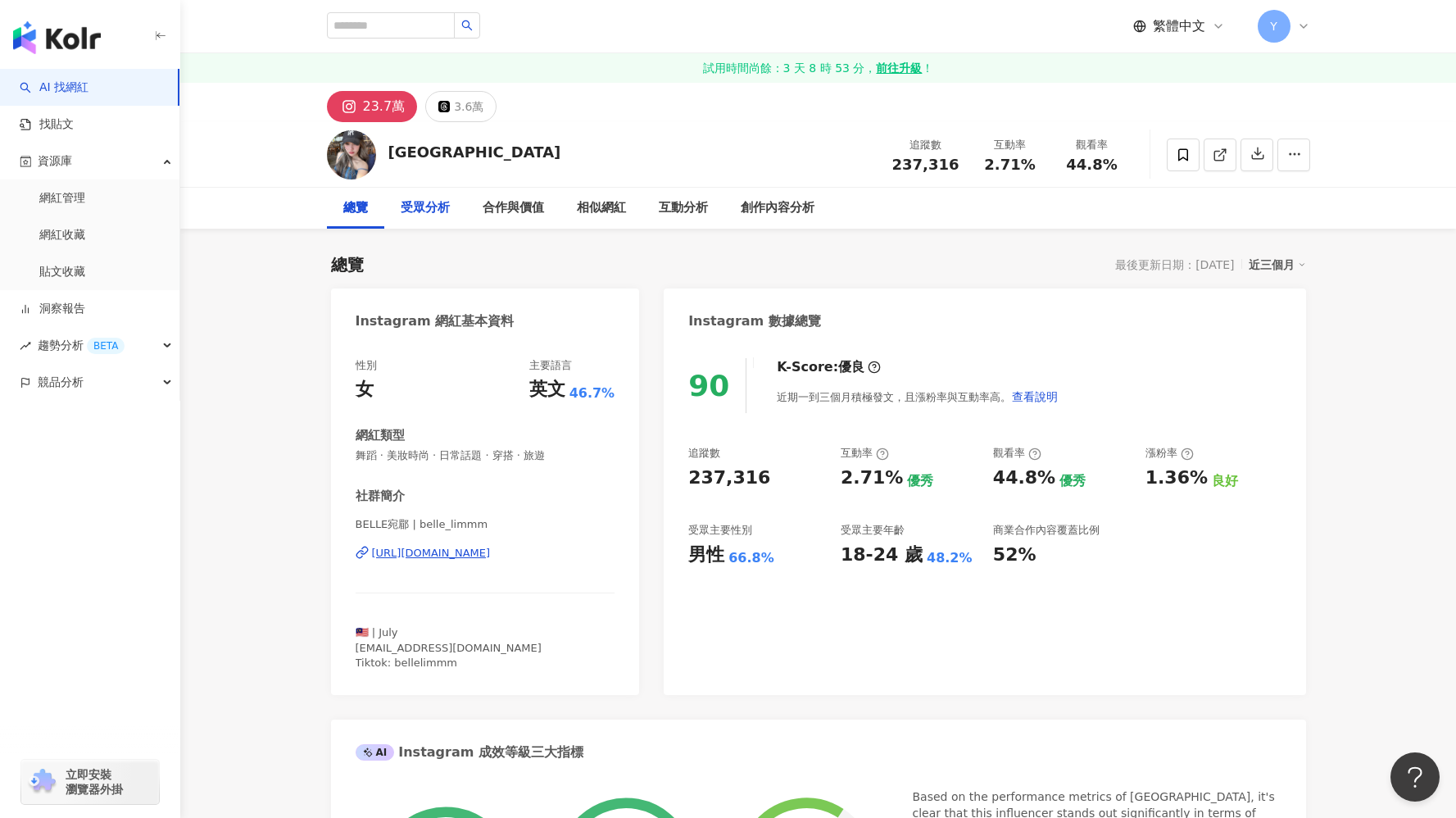
click at [430, 203] on div "受眾分析" at bounding box center [425, 208] width 49 height 20
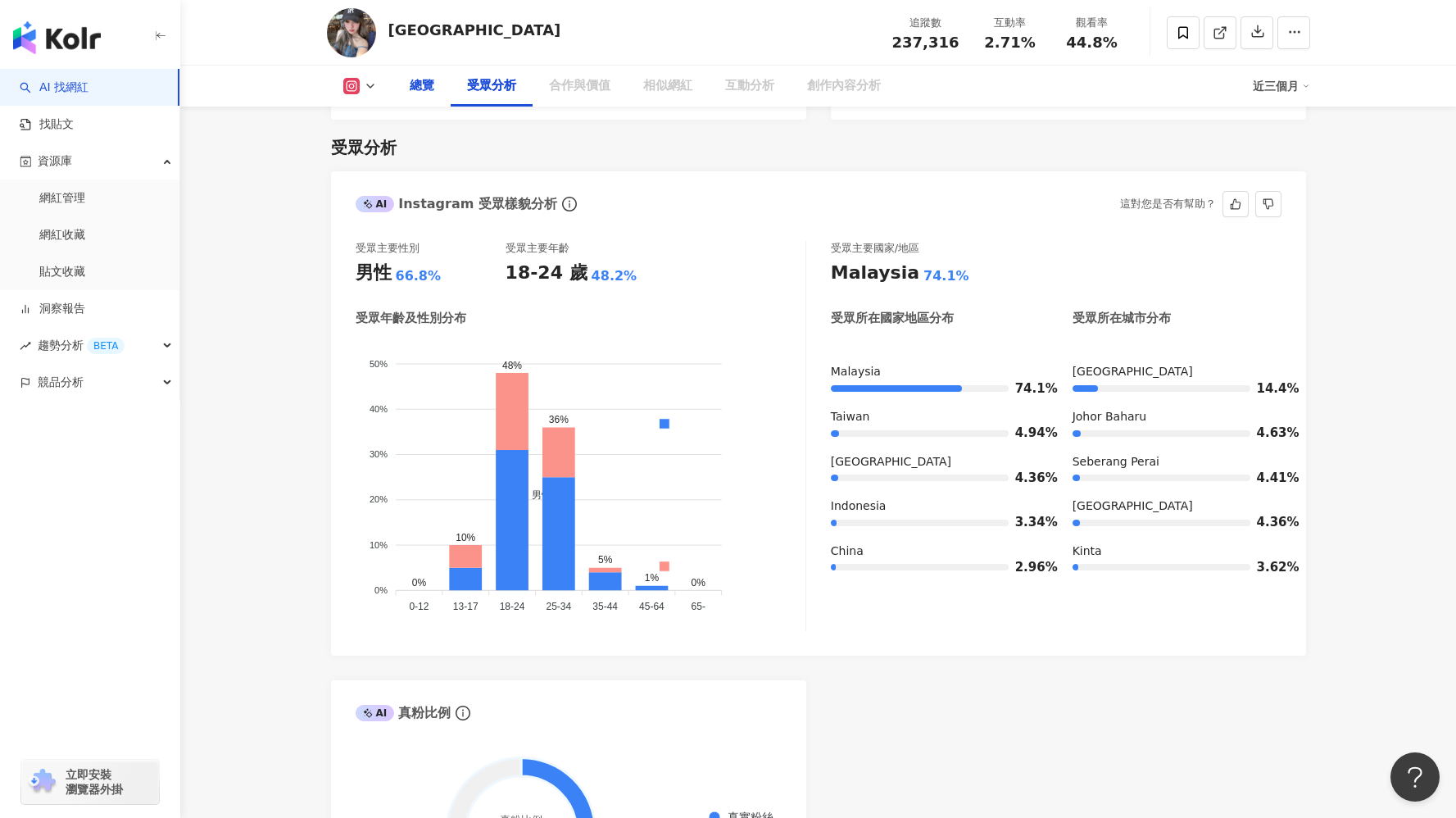
click at [411, 101] on div "總覽" at bounding box center [422, 86] width 57 height 41
click at [419, 92] on div "總覽" at bounding box center [422, 86] width 25 height 20
click at [419, 93] on div "總覽" at bounding box center [422, 86] width 25 height 20
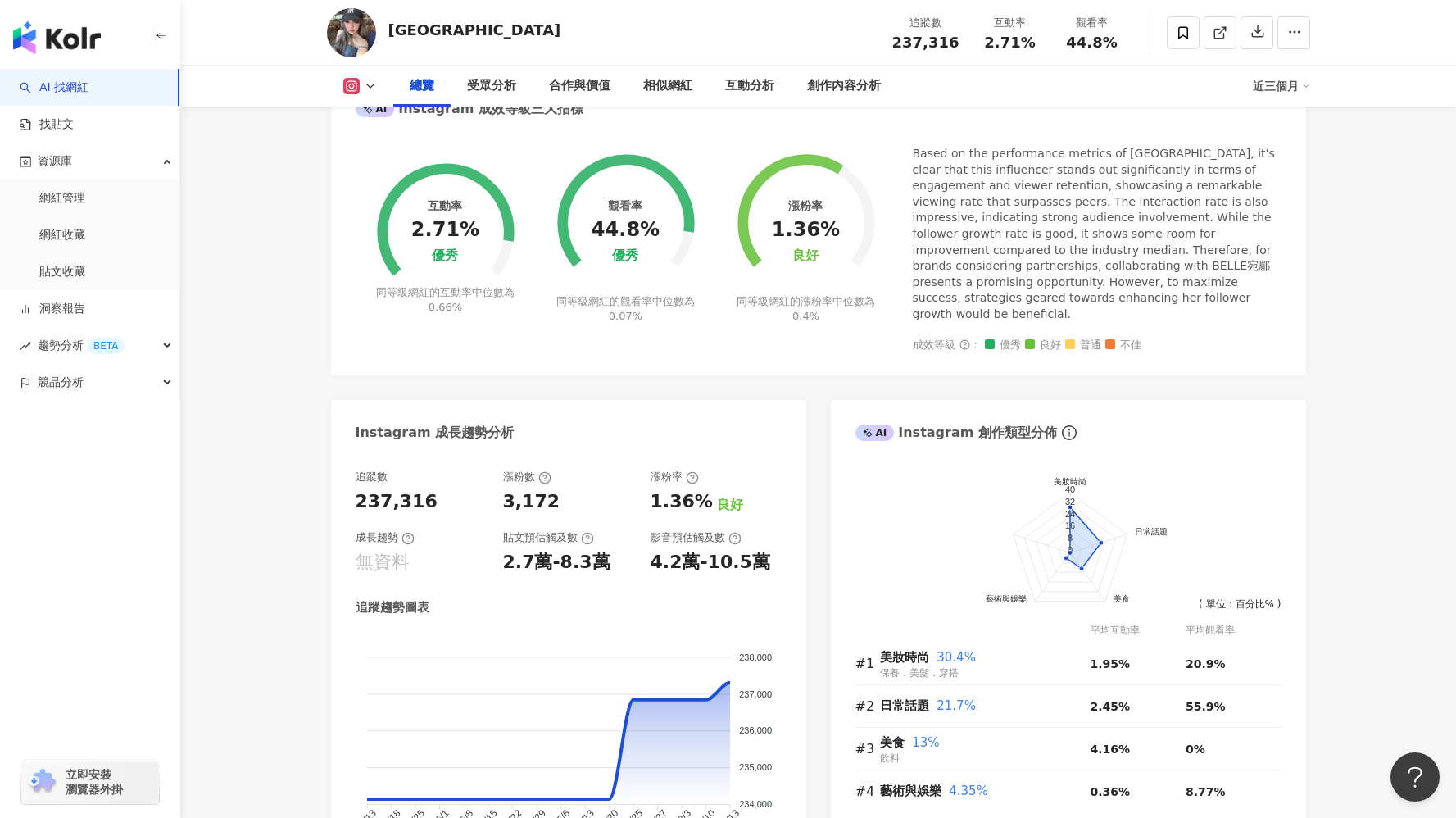
scroll to position [640, 0]
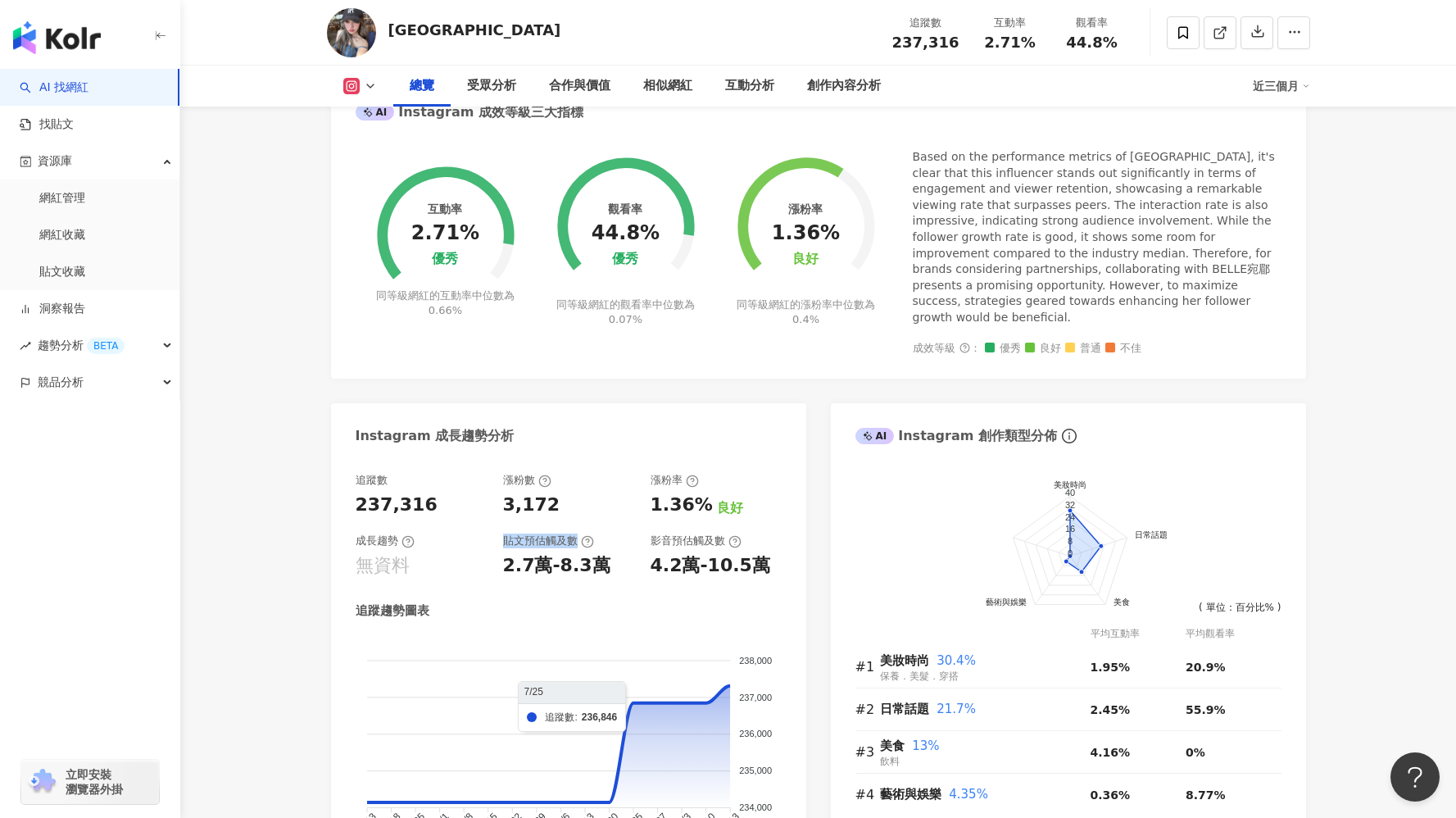
drag, startPoint x: 502, startPoint y: 530, endPoint x: 576, endPoint y: 531, distance: 74.0
click at [576, 534] on div "貼文預估觸及數" at bounding box center [548, 541] width 91 height 15
copy div "貼文預估觸及數"
click at [587, 456] on div "追蹤數 237,316 漲粉數 3,172 漲粉率 1.36% 良好 成長趨勢 無資料 貼文預估觸及數 2.7萬-8.3萬 影音預估觸及數 4.2萬-10.5…" at bounding box center [569, 675] width 476 height 437
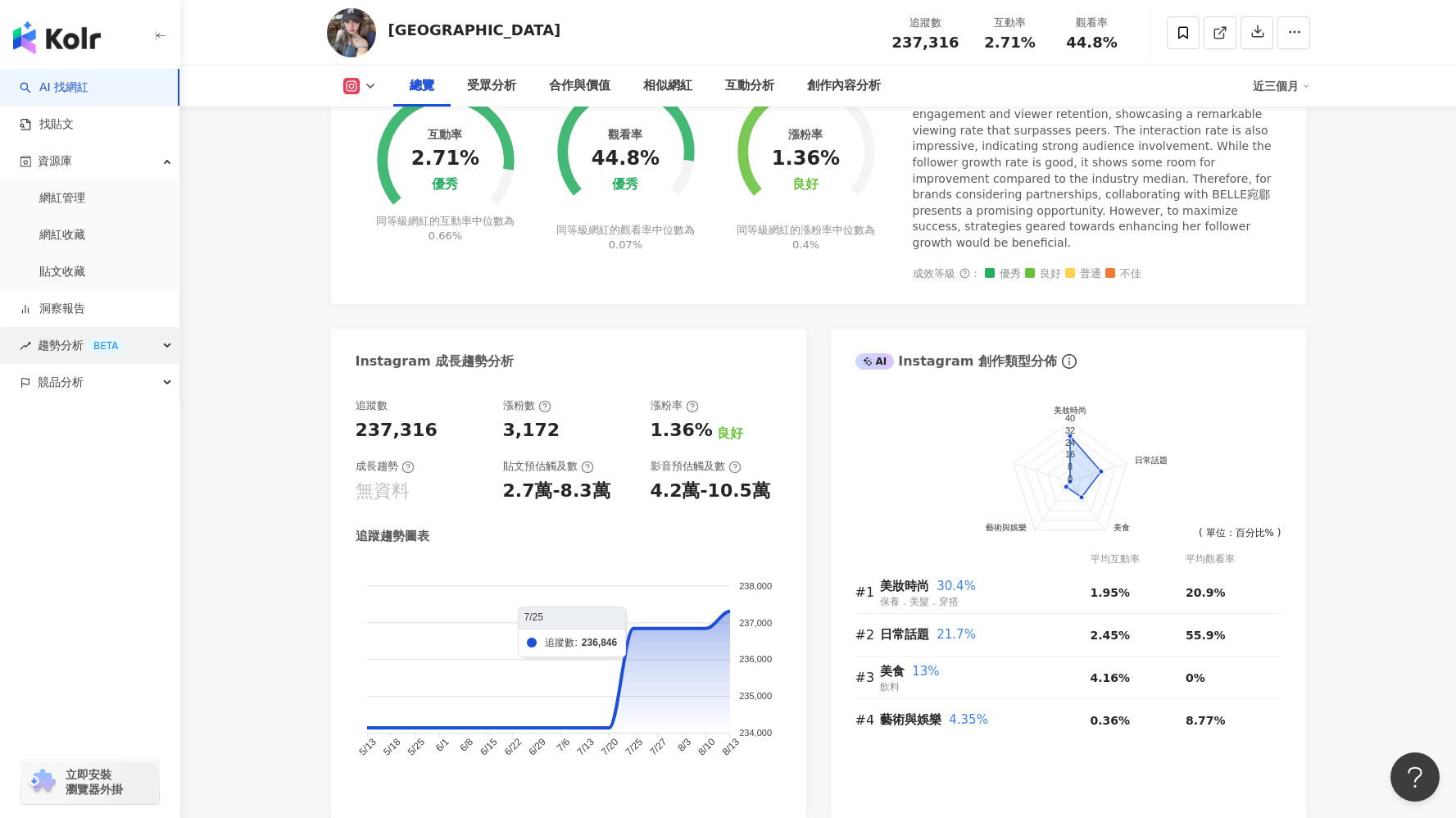
click at [131, 352] on div "趨勢分析 BETA" at bounding box center [90, 345] width 180 height 37
click at [132, 352] on div "趨勢分析 BETA" at bounding box center [90, 345] width 180 height 37
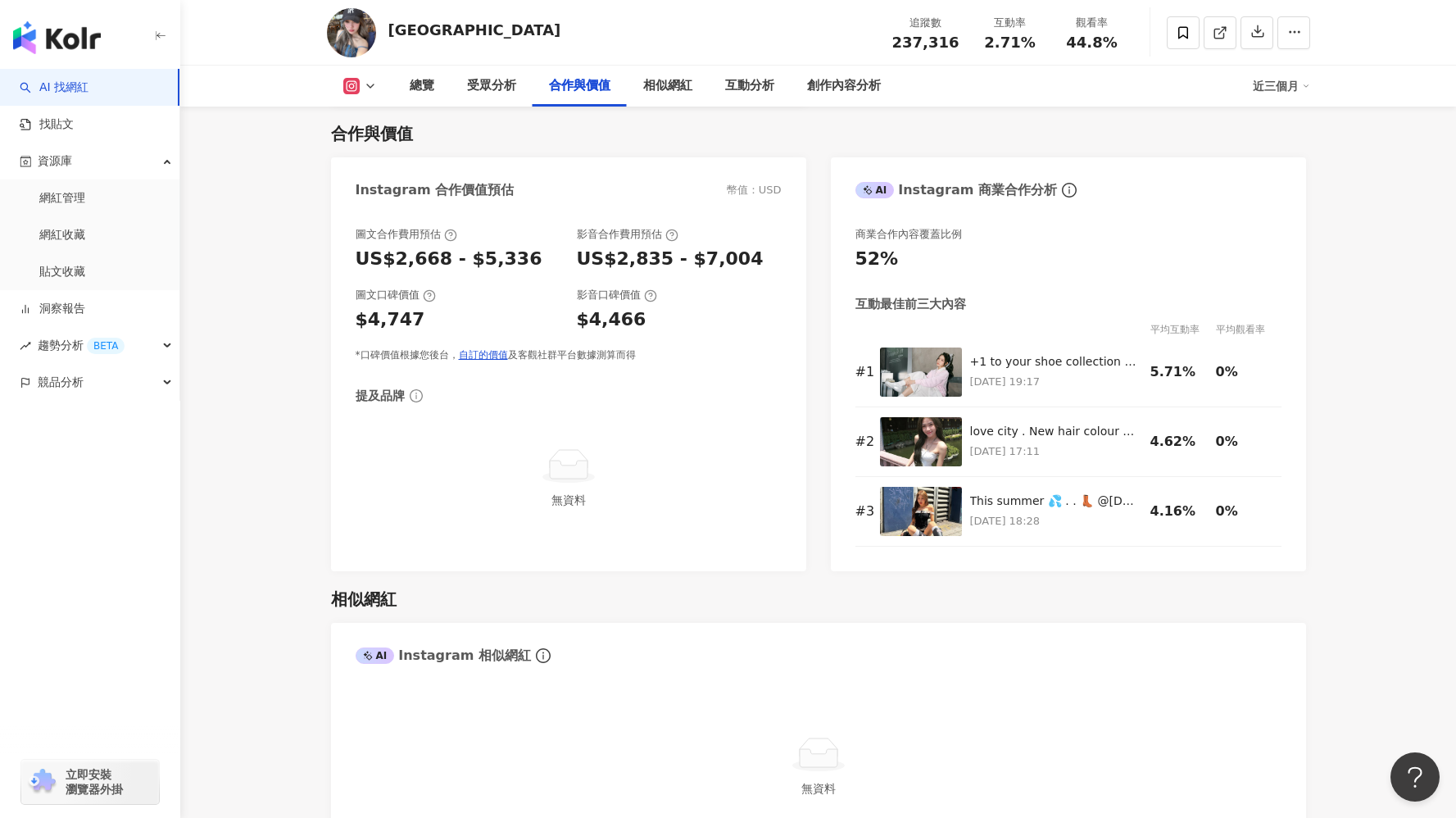
scroll to position [2245, 0]
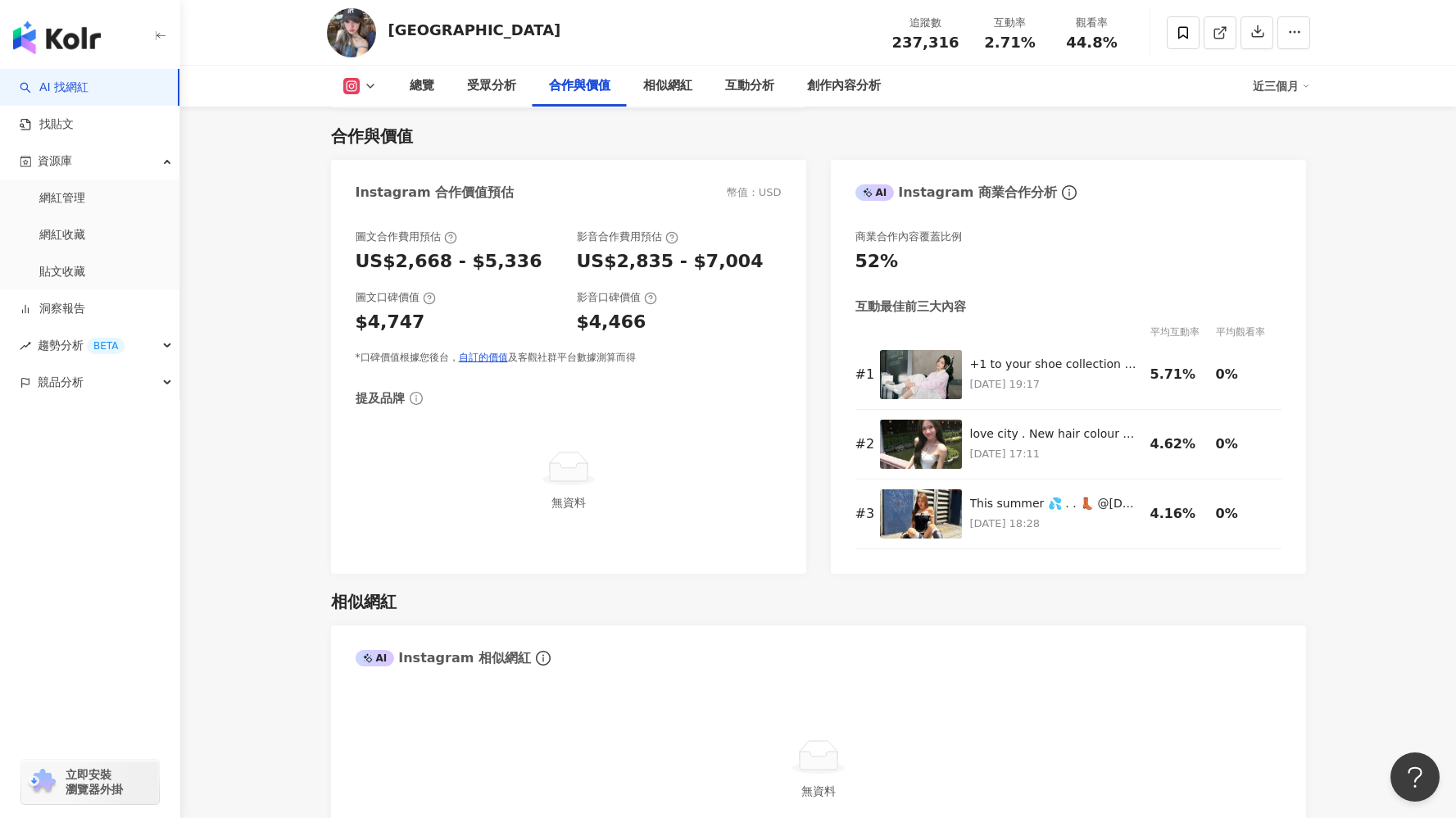
click at [430, 133] on div "合作與價值" at bounding box center [818, 136] width 975 height 23
drag, startPoint x: 414, startPoint y: 127, endPoint x: 334, endPoint y: 122, distance: 80.2
click at [334, 125] on div "合作與價值" at bounding box center [818, 136] width 975 height 23
copy div "合作與價值"
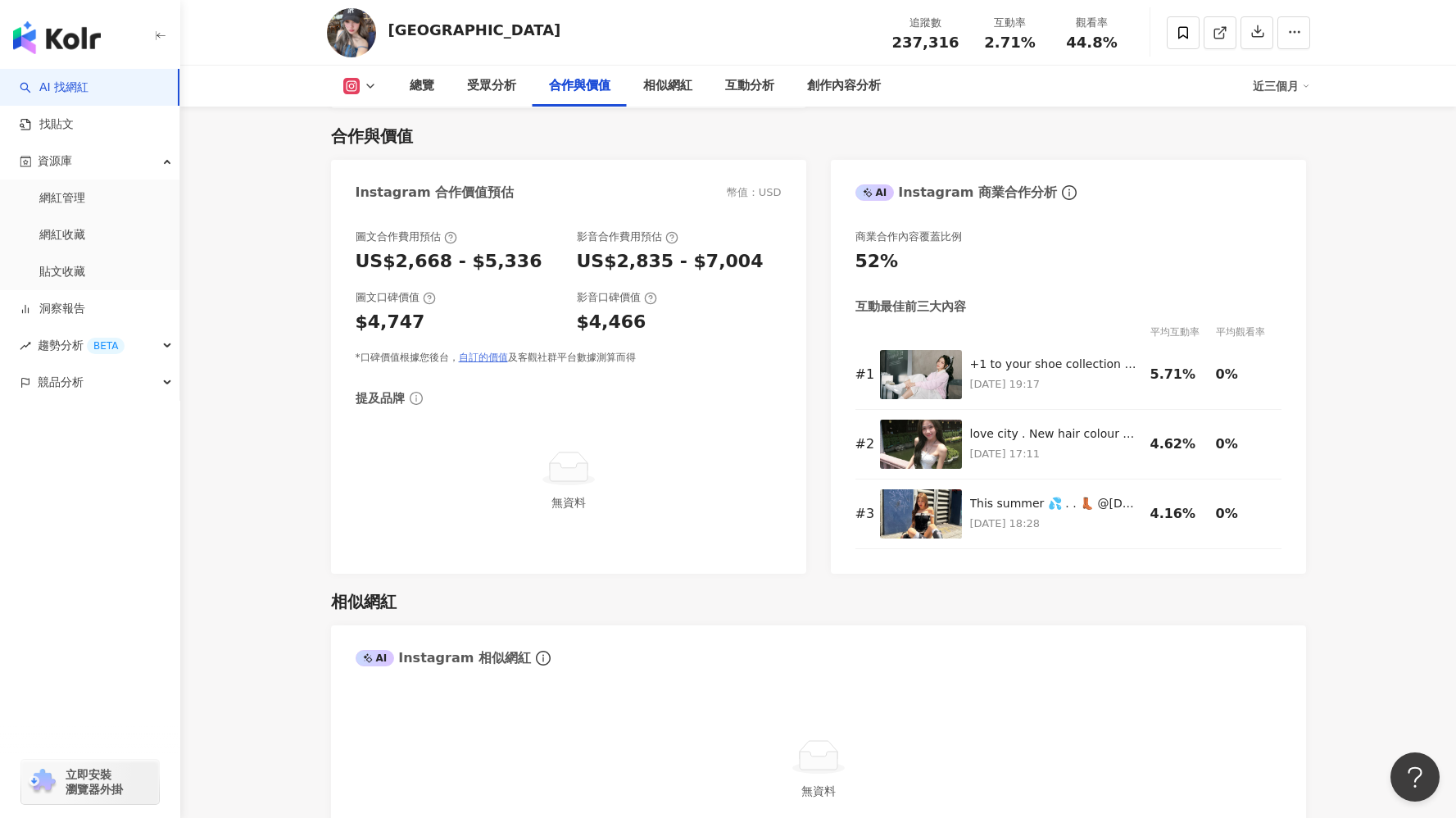
click at [478, 352] on link "自訂的價值" at bounding box center [483, 357] width 49 height 12
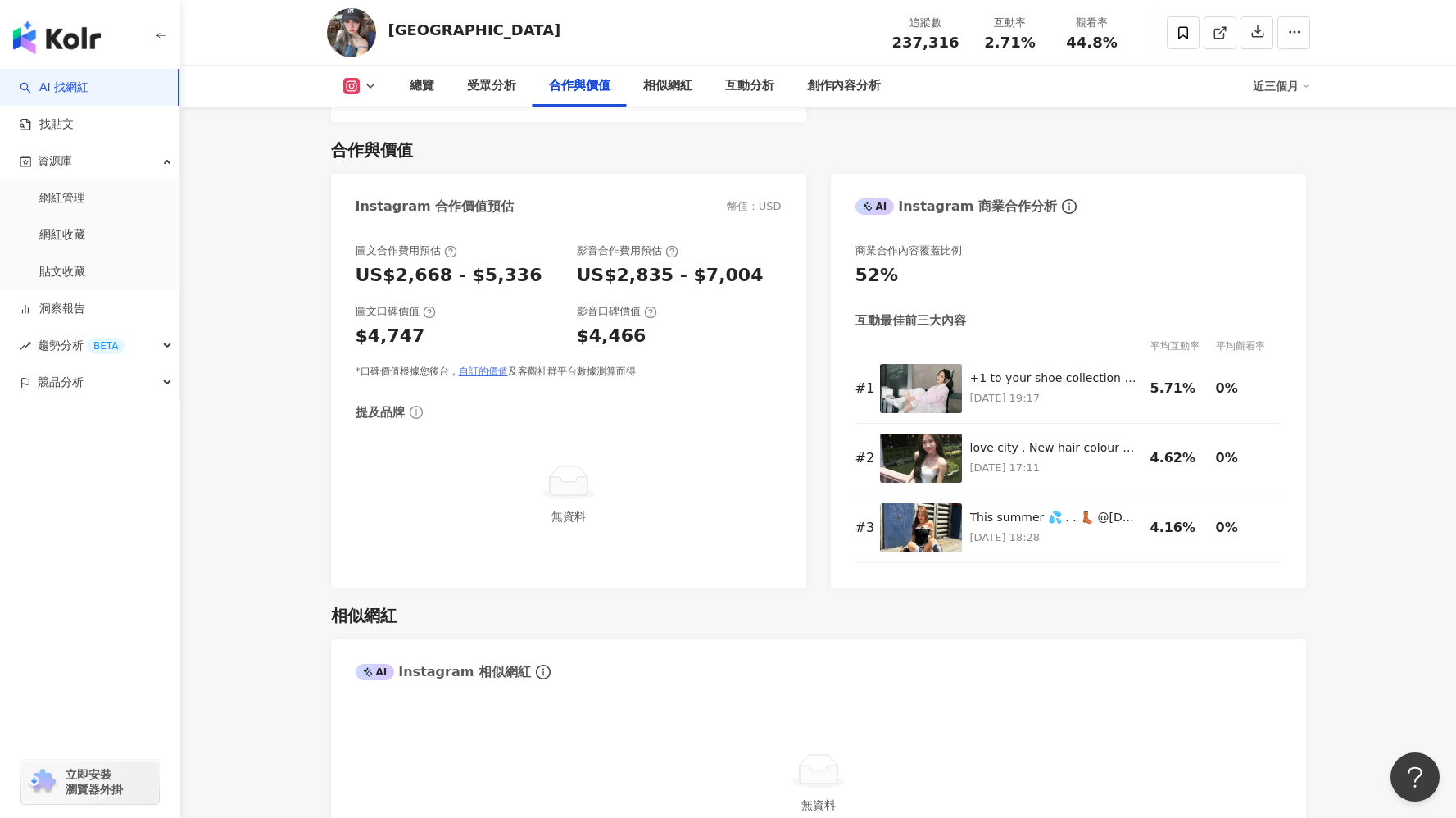
scroll to position [2228, 0]
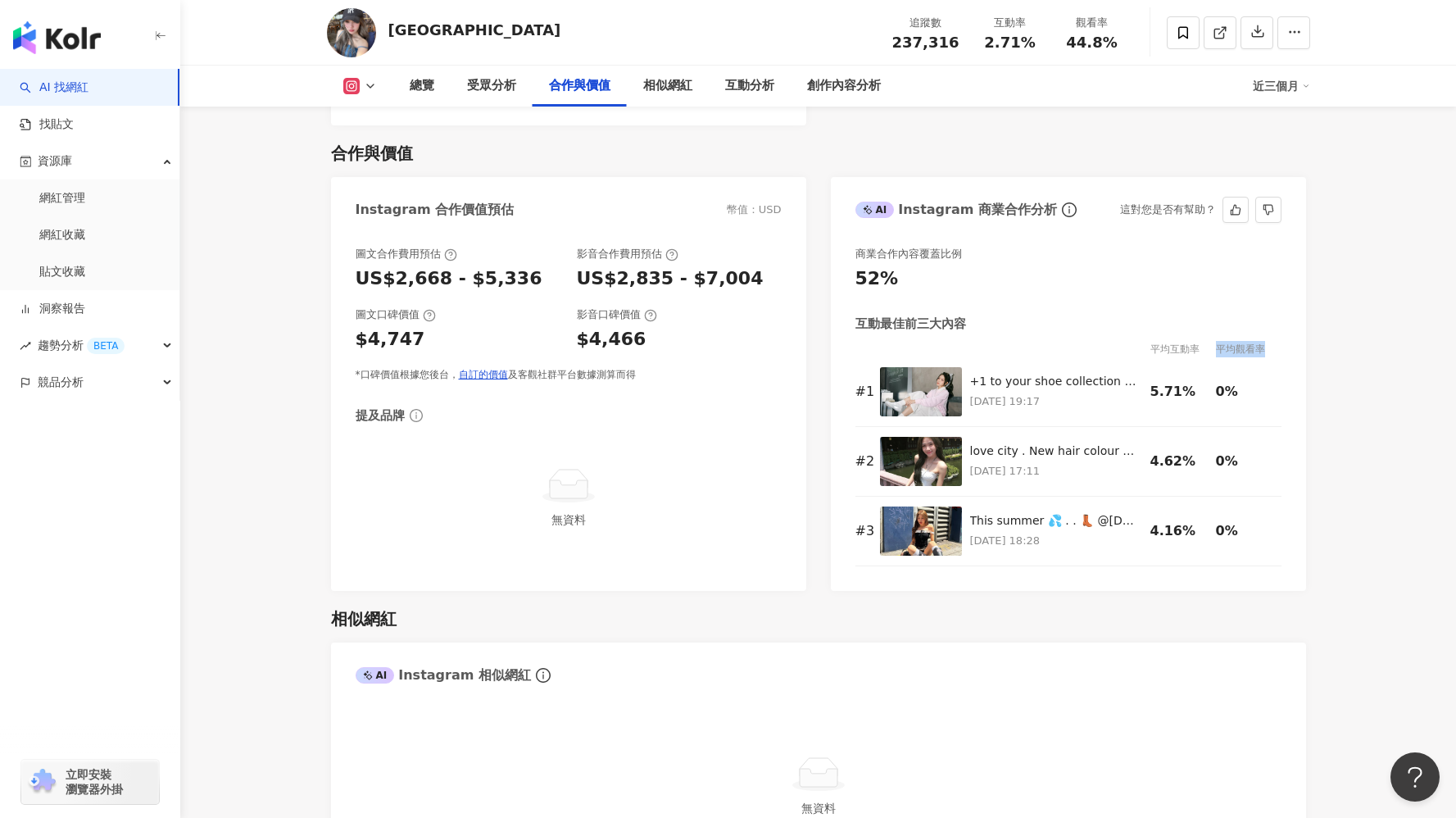
drag, startPoint x: 1217, startPoint y: 332, endPoint x: 1268, endPoint y: 329, distance: 51.1
click at [1268, 341] on div "平均觀看率" at bounding box center [1249, 349] width 66 height 17
click at [1157, 148] on div "合作與價值" at bounding box center [818, 153] width 975 height 23
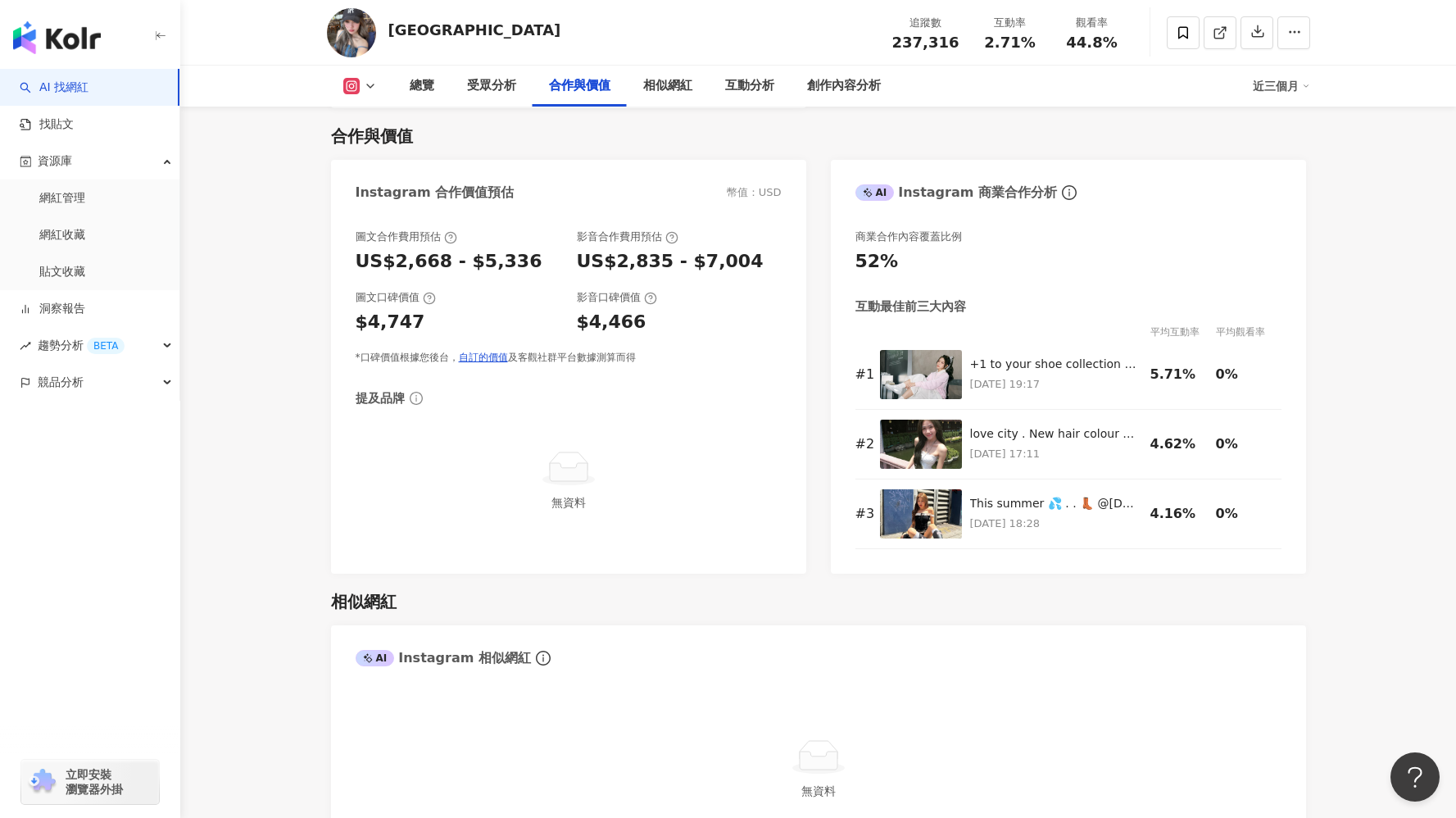
scroll to position [2239, 0]
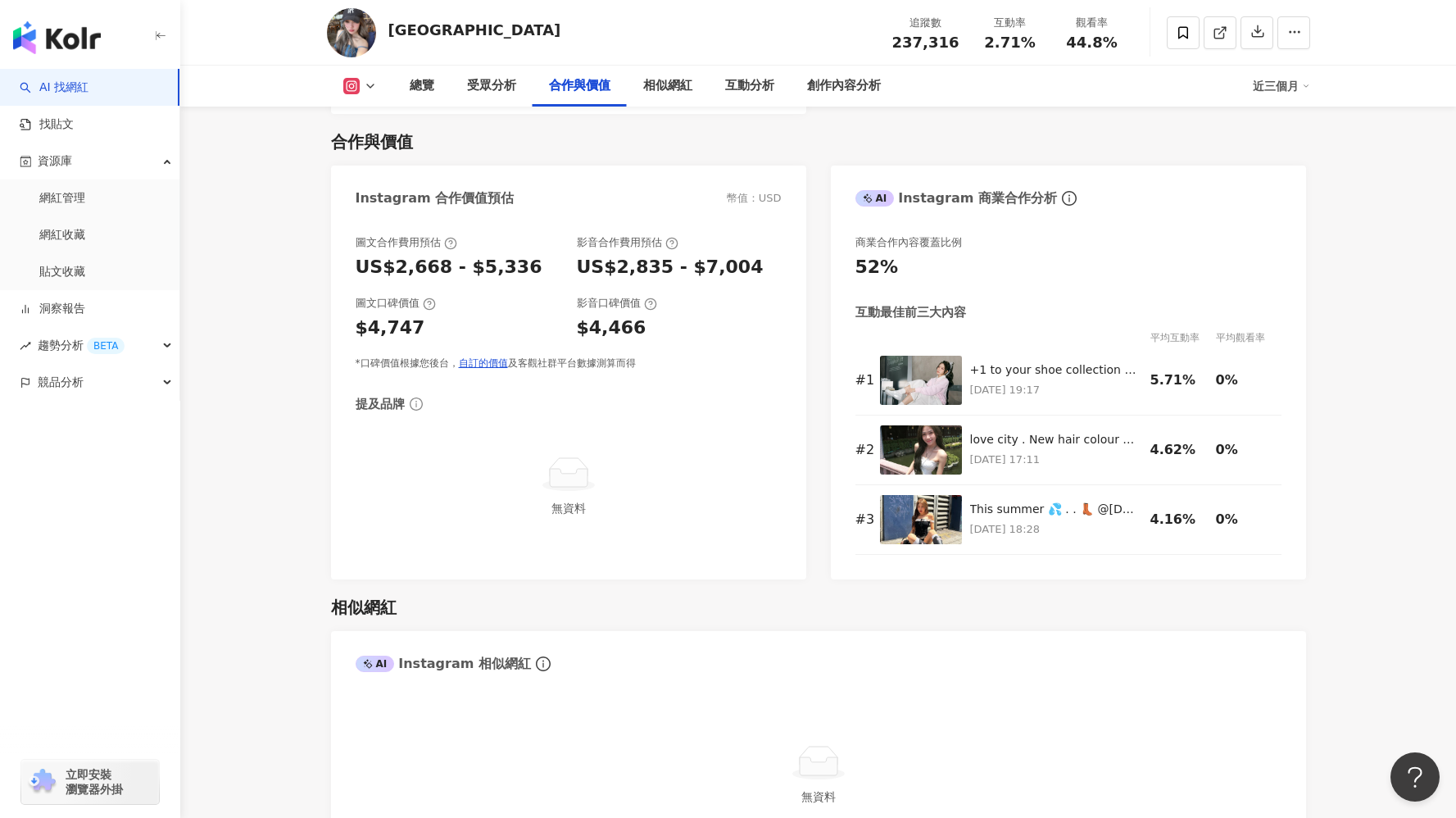
click at [428, 298] on icon at bounding box center [430, 304] width 13 height 13
click at [435, 315] on div "$4,747" at bounding box center [458, 328] width 205 height 26
click at [485, 357] on link "自訂的價值" at bounding box center [483, 363] width 49 height 12
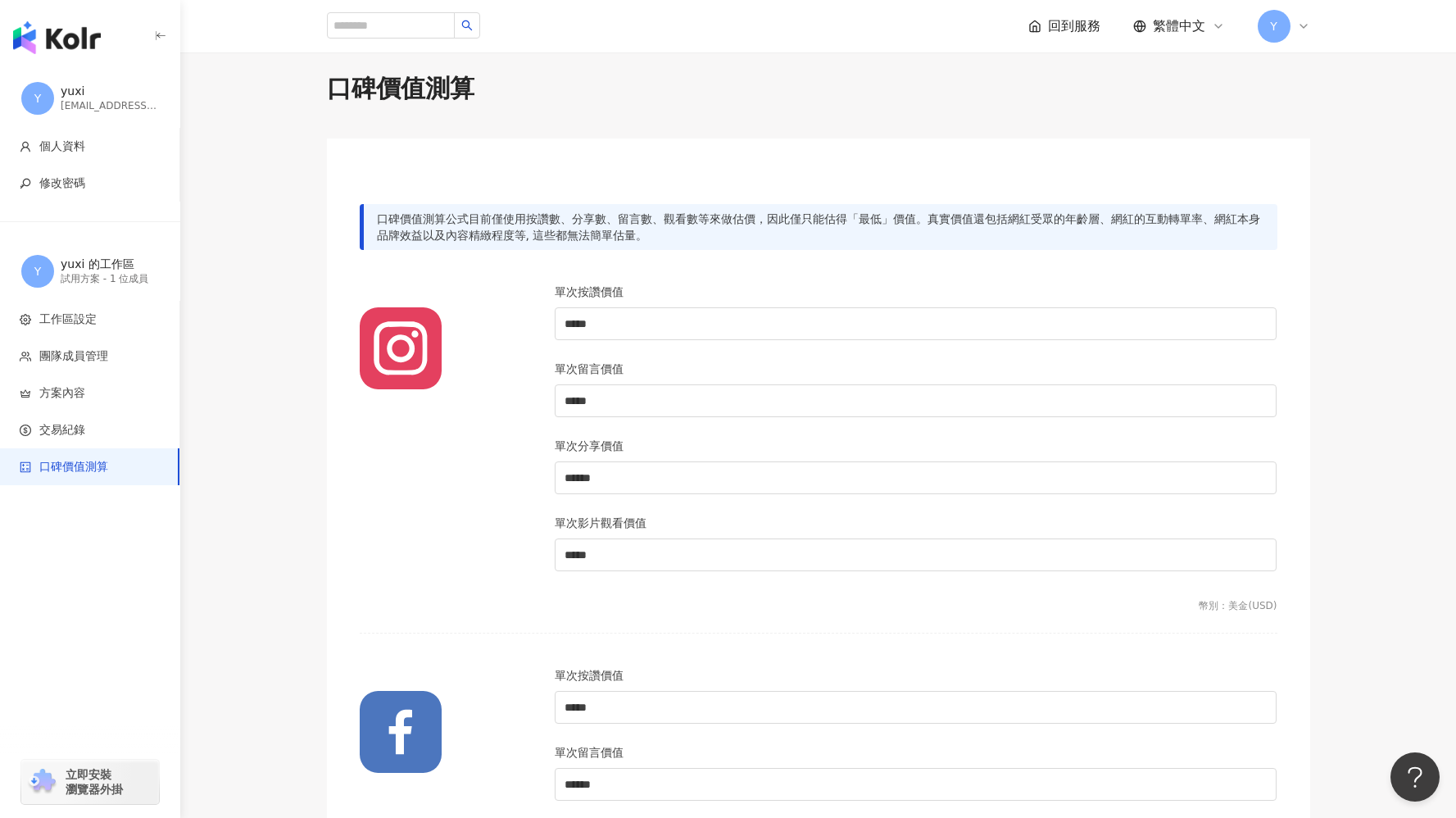
scroll to position [17, 0]
click at [620, 227] on div "口碑價值測算公式目前僅使用按讚數、分享數、留言數、觀看數等來做估價，因此僅只能估得「最低」價值。真實價值還包括網紅受眾的年齡層、網紅的互動轉單率、網紅本身品牌…" at bounding box center [819, 224] width 918 height 46
click at [652, 233] on div "口碑價值測算公式目前僅使用按讚數、分享數、留言數、觀看數等來做估價，因此僅只能估得「最低」價值。真實價值還包括網紅受眾的年齡層、網紅的互動轉單率、網紅本身品牌…" at bounding box center [819, 224] width 918 height 46
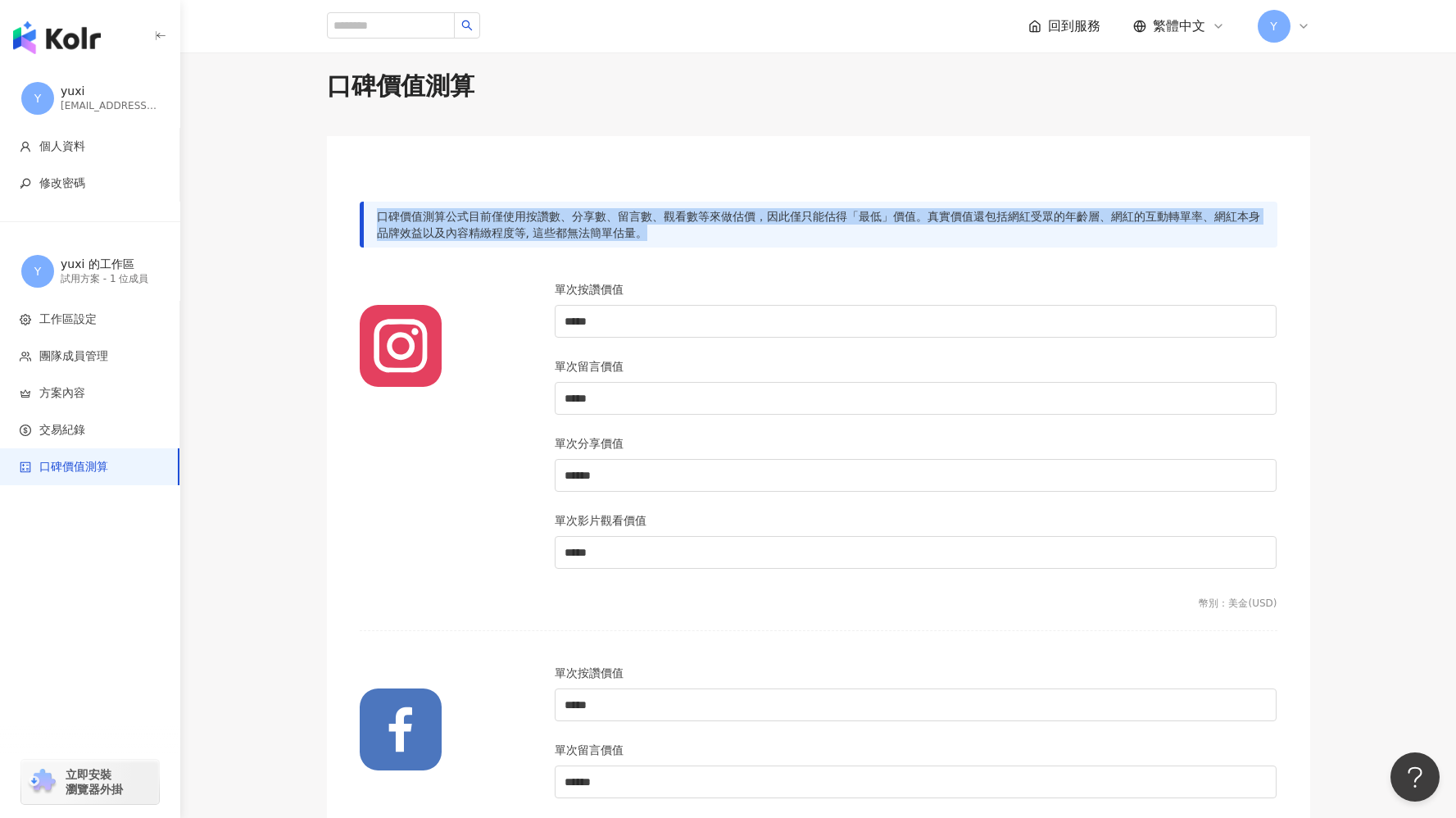
drag, startPoint x: 378, startPoint y: 214, endPoint x: 670, endPoint y: 234, distance: 292.7
click at [670, 234] on div "口碑價值測算公式目前僅使用按讚數、分享數、留言數、觀看數等來做估價，因此僅只能估得「最低」價值。真實價值還包括網紅受眾的年齡層、網紅的互動轉單率、網紅本身品牌…" at bounding box center [819, 224] width 918 height 46
copy div "口碑價值測算公式目前僅使用按讚數、分享數、留言數、觀看數等來做估價，因此僅只能估得「最低」價值。真實價值還包括網紅受眾的年齡層、網紅的互動轉單率、網紅本身品牌…"
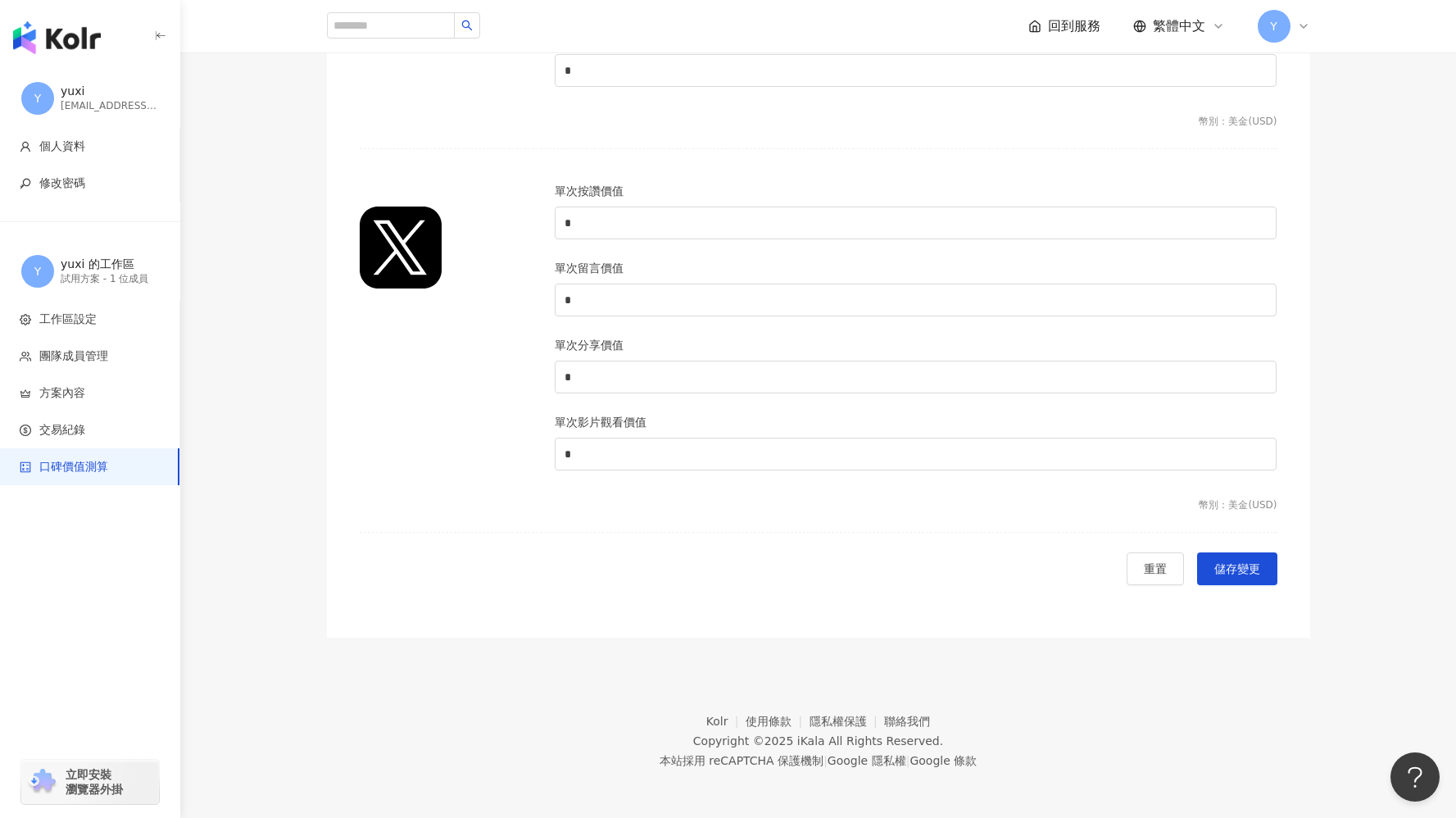
scroll to position [1496, 0]
click at [602, 432] on div "單次影片觀看價值" at bounding box center [916, 424] width 723 height 25
click at [587, 458] on input "*" at bounding box center [916, 451] width 721 height 31
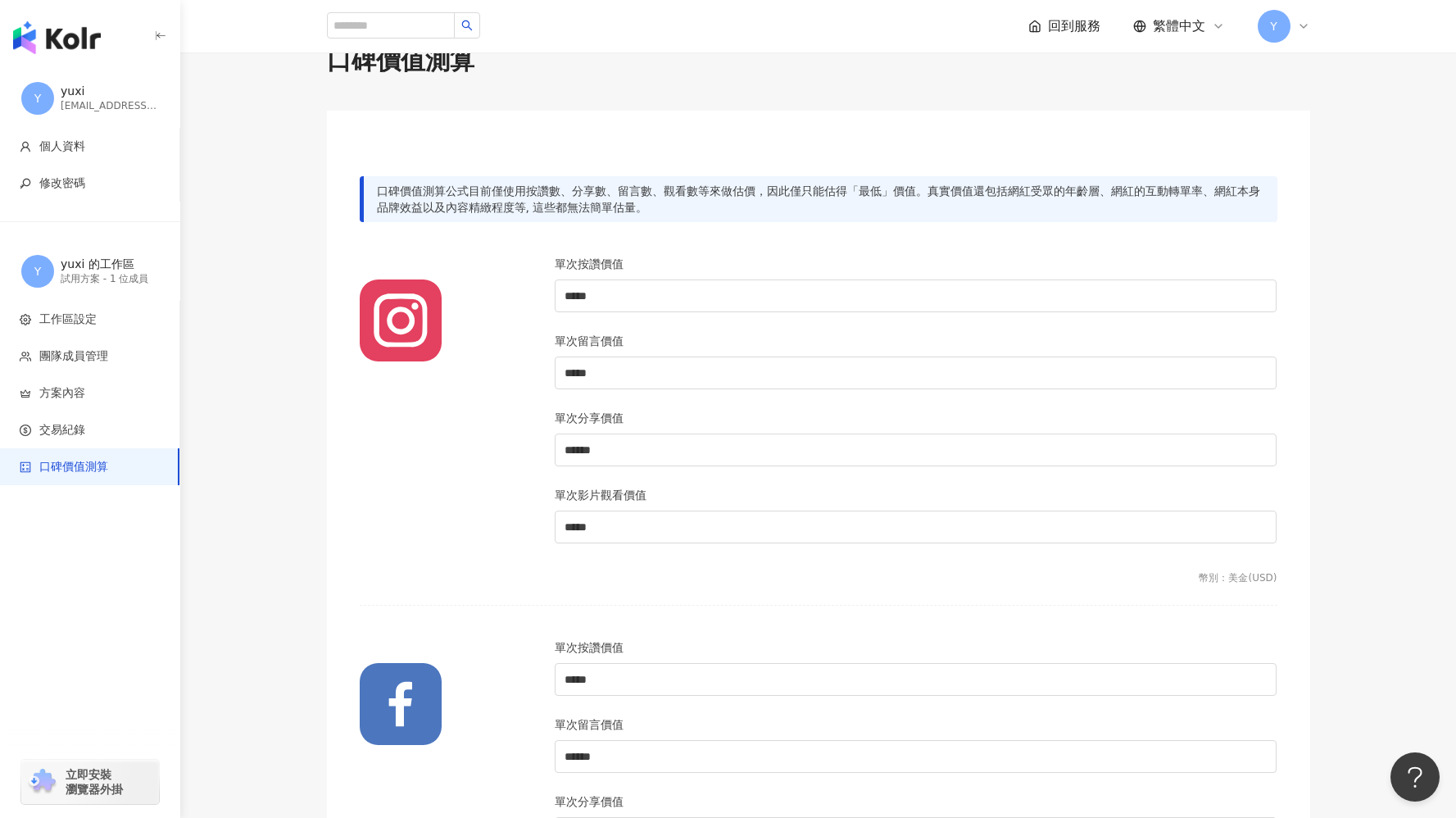
scroll to position [0, 0]
